Goal: Task Accomplishment & Management: Complete application form

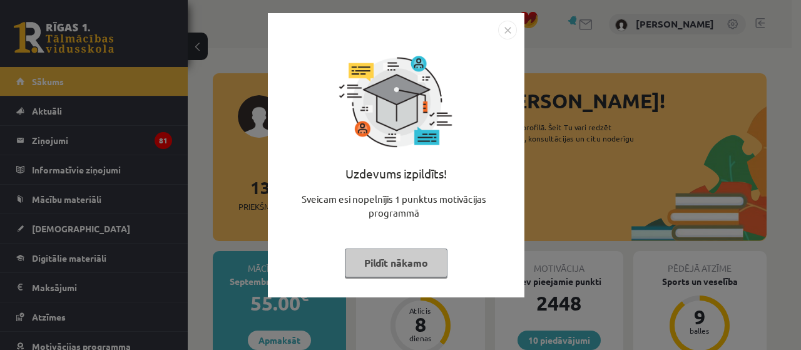
click at [378, 268] on button "Pildīt nākamo" at bounding box center [396, 262] width 103 height 29
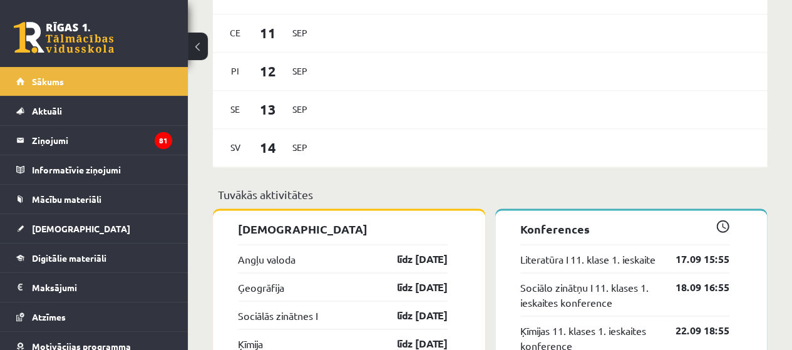
scroll to position [1001, 0]
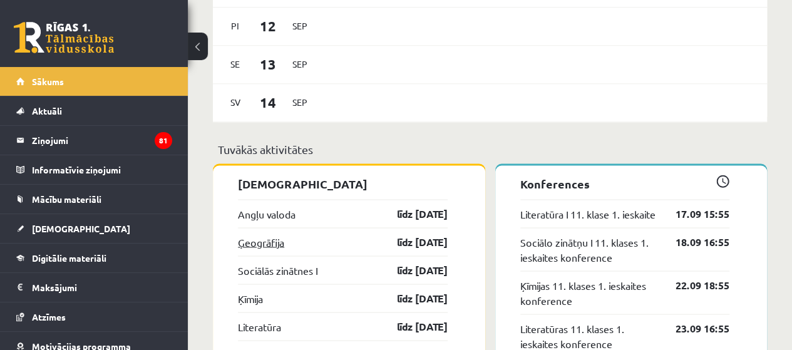
click at [277, 239] on link "Ģeogrāfija" at bounding box center [261, 241] width 46 height 15
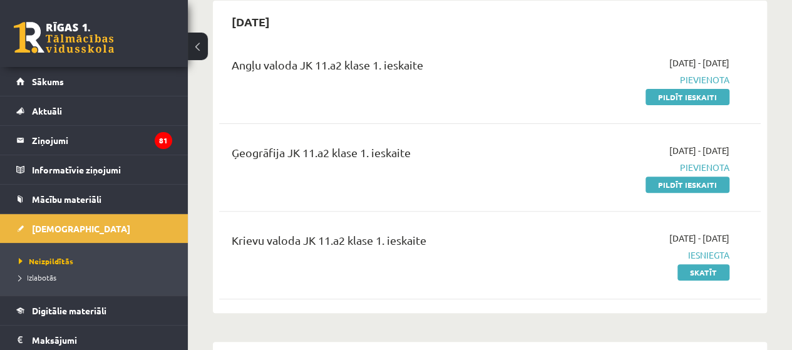
scroll to position [125, 0]
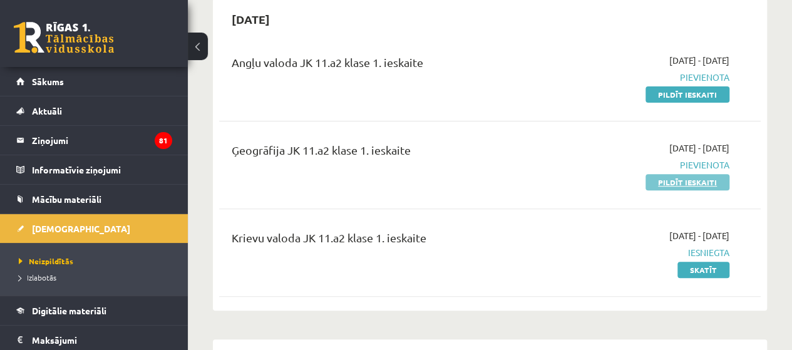
click at [677, 182] on link "Pildīt ieskaiti" at bounding box center [687, 182] width 84 height 16
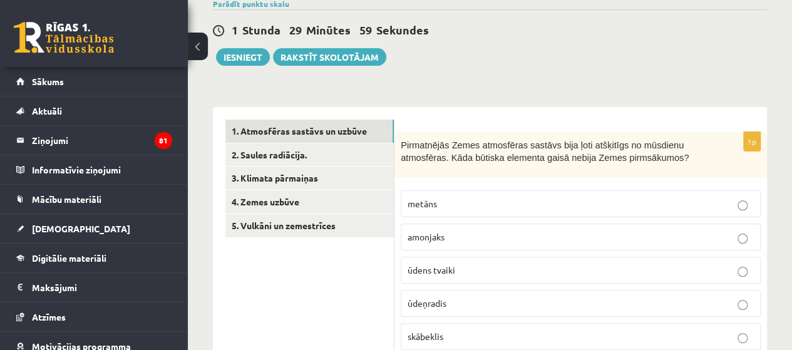
scroll to position [188, 0]
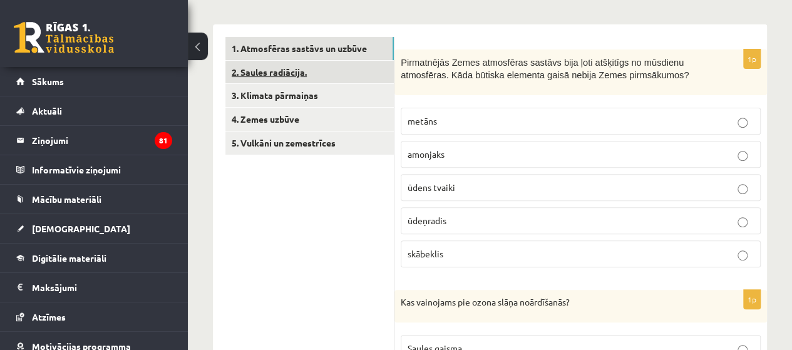
click at [293, 71] on link "2. Saules radiācija." at bounding box center [309, 72] width 168 height 23
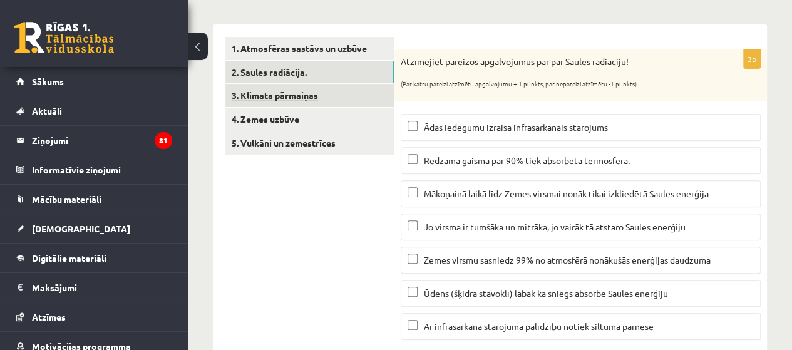
click at [288, 93] on link "3. Klimata pārmaiņas" at bounding box center [309, 95] width 168 height 23
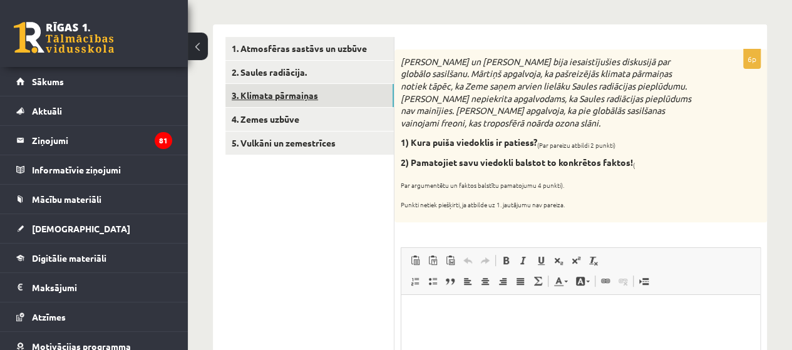
scroll to position [250, 0]
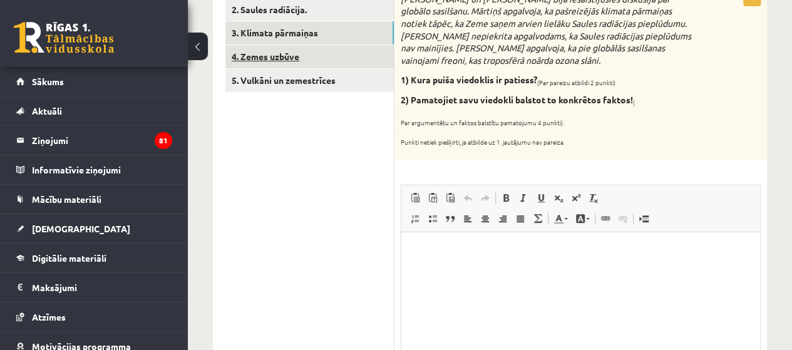
click at [286, 54] on link "4. Zemes uzbūve" at bounding box center [309, 56] width 168 height 23
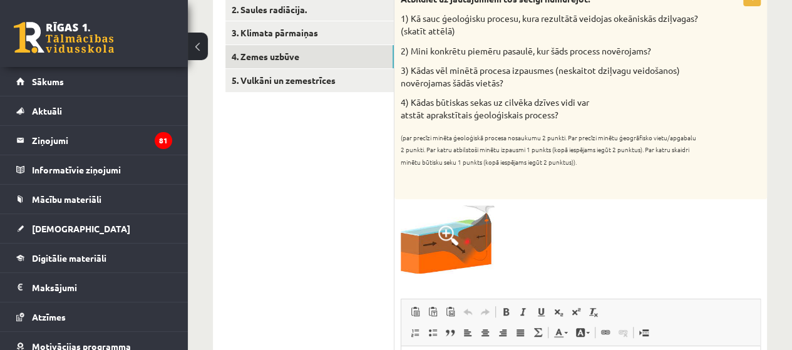
click at [466, 228] on img at bounding box center [447, 239] width 94 height 68
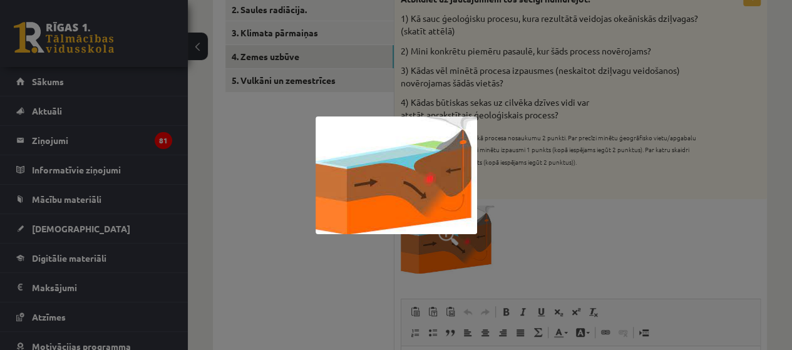
click at [588, 220] on div at bounding box center [396, 175] width 792 height 350
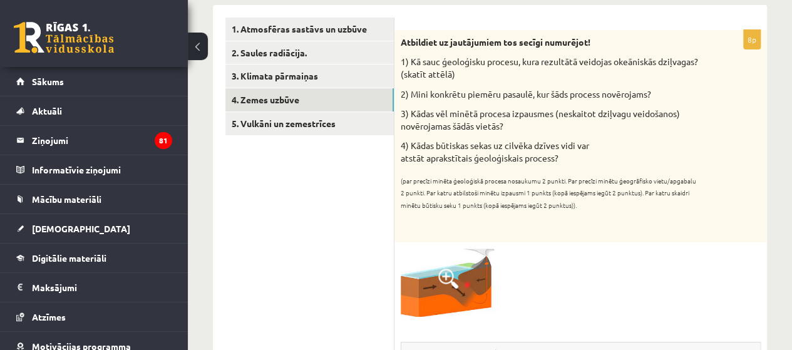
scroll to position [188, 0]
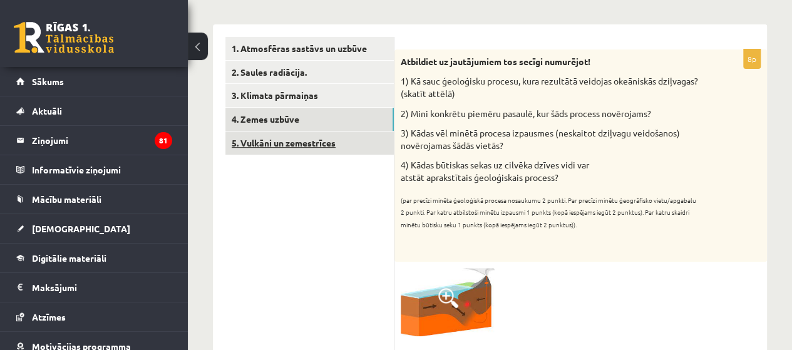
click at [294, 140] on link "5. Vulkāni un zemestrīces" at bounding box center [309, 142] width 168 height 23
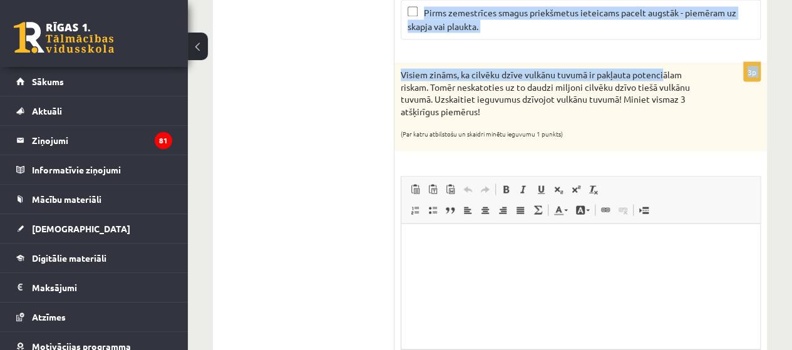
scroll to position [1100, 0]
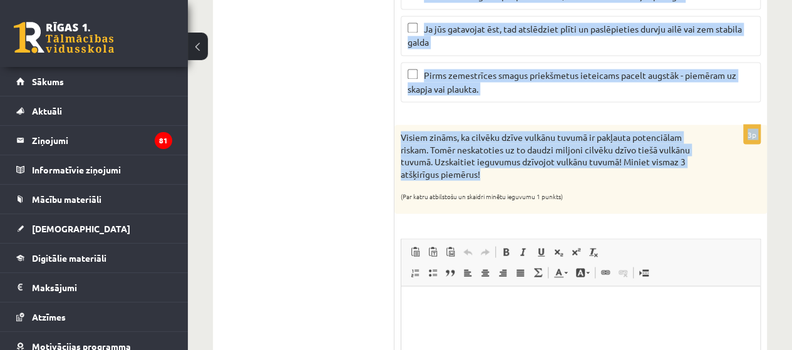
drag, startPoint x: 501, startPoint y: 89, endPoint x: 638, endPoint y: 161, distance: 155.3
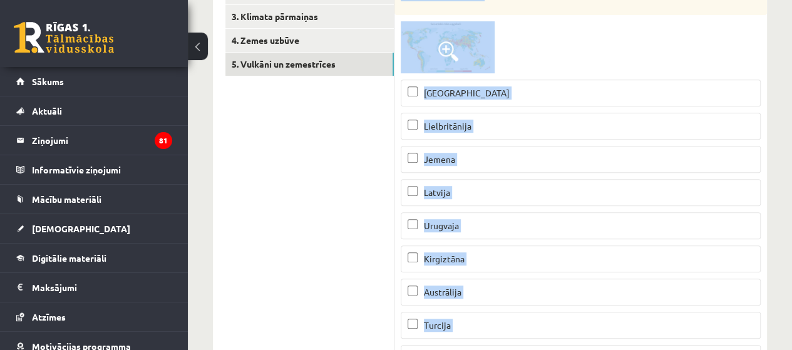
scroll to position [313, 0]
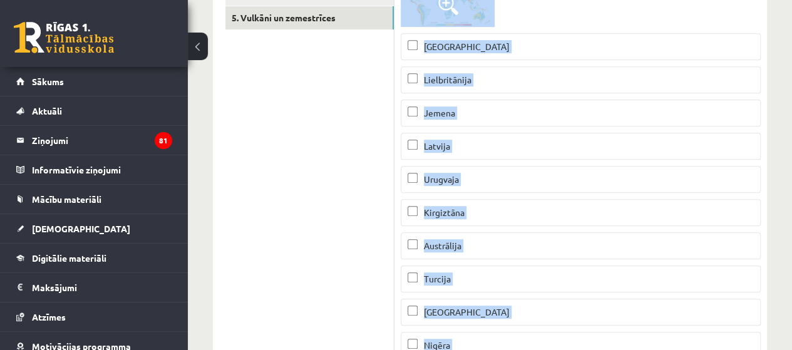
click at [461, 41] on p "Peru" at bounding box center [580, 46] width 346 height 13
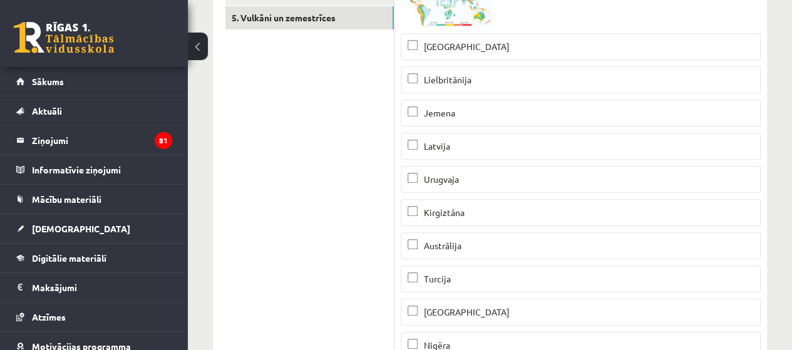
drag, startPoint x: 467, startPoint y: 112, endPoint x: 542, endPoint y: 16, distance: 122.2
click at [469, 108] on p "Jemena" at bounding box center [580, 112] width 346 height 13
click at [429, 210] on span "Kirgiztāna" at bounding box center [444, 212] width 41 height 11
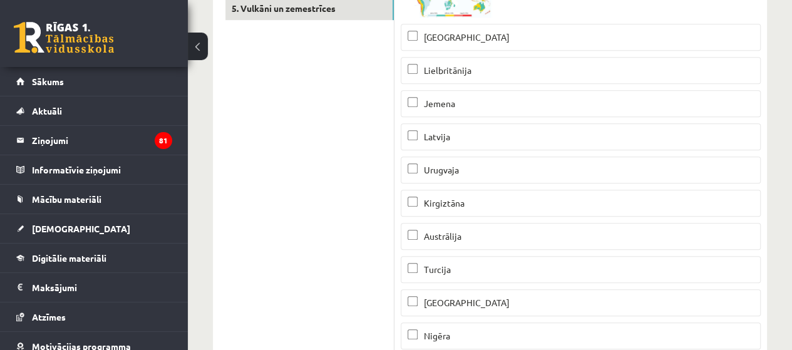
scroll to position [375, 0]
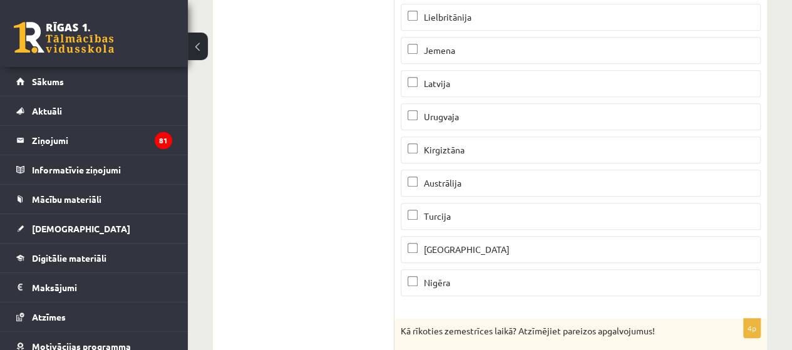
drag, startPoint x: 449, startPoint y: 218, endPoint x: 463, endPoint y: 212, distance: 15.7
click at [449, 218] on p "Turcija" at bounding box center [580, 216] width 346 height 13
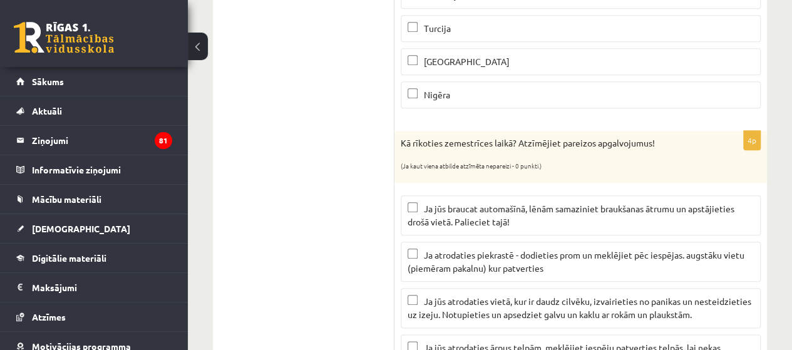
scroll to position [626, 0]
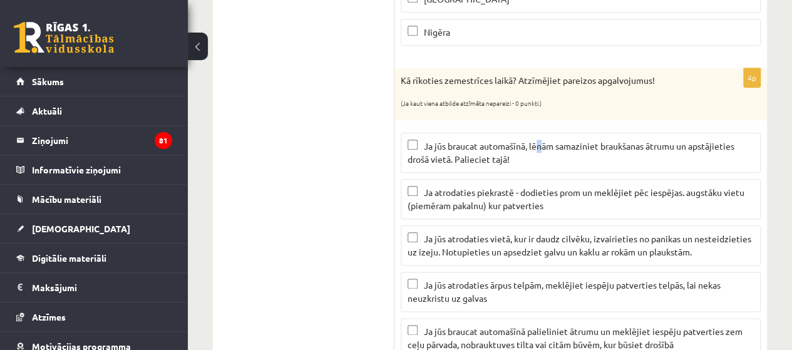
click at [539, 145] on span "Ja jūs braucat automašīnā, lēnām samaziniet braukšanas ātrumu un apstājieties d…" at bounding box center [570, 152] width 327 height 24
click at [472, 148] on p "Ja jūs braucat automašīnā, lēnām samaziniet braukšanas ātrumu un apstājieties d…" at bounding box center [580, 153] width 346 height 26
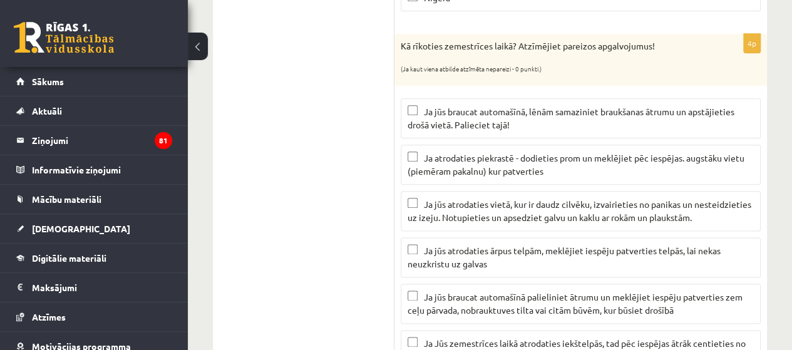
scroll to position [688, 0]
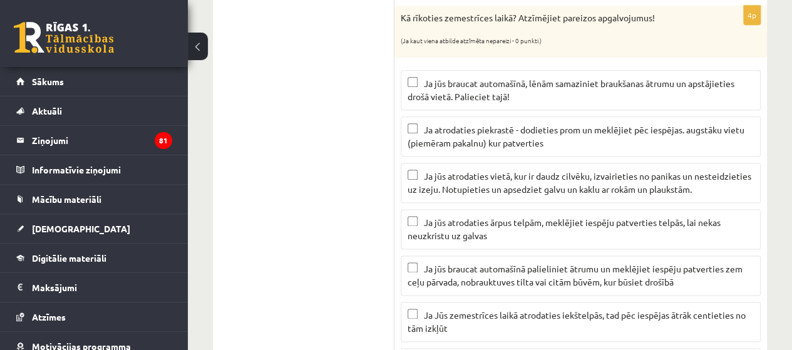
drag, startPoint x: 586, startPoint y: 141, endPoint x: 599, endPoint y: 78, distance: 65.3
click at [586, 141] on p "Ja atrodaties piekrastē - dodieties prom un meklējiet pēc iespējas. augstāku vi…" at bounding box center [580, 136] width 346 height 26
drag, startPoint x: 524, startPoint y: 177, endPoint x: 528, endPoint y: 155, distance: 22.8
click at [524, 177] on p "Ja jūs atrodaties vietā, kur ir daudz cilvēku, izvairieties no panikas un neste…" at bounding box center [580, 183] width 346 height 26
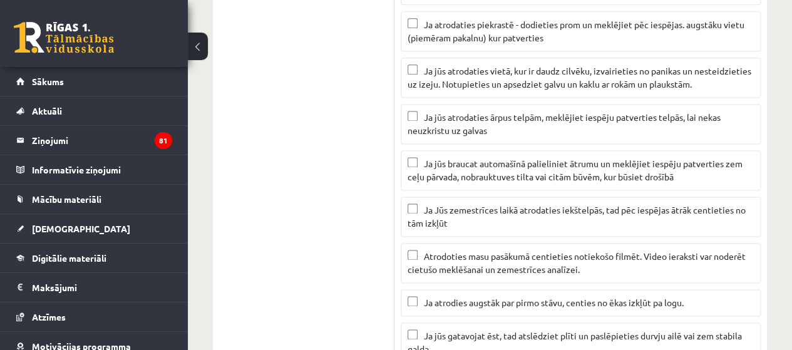
scroll to position [814, 0]
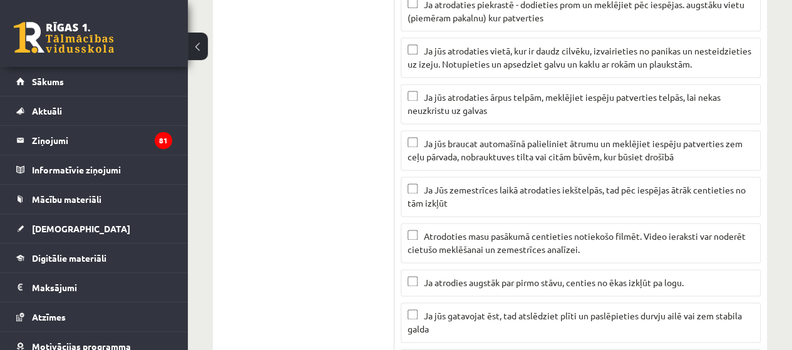
click at [477, 311] on span "Ja jūs gatavojat ēst, tad atslēdziet plīti un paslēpieties durvju ailē vai zem …" at bounding box center [574, 322] width 334 height 24
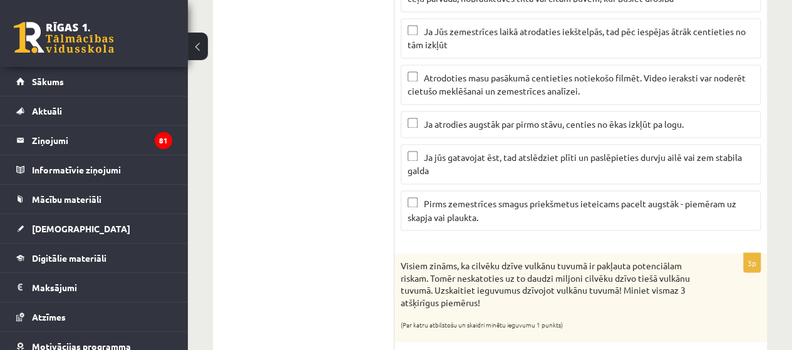
scroll to position [1001, 0]
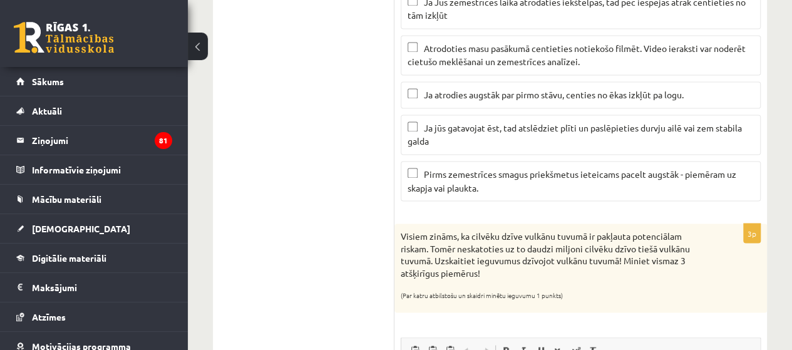
drag, startPoint x: 250, startPoint y: 8, endPoint x: 297, endPoint y: 158, distance: 157.5
click at [304, 160] on ul "1. Atmosfēras sastāvs un uzbūve 2. Saules radiācija. 3. Klimata pārmaiņas 4. Ze…" at bounding box center [309, 71] width 169 height 1697
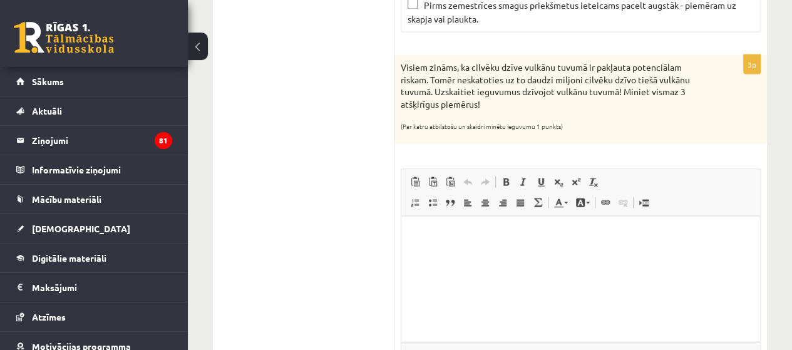
scroll to position [1189, 0]
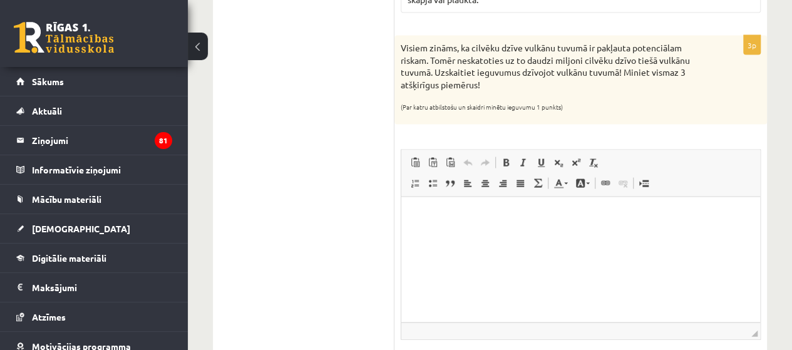
drag, startPoint x: 265, startPoint y: 179, endPoint x: 305, endPoint y: 221, distance: 58.0
click at [435, 235] on html at bounding box center [580, 216] width 359 height 38
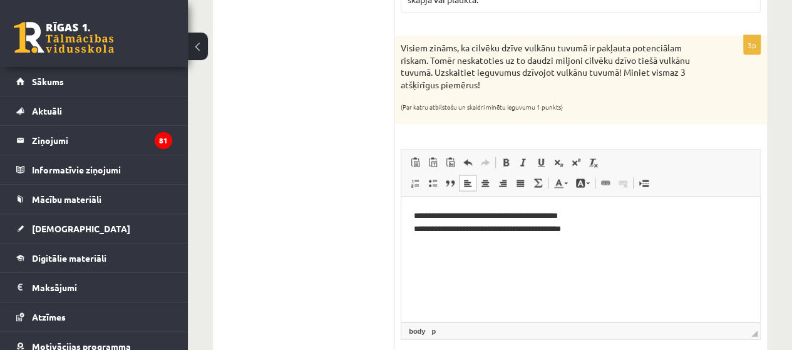
click at [422, 232] on p "**********" at bounding box center [581, 223] width 334 height 26
click at [428, 217] on p "**********" at bounding box center [581, 223] width 334 height 26
click at [653, 225] on p "**********" at bounding box center [581, 223] width 334 height 26
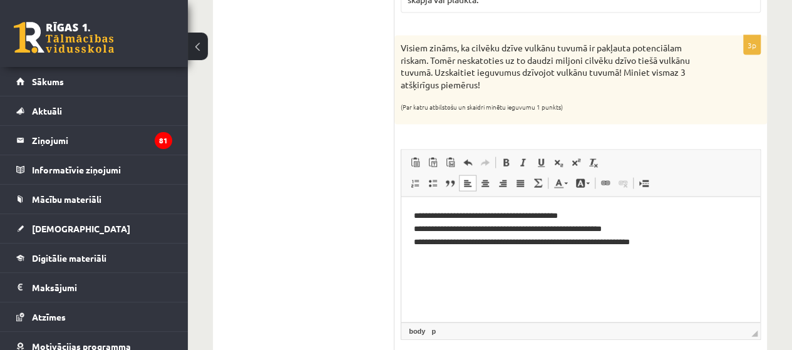
click at [427, 242] on p "**********" at bounding box center [581, 229] width 334 height 39
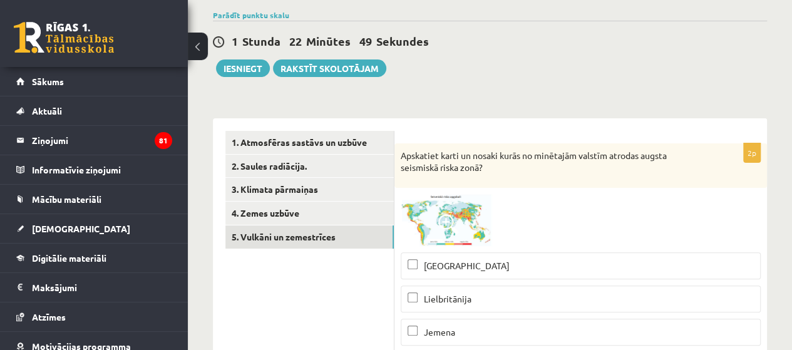
scroll to position [188, 0]
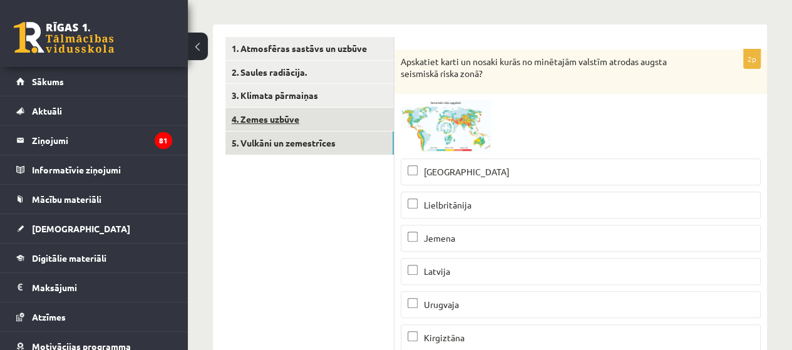
click at [285, 114] on link "4. Zemes uzbūve" at bounding box center [309, 119] width 168 height 23
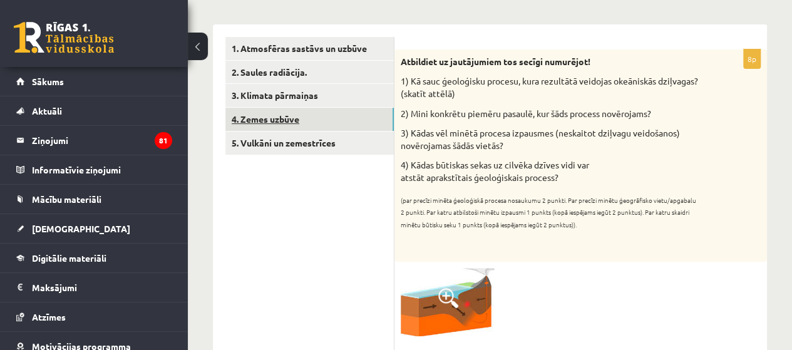
scroll to position [0, 0]
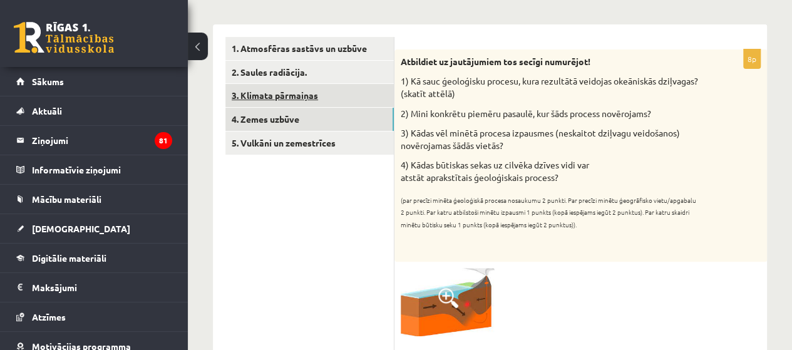
click at [265, 96] on link "3. Klimata pārmaiņas" at bounding box center [309, 95] width 168 height 23
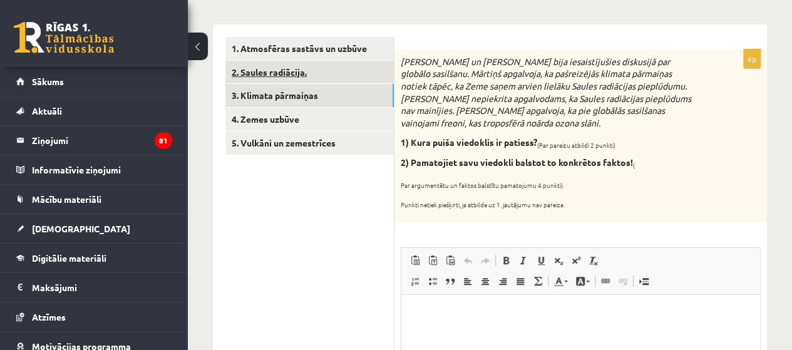
click at [272, 71] on link "2. Saules radiācija." at bounding box center [309, 72] width 168 height 23
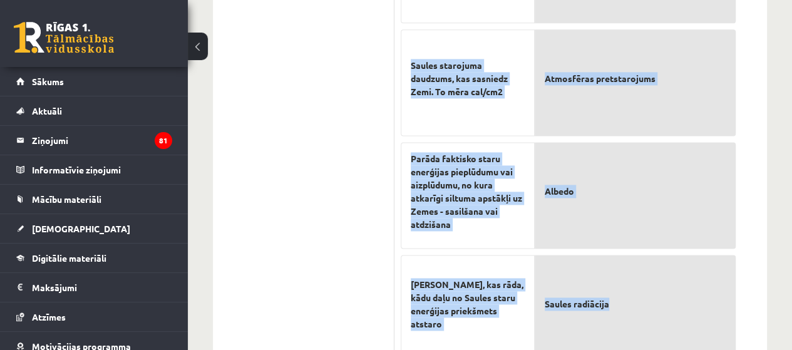
scroll to position [841, 0]
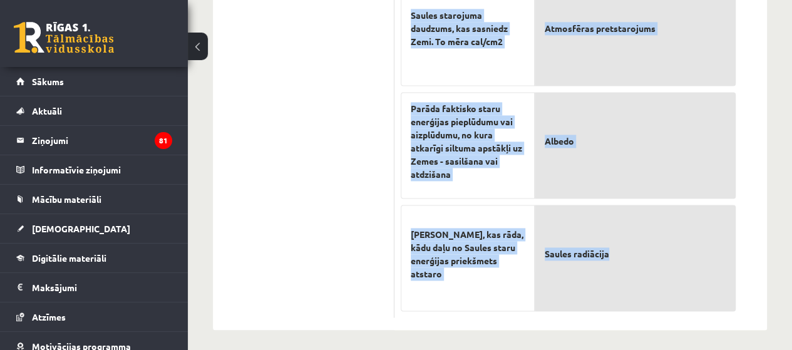
drag, startPoint x: 399, startPoint y: 160, endPoint x: 706, endPoint y: 281, distance: 329.8
copy form "Atzīmējiet pareizos apgalvojumus par par Saules radiāciju! (Par katru pareizi a…"
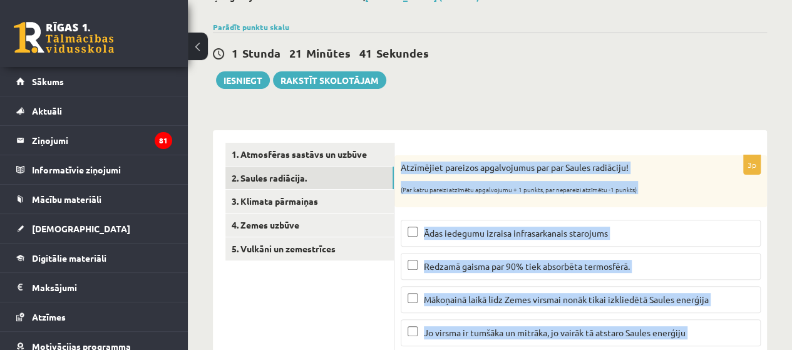
scroll to position [153, 0]
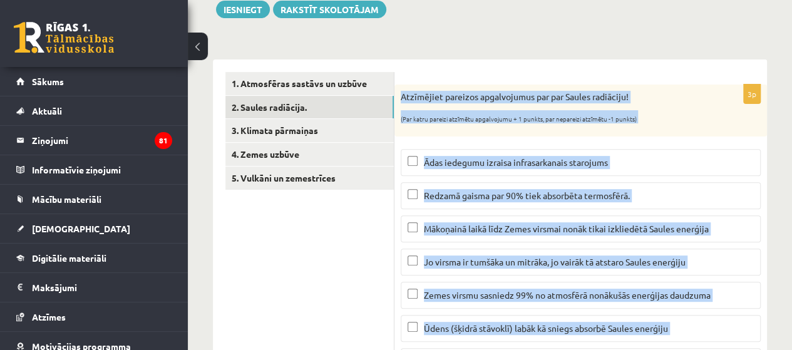
click at [464, 228] on span "Mākoņainā laikā līdz Zemes virsmai nonāk tikai izkliedētā Saules enerģija" at bounding box center [566, 228] width 285 height 11
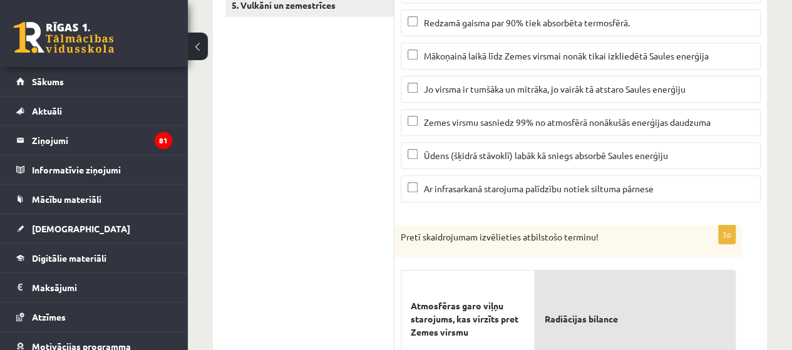
scroll to position [340, 0]
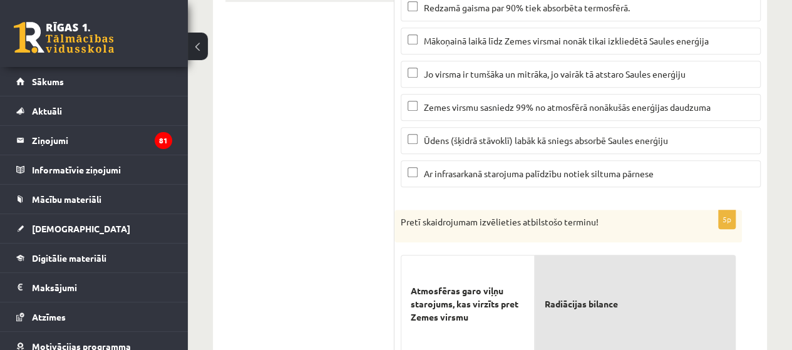
drag, startPoint x: 428, startPoint y: 174, endPoint x: 445, endPoint y: 141, distance: 36.7
click at [428, 173] on span "Ar infrasarkanā starojuma palīdzību notiek siltuma pārnese" at bounding box center [539, 173] width 230 height 11
click at [447, 137] on span "Ūdens (šķidrā stāvoklī) labāk kā sniegs absorbē Saules enerģiju" at bounding box center [546, 140] width 244 height 11
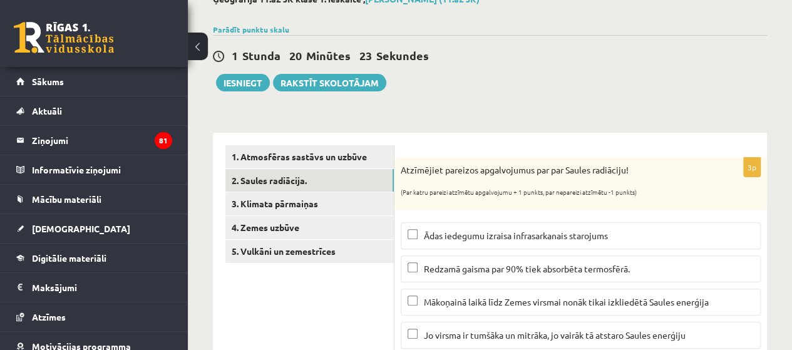
scroll to position [125, 0]
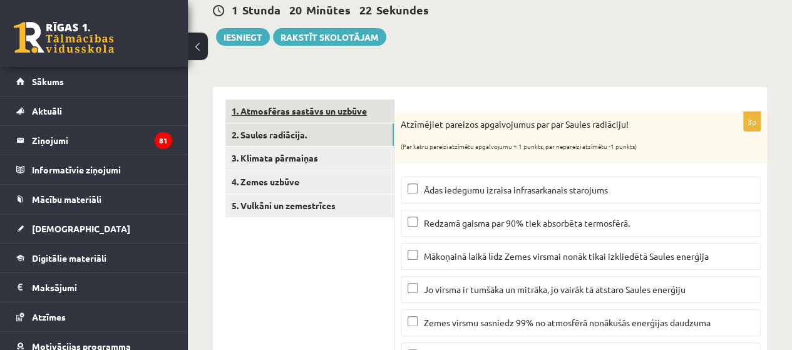
click at [261, 113] on link "1. Atmosfēras sastāvs un uzbūve" at bounding box center [309, 110] width 168 height 23
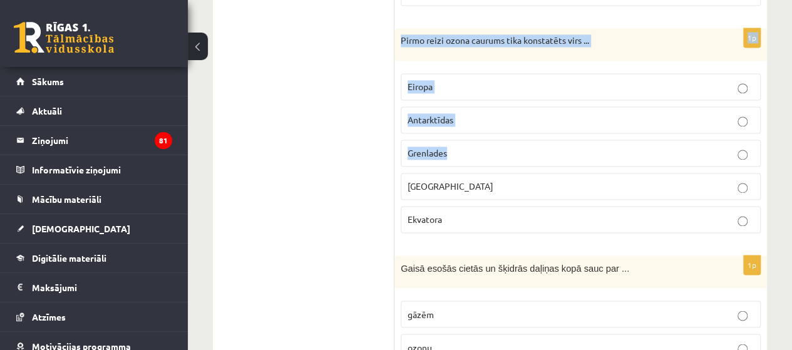
scroll to position [1050, 0]
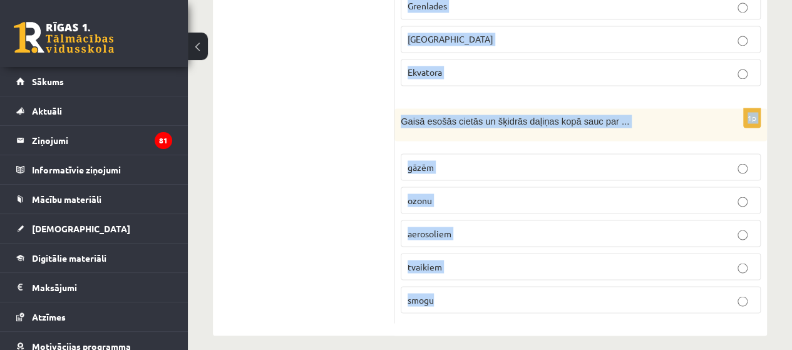
drag, startPoint x: 399, startPoint y: 138, endPoint x: 668, endPoint y: 304, distance: 315.5
copy form "Pirmatnējās Zemes atmosfēras sastāvs bija ļoti atšķitīgs no mūsdienu atmosfēras…"
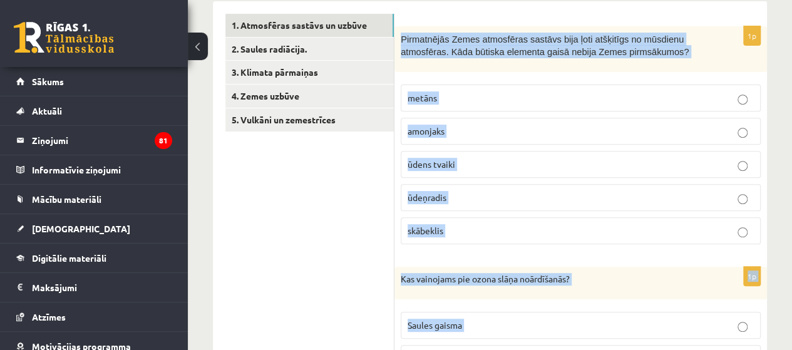
scroll to position [174, 0]
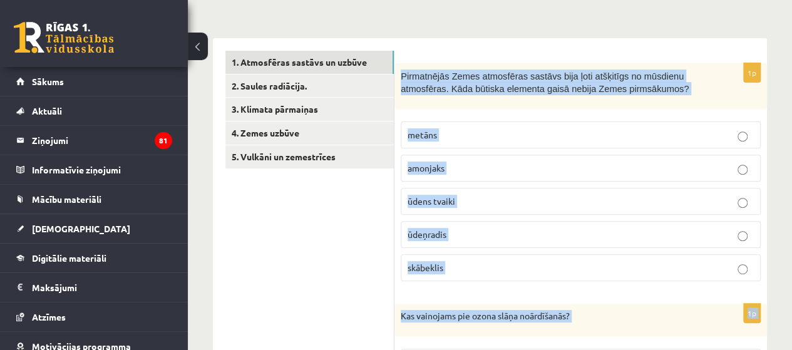
click at [463, 272] on label "skābeklis" at bounding box center [580, 267] width 360 height 27
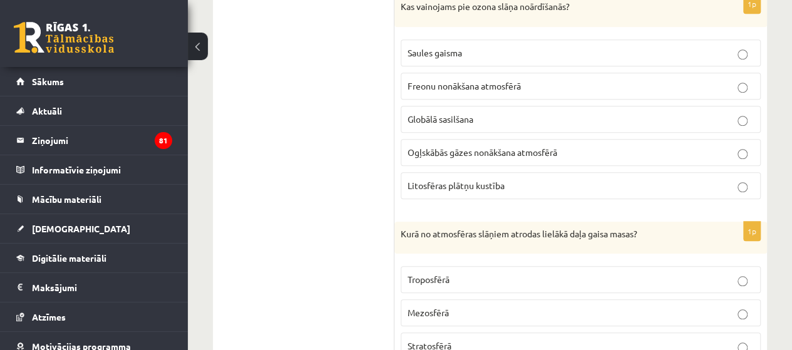
scroll to position [487, 0]
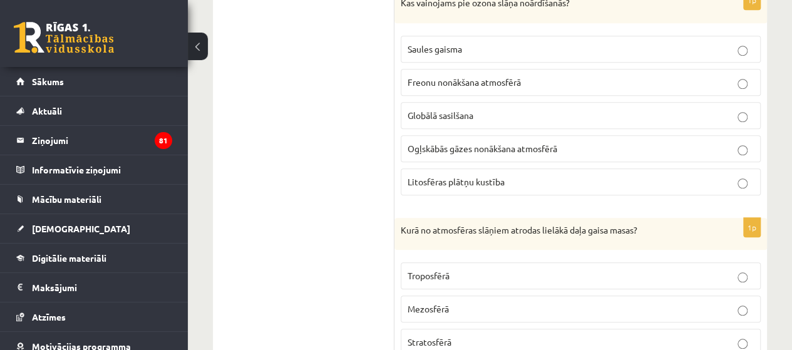
click at [536, 86] on label "Freonu nonākšana atmosfērā" at bounding box center [580, 82] width 360 height 27
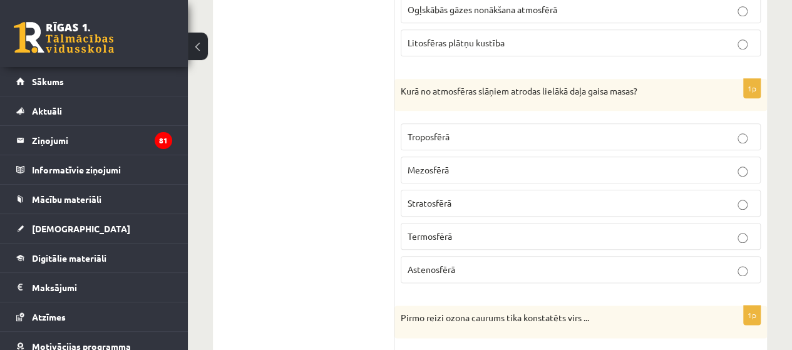
scroll to position [675, 0]
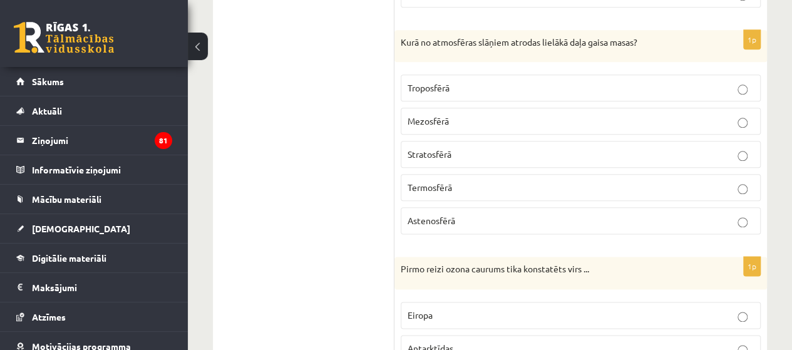
drag, startPoint x: 471, startPoint y: 84, endPoint x: 476, endPoint y: 71, distance: 13.7
click at [471, 84] on p "Troposfērā" at bounding box center [580, 87] width 346 height 13
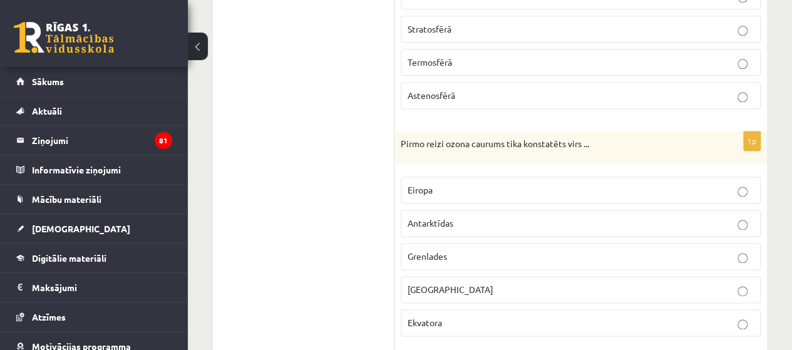
click at [459, 210] on label "Antarktīdas" at bounding box center [580, 223] width 360 height 27
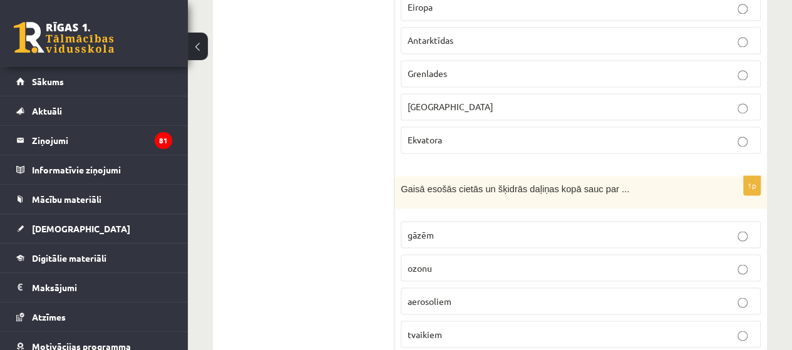
scroll to position [987, 0]
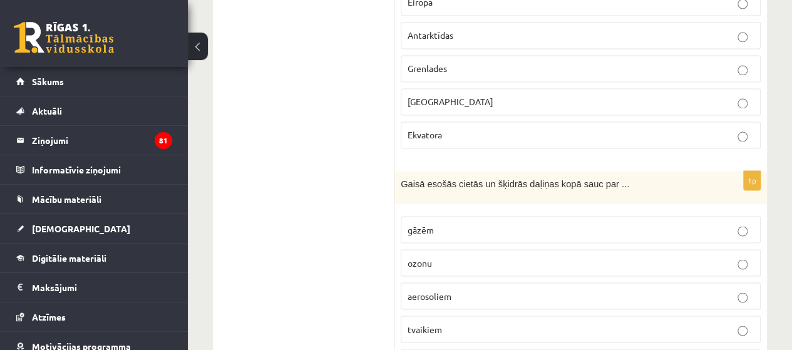
click at [457, 289] on p "aerosoliem" at bounding box center [580, 295] width 346 height 13
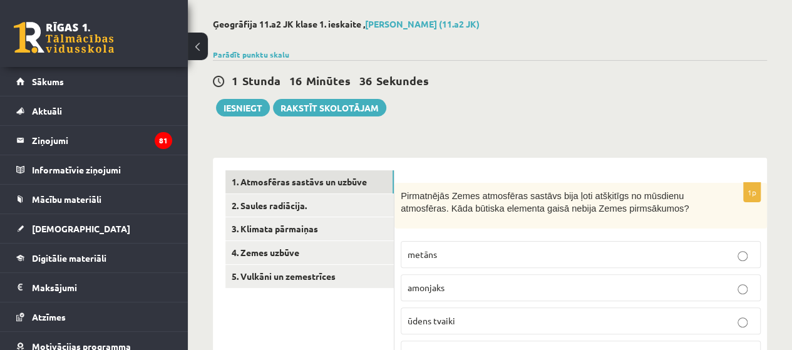
scroll to position [0, 0]
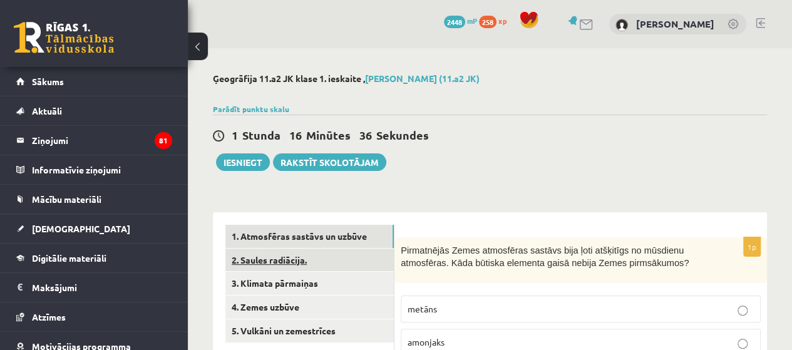
click at [263, 265] on link "2. Saules radiācija." at bounding box center [309, 259] width 168 height 23
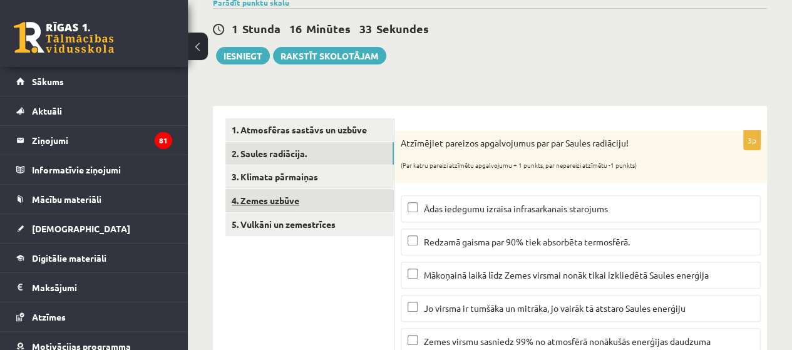
scroll to position [125, 0]
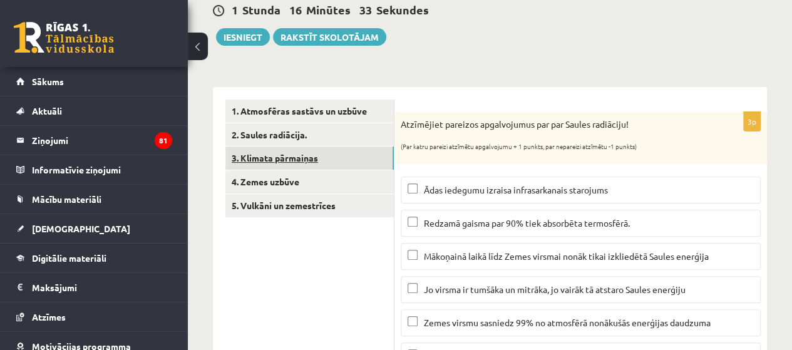
click at [285, 165] on link "3. Klimata pārmaiņas" at bounding box center [309, 157] width 168 height 23
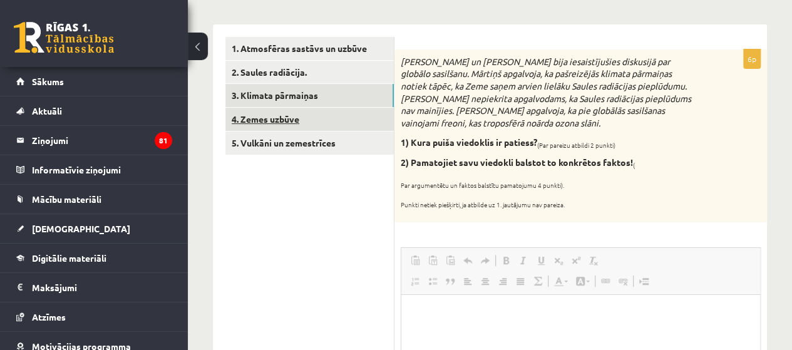
scroll to position [0, 0]
click at [260, 118] on link "4. Zemes uzbūve" at bounding box center [309, 119] width 168 height 23
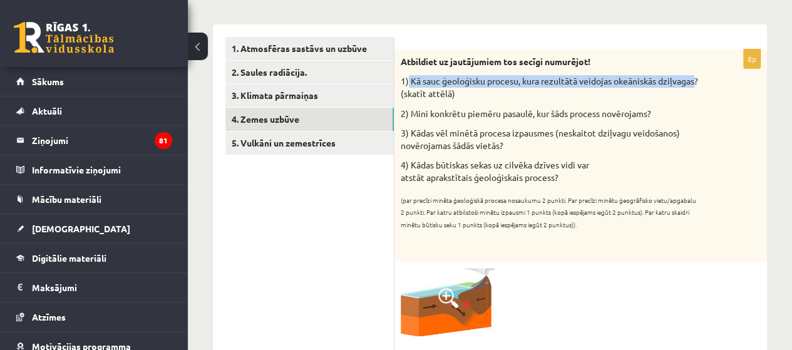
drag, startPoint x: 408, startPoint y: 83, endPoint x: 438, endPoint y: 95, distance: 32.3
click at [438, 95] on p "1) Kā sauc ģeoloģisku procesu, kura rezultātā veidojas okeāniskās dziļvagas? (s…" at bounding box center [548, 87] width 297 height 24
copy p "Kā sauc ģeoloģisku procesu, kura rezultātā veidojas okeāniskās dziļvagas"
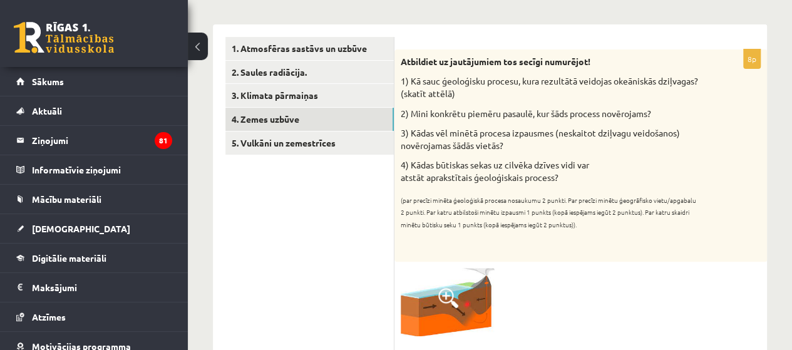
click at [398, 86] on div "Atbildiet uz jautājumiem tos secīgi numurējot! 1) Kā sauc ģeoloģisku procesu, k…" at bounding box center [580, 155] width 372 height 212
drag, startPoint x: 397, startPoint y: 81, endPoint x: 636, endPoint y: 172, distance: 255.7
click at [636, 172] on div "Atbildiet uz jautājumiem tos secīgi numurējot! 1) Kā sauc ģeoloģisku procesu, k…" at bounding box center [580, 155] width 372 height 212
drag, startPoint x: 558, startPoint y: 166, endPoint x: 379, endPoint y: 170, distance: 178.4
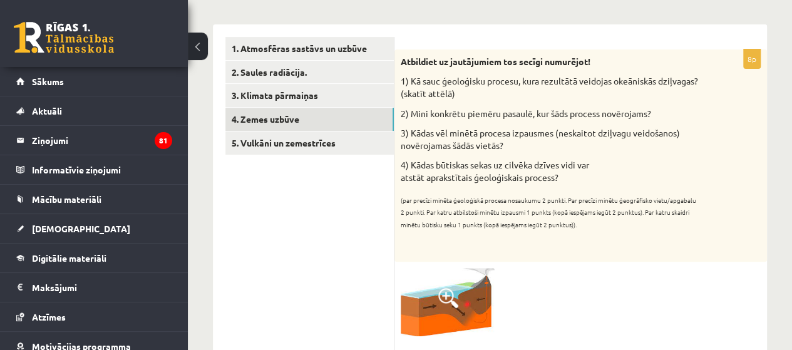
drag, startPoint x: 402, startPoint y: 84, endPoint x: 591, endPoint y: 175, distance: 209.9
click at [591, 175] on div "Atbildiet uz jautājumiem tos secīgi numurējot! 1) Kā sauc ģeoloģisku procesu, k…" at bounding box center [580, 155] width 372 height 212
copy div "1) Kā sauc ģeoloģisku procesu, kura rezultātā veidojas okeāniskās dziļvagas? (s…"
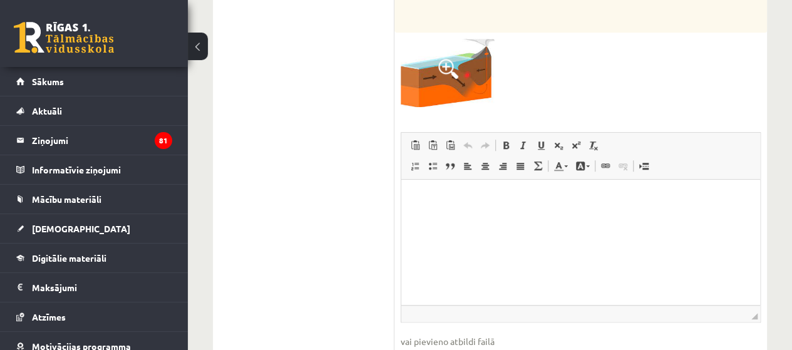
scroll to position [438, 0]
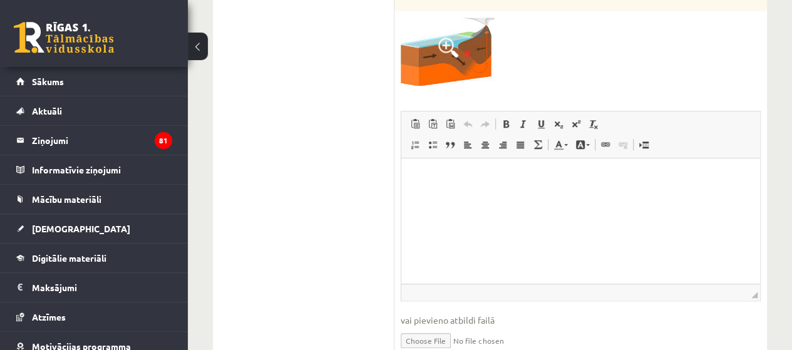
drag, startPoint x: 452, startPoint y: 200, endPoint x: 447, endPoint y: 205, distance: 6.7
click at [451, 196] on html at bounding box center [580, 177] width 359 height 38
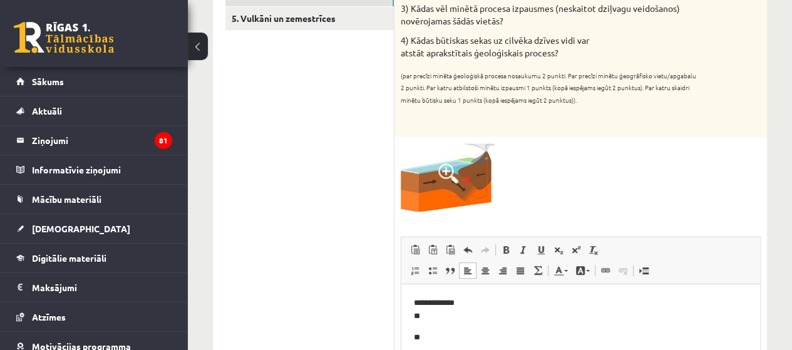
scroll to position [313, 0]
click at [437, 319] on p "**********" at bounding box center [581, 309] width 334 height 26
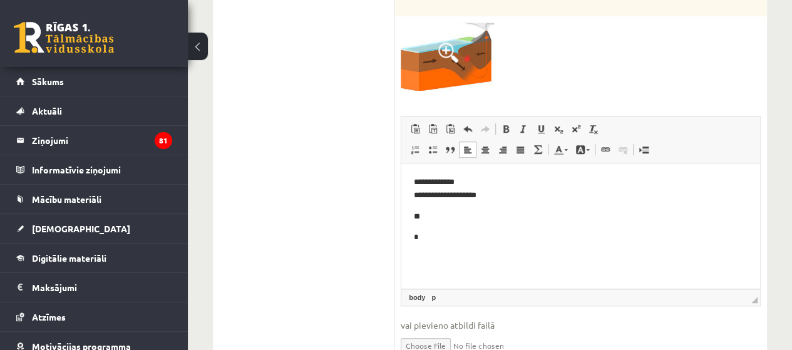
scroll to position [438, 0]
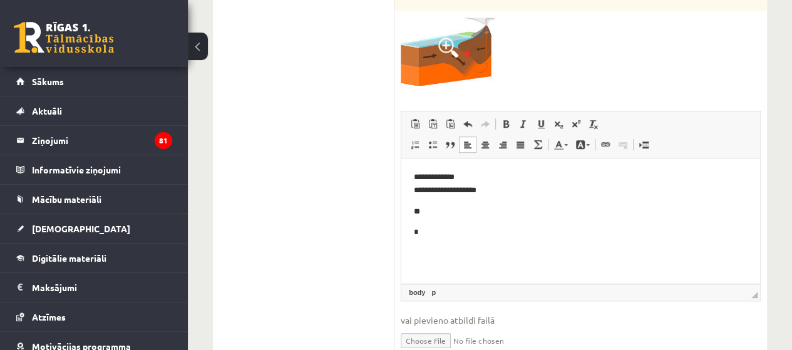
click at [455, 207] on p "**" at bounding box center [581, 211] width 334 height 13
drag, startPoint x: 421, startPoint y: 235, endPoint x: 455, endPoint y: 248, distance: 36.8
click at [421, 236] on p "**********" at bounding box center [581, 224] width 334 height 39
click at [384, 235] on ul "1. Atmosfēras sastāvs un uzbūve 2. Saules radiācija. 3. Klimata pārmaiņas 4. Ze…" at bounding box center [309, 314] width 169 height 1054
click at [540, 236] on p "**********" at bounding box center [581, 224] width 334 height 39
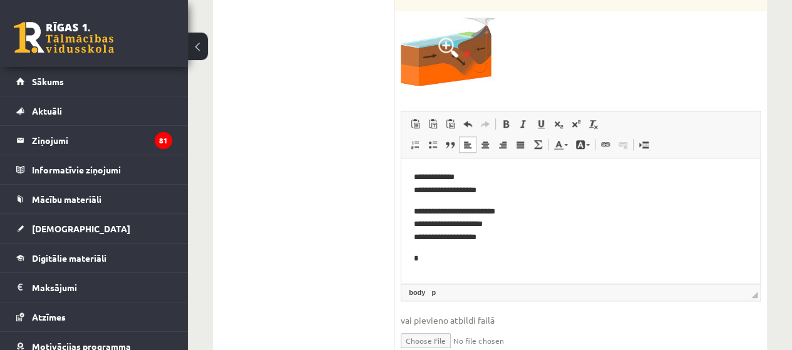
click at [452, 262] on p "*" at bounding box center [581, 258] width 334 height 13
click at [411, 258] on html "**********" at bounding box center [580, 217] width 359 height 119
click at [453, 264] on p "*" at bounding box center [581, 258] width 334 height 13
click at [414, 261] on p "*" at bounding box center [581, 258] width 334 height 13
click at [432, 260] on p "*" at bounding box center [581, 258] width 334 height 13
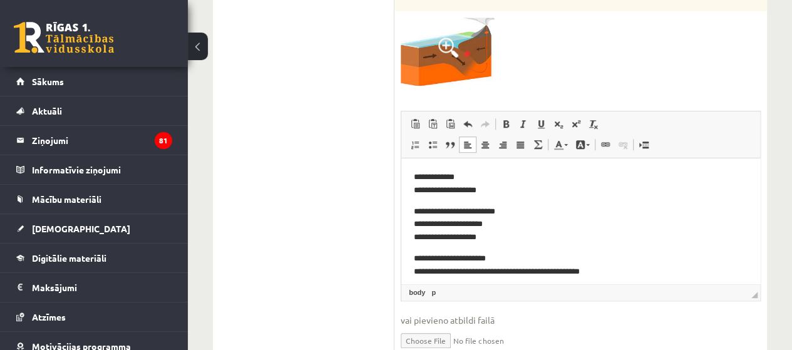
click at [418, 275] on p "**********" at bounding box center [576, 265] width 324 height 26
click at [577, 251] on body "**********" at bounding box center [581, 224] width 334 height 107
click at [596, 279] on html "**********" at bounding box center [580, 224] width 359 height 132
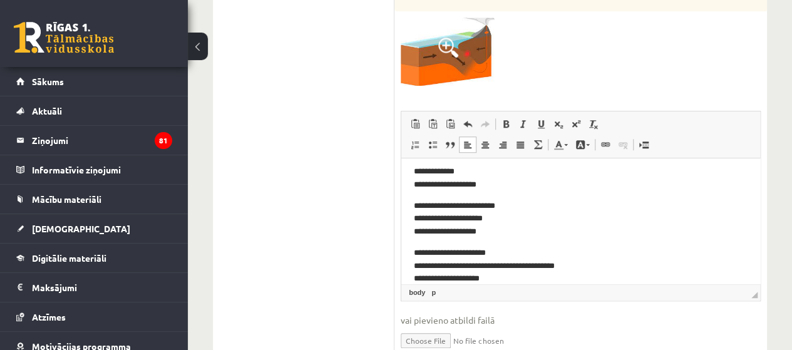
drag, startPoint x: 414, startPoint y: 277, endPoint x: 880, endPoint y: 444, distance: 495.8
click at [413, 277] on html "**********" at bounding box center [580, 225] width 359 height 145
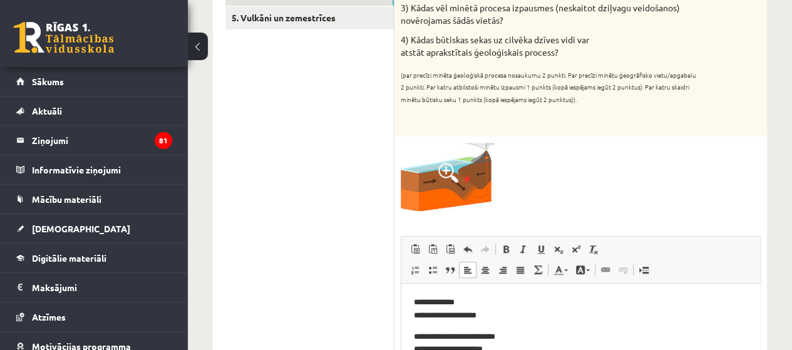
scroll to position [188, 0]
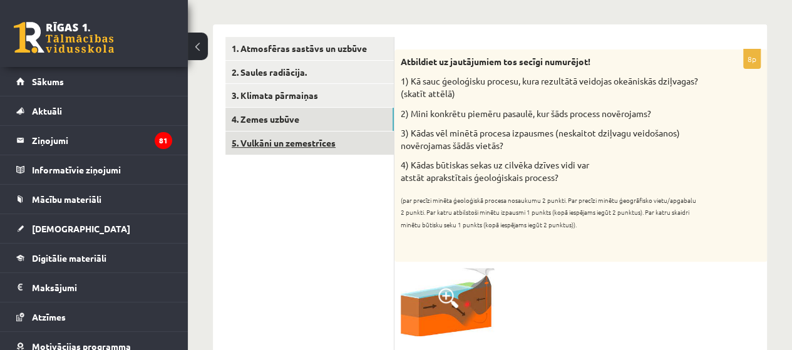
click at [282, 145] on link "5. Vulkāni un zemestrīces" at bounding box center [309, 142] width 168 height 23
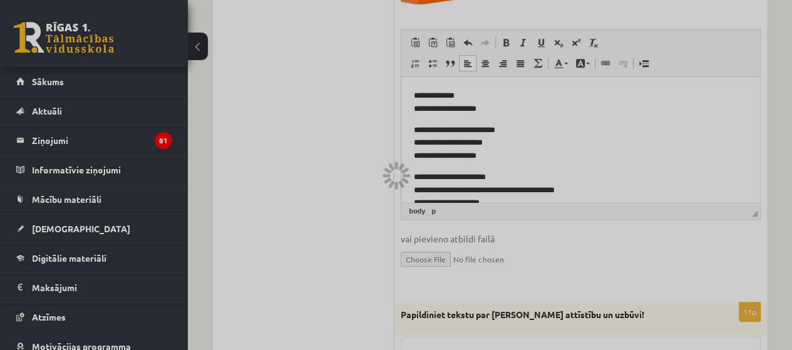
scroll to position [501, 0]
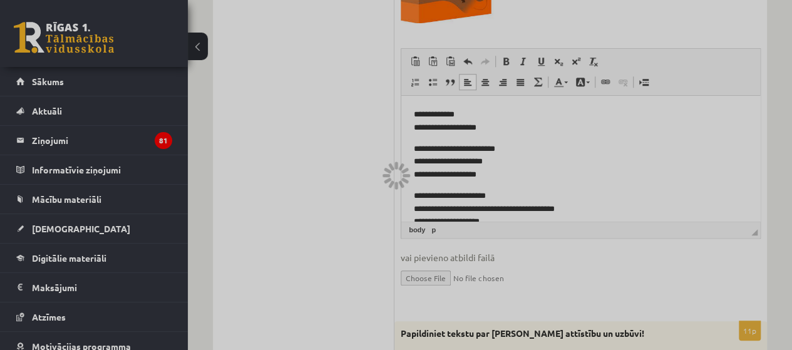
drag, startPoint x: 411, startPoint y: 113, endPoint x: 452, endPoint y: 110, distance: 41.4
click at [489, 131] on div at bounding box center [396, 175] width 792 height 350
click at [416, 107] on div at bounding box center [396, 175] width 792 height 350
click at [416, 116] on div at bounding box center [396, 175] width 792 height 350
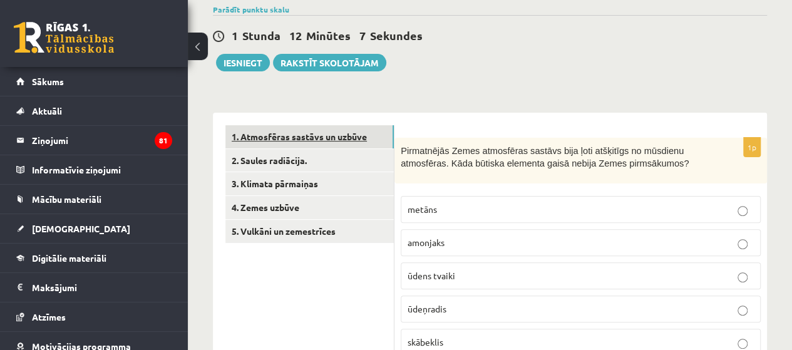
scroll to position [188, 0]
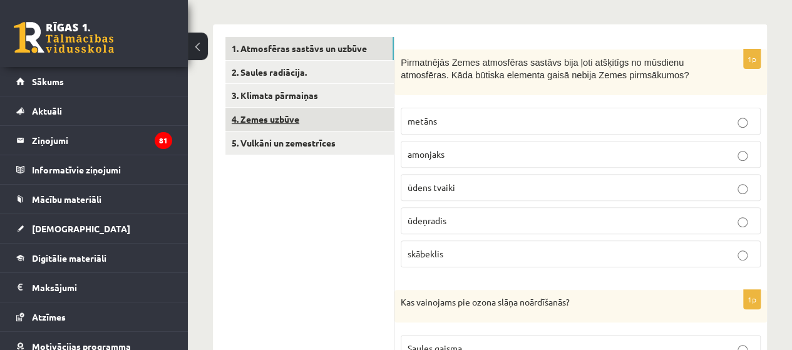
click at [267, 120] on link "4. Zemes uzbūve" at bounding box center [309, 119] width 168 height 23
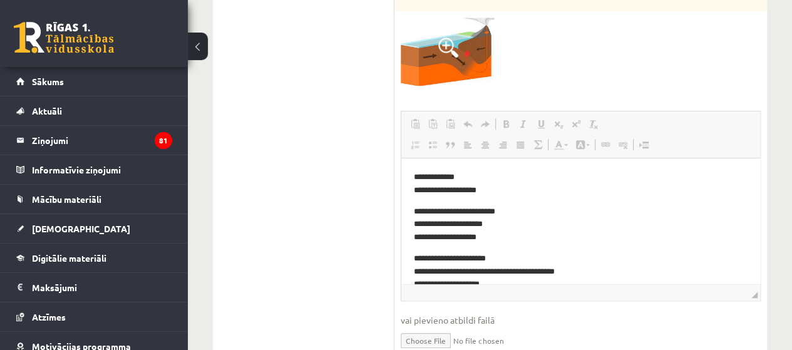
scroll to position [0, 0]
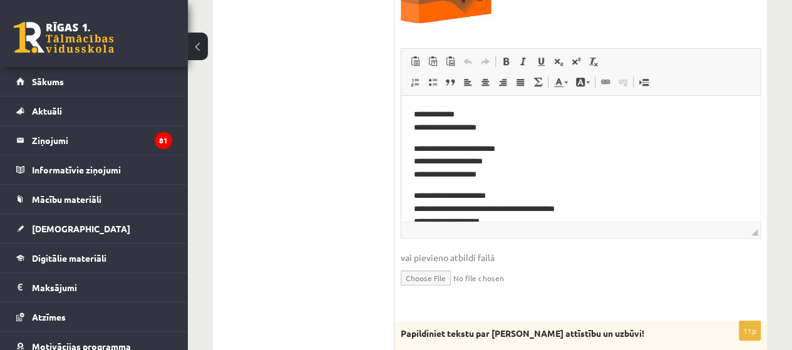
click at [553, 141] on body "**********" at bounding box center [581, 168] width 334 height 120
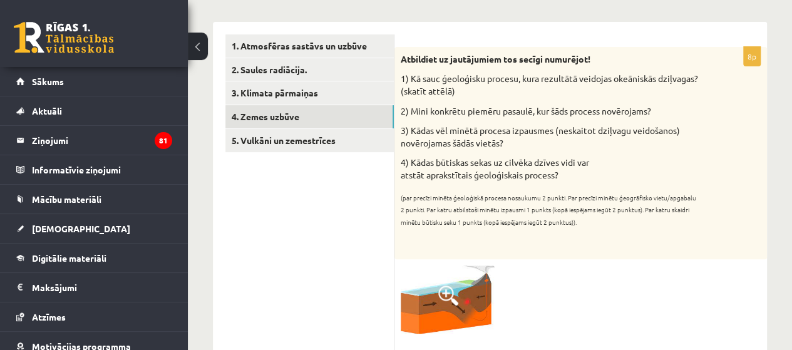
scroll to position [188, 0]
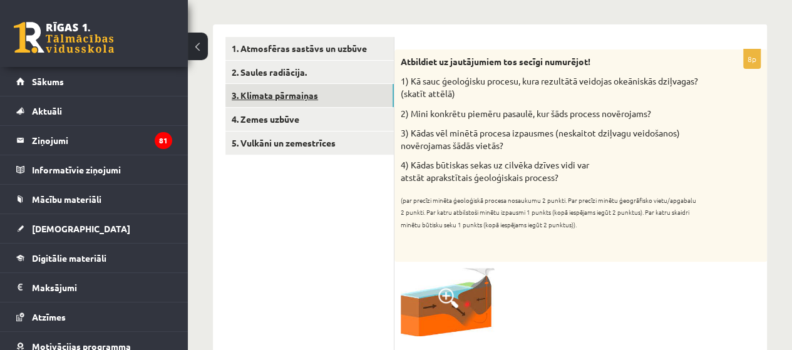
click at [258, 93] on link "3. Klimata pārmaiņas" at bounding box center [309, 95] width 168 height 23
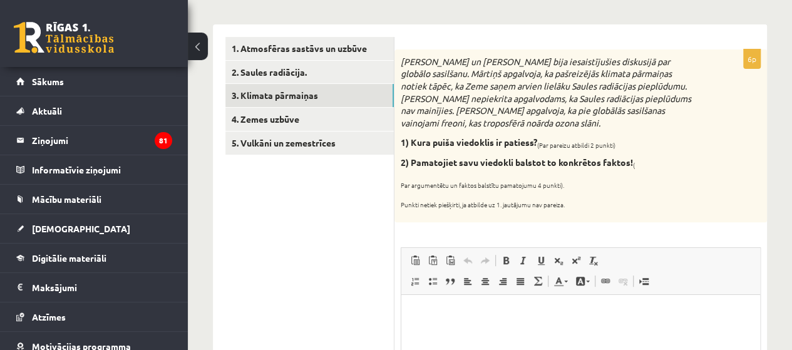
scroll to position [0, 0]
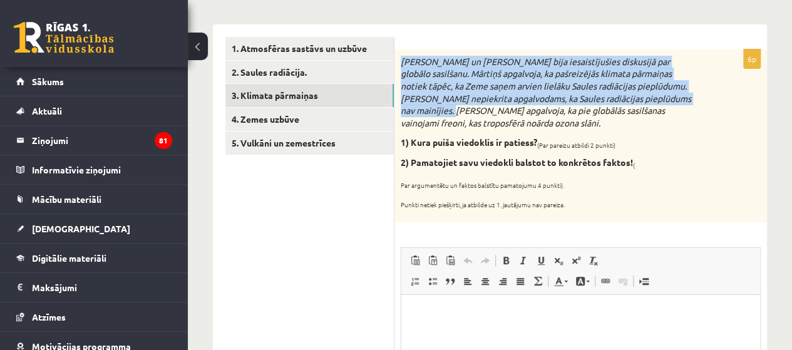
drag, startPoint x: 403, startPoint y: 64, endPoint x: 429, endPoint y: 108, distance: 51.1
click at [429, 108] on icon "Mārtiņš un Jānis bija iesaistījušies diskusijā par globālo sasilšanu. Mārtiņš a…" at bounding box center [545, 92] width 290 height 73
click at [429, 110] on icon "Mārtiņš un Jānis bija iesaistījušies diskusijā par globālo sasilšanu. Mārtiņš a…" at bounding box center [545, 92] width 290 height 73
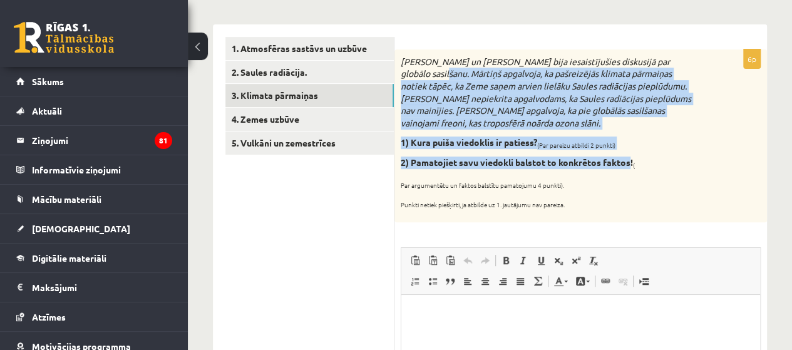
drag, startPoint x: 399, startPoint y: 71, endPoint x: 630, endPoint y: 163, distance: 248.9
click at [630, 163] on div "Mārtiņš un Jānis bija iesaistījušies diskusijā par globālo sasilšanu. Mārtiņš a…" at bounding box center [580, 135] width 372 height 173
copy div "apgalvoja, ka pašreizējās klimata pārmaiņas notiek tāpēc, ka Zeme saņem arvien …"
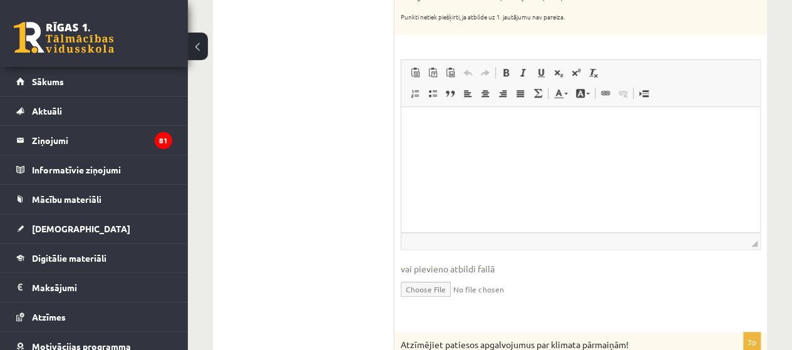
click at [454, 145] on html at bounding box center [580, 125] width 359 height 38
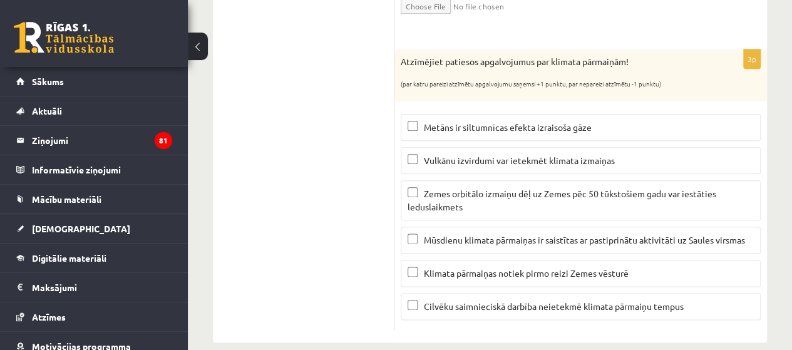
scroll to position [673, 0]
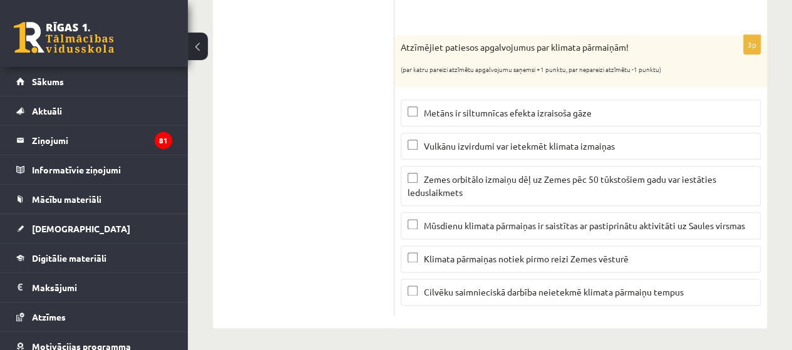
drag, startPoint x: 392, startPoint y: 44, endPoint x: 661, endPoint y: 270, distance: 351.8
copy div "5. Vulkāni un zemestrīces 6p Mārtiņš un Jānis bija iesaistījušies diskusijā par…"
click at [404, 50] on p "Atzīmējiet patiesos apgalvojumus par klimata pārmaiņām!" at bounding box center [548, 47] width 297 height 13
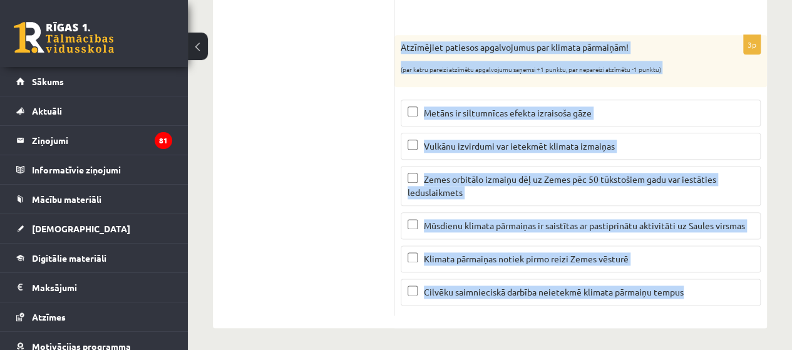
drag, startPoint x: 434, startPoint y: 52, endPoint x: 683, endPoint y: 283, distance: 340.1
click at [683, 283] on div "3p Atzīmējiet patiesos apgalvojumus par klimata pārmaiņām! (par katru pareizi a…" at bounding box center [580, 175] width 372 height 280
copy div "Atzīmējiet patiesos apgalvojumus par klimata pārmaiņām! (par katru pareizi atzī…"
click at [519, 113] on span "Metāns ir siltumnīcas efekta izraisoša gāze" at bounding box center [508, 112] width 168 height 11
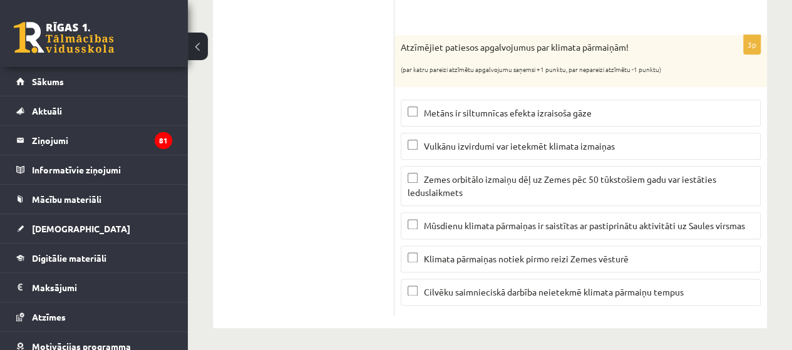
click at [468, 143] on span "Vulkānu izvirdumi var ietekmēt klimata izmaiņas" at bounding box center [519, 145] width 191 height 11
click at [477, 192] on p "Zemes orbitālo izmaiņu dēļ uz Zemes pēc 50 tūkstošiem gadu var iestāties ledusl…" at bounding box center [580, 186] width 346 height 26
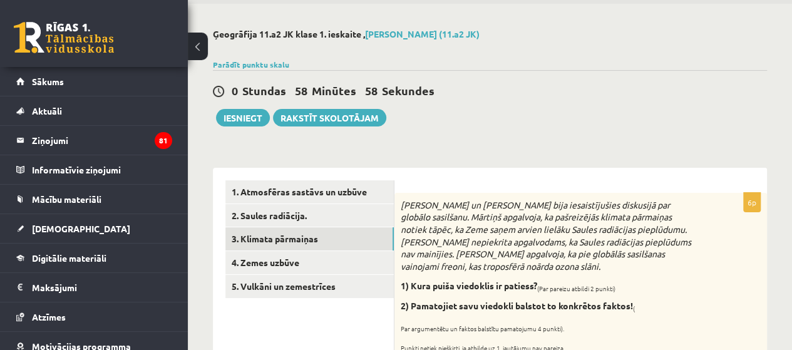
scroll to position [0, 0]
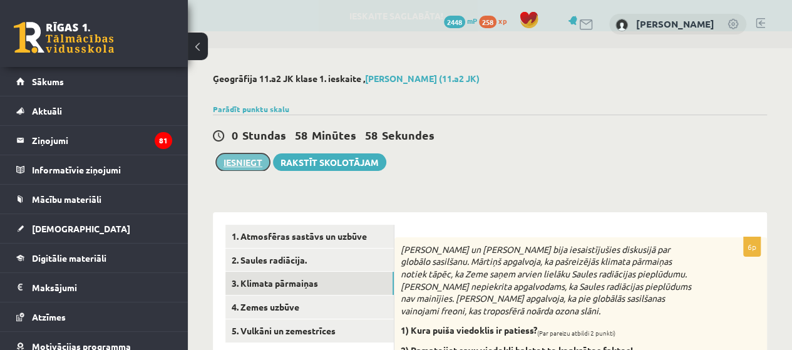
click at [252, 163] on button "Iesniegt" at bounding box center [243, 162] width 54 height 18
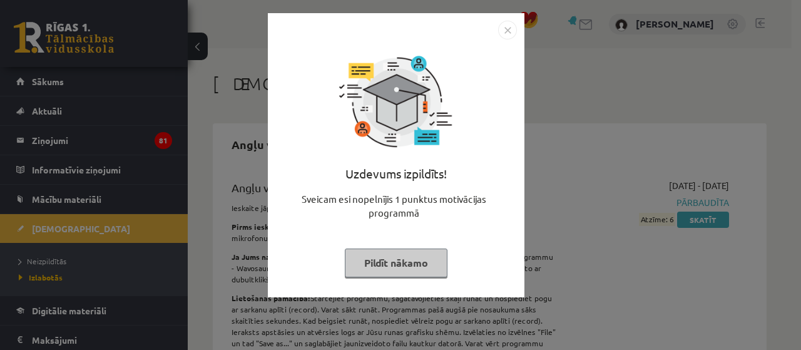
click at [385, 268] on button "Pildīt nākamo" at bounding box center [396, 262] width 103 height 29
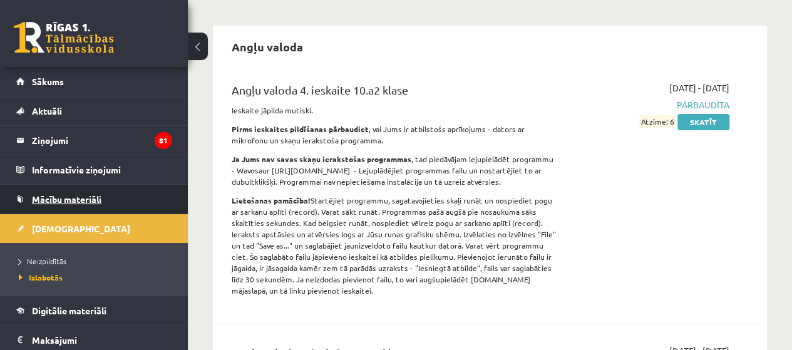
scroll to position [125, 0]
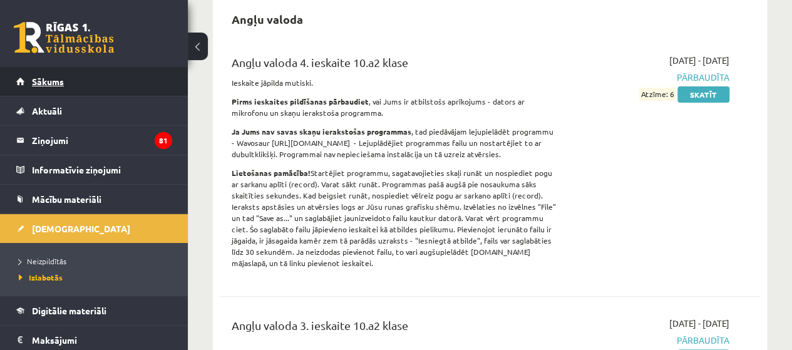
click at [45, 83] on span "Sākums" at bounding box center [48, 81] width 32 height 11
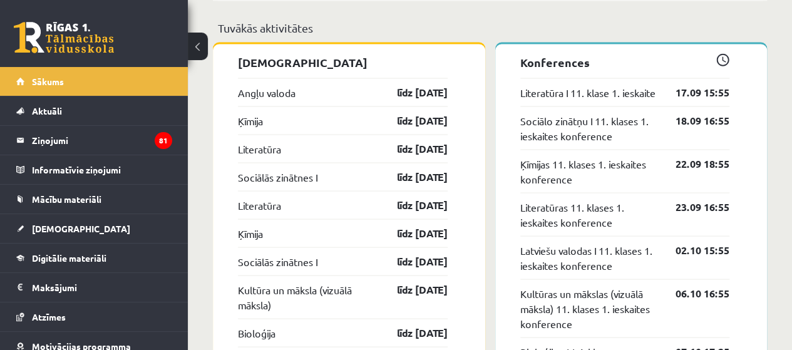
scroll to position [1126, 0]
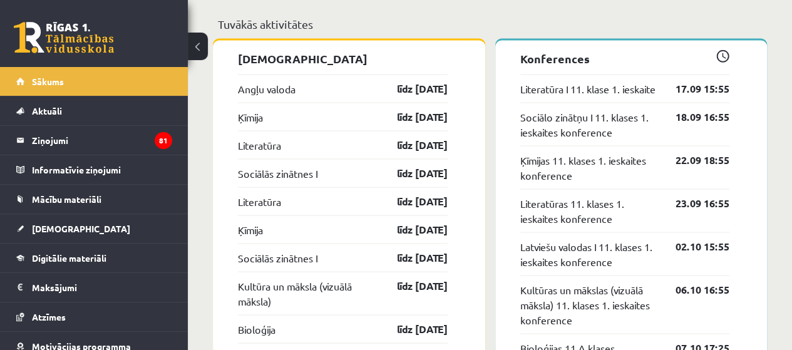
click at [277, 79] on div "Angļu valoda līdz [DATE]" at bounding box center [343, 88] width 210 height 28
click at [275, 92] on link "Angļu valoda" at bounding box center [267, 88] width 58 height 15
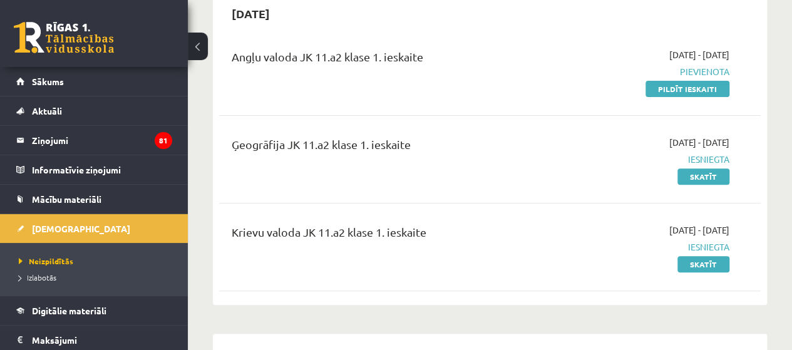
scroll to position [63, 0]
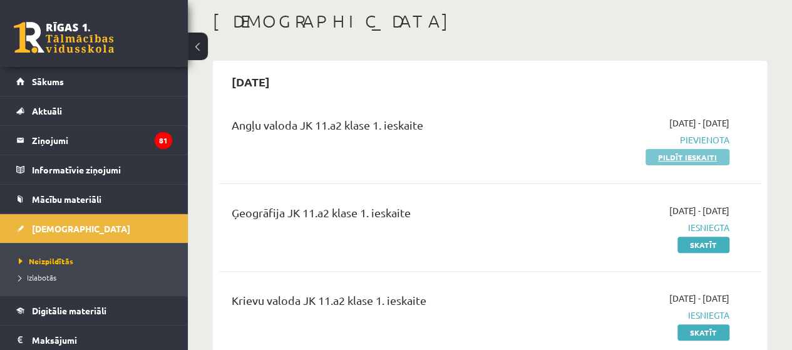
click at [677, 151] on link "Pildīt ieskaiti" at bounding box center [687, 157] width 84 height 16
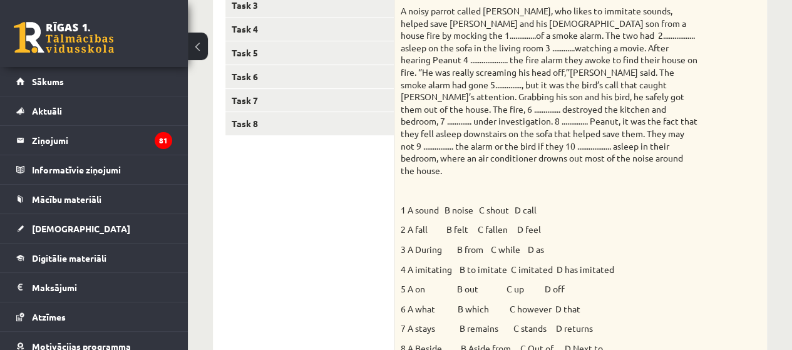
scroll to position [250, 0]
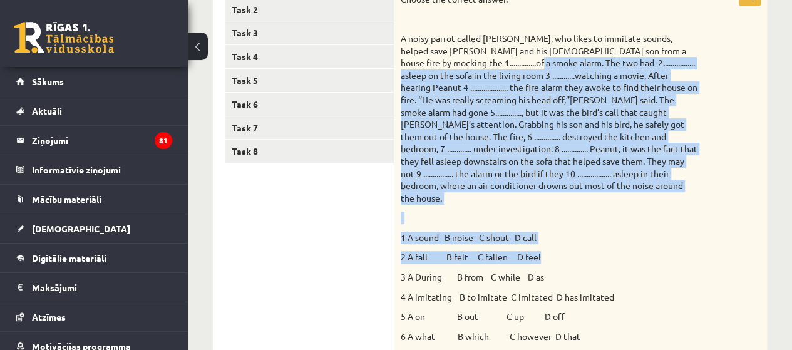
drag, startPoint x: 505, startPoint y: 62, endPoint x: 624, endPoint y: 235, distance: 210.2
click at [624, 236] on div "Choose the correct answer. 1 A sound B noise C shout D call 2 A fall B felt C f…" at bounding box center [580, 211] width 372 height 449
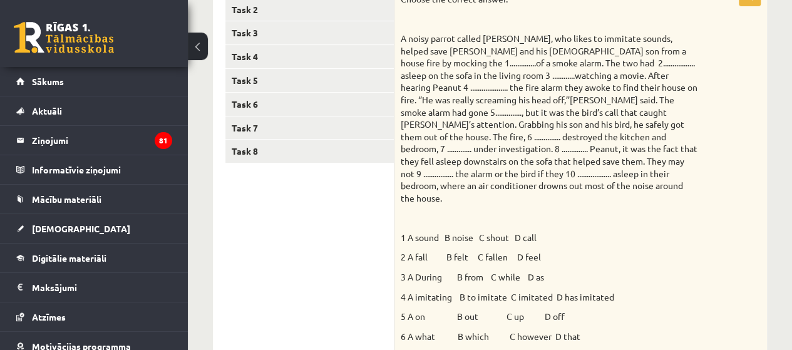
click at [429, 28] on div "Choose the correct answer. 1 A sound B noise C shout D call 2 A fall B felt C f…" at bounding box center [580, 211] width 372 height 449
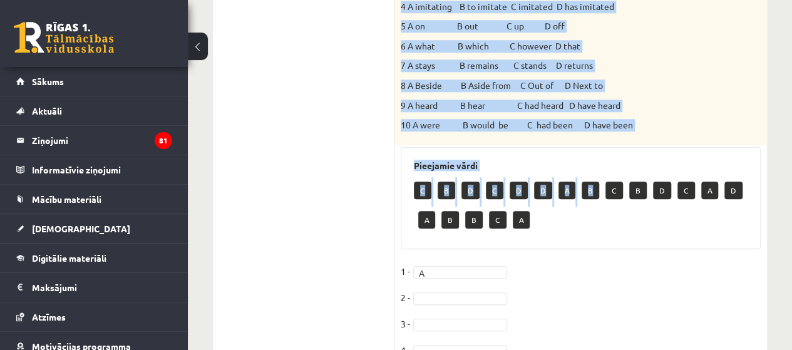
scroll to position [563, 0]
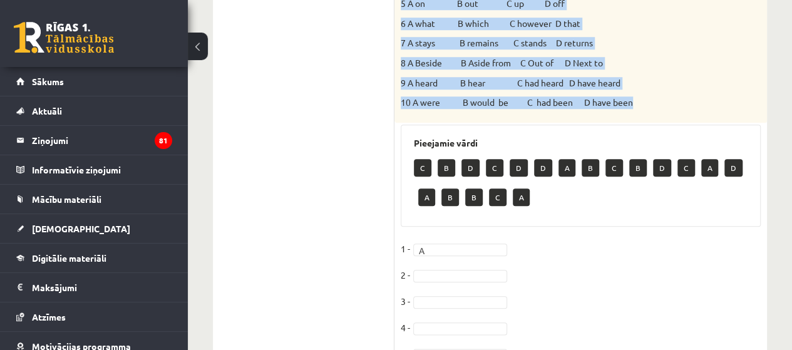
drag, startPoint x: 397, startPoint y: 35, endPoint x: 665, endPoint y: 83, distance: 271.4
copy div "A noisy parrot called Peanut, who likes to immitate sounds, helped save Kenny D…"
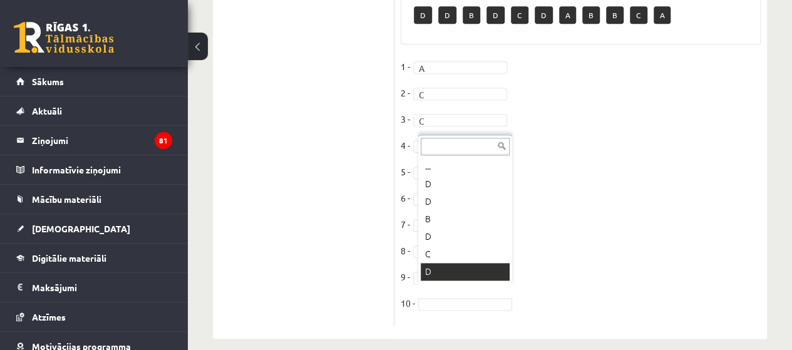
scroll to position [15, 0]
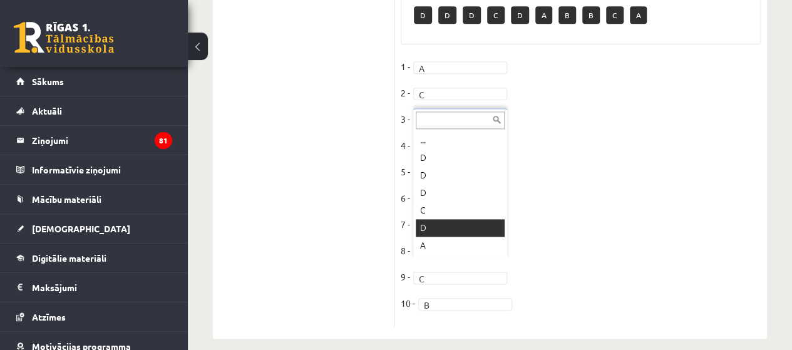
drag, startPoint x: 449, startPoint y: 231, endPoint x: 449, endPoint y: 250, distance: 18.8
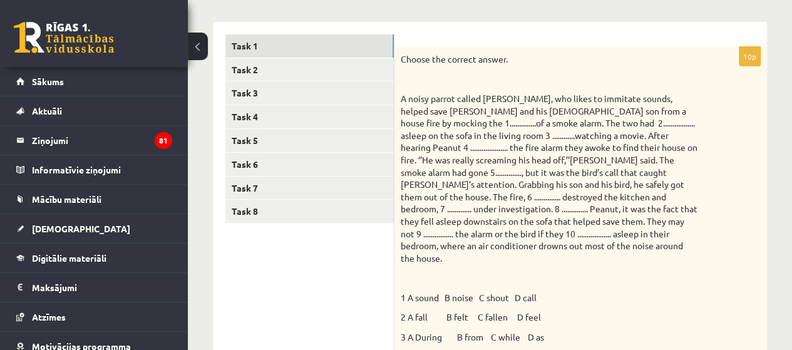
scroll to position [153, 0]
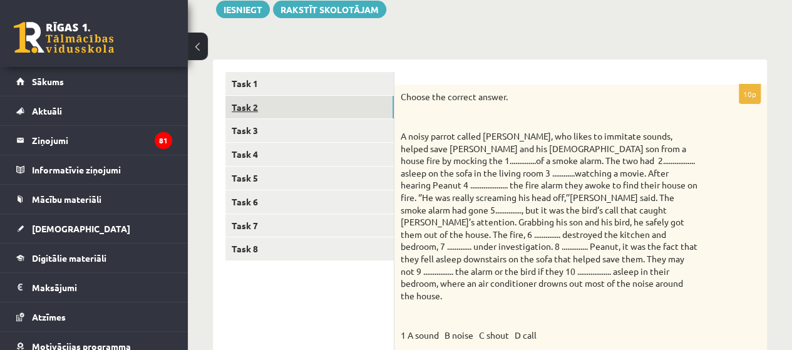
click at [257, 106] on link "Task 2" at bounding box center [309, 107] width 168 height 23
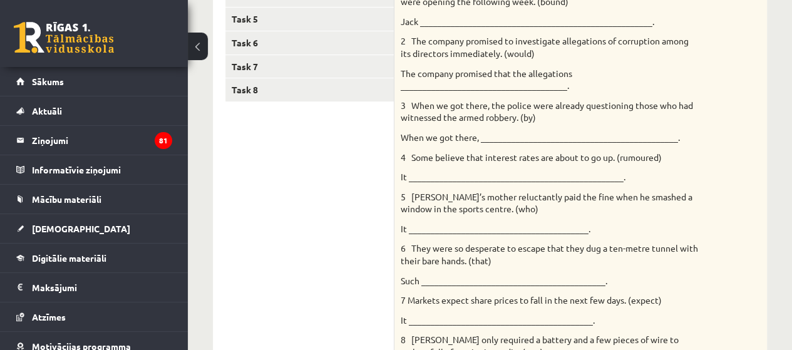
scroll to position [175, 0]
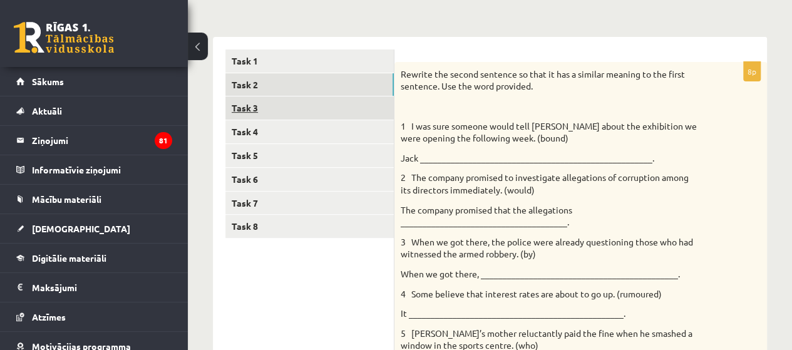
click at [229, 100] on link "Task 3" at bounding box center [309, 107] width 168 height 23
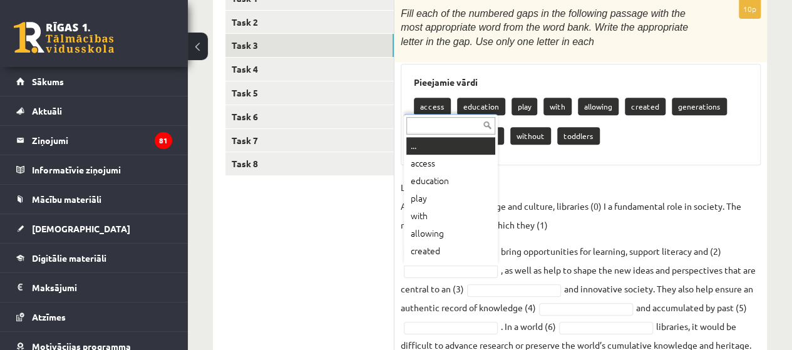
scroll to position [15, 0]
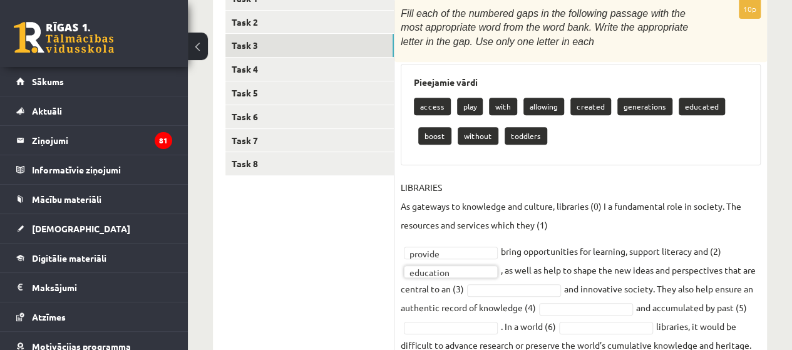
click at [594, 207] on p "LIBRARIES As gateways to knowledge and culture, libraries (0) I a fundamental r…" at bounding box center [580, 206] width 360 height 56
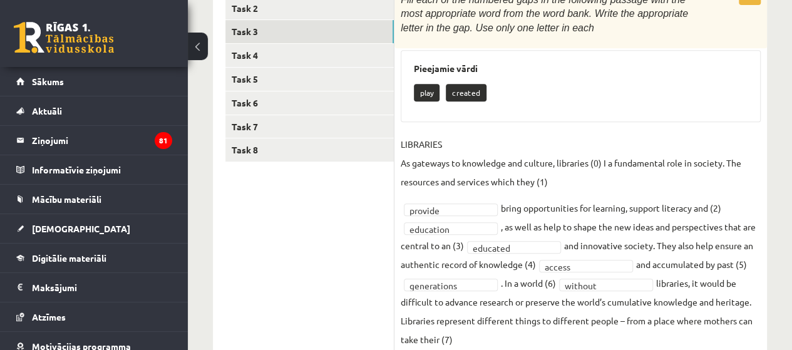
scroll to position [207, 0]
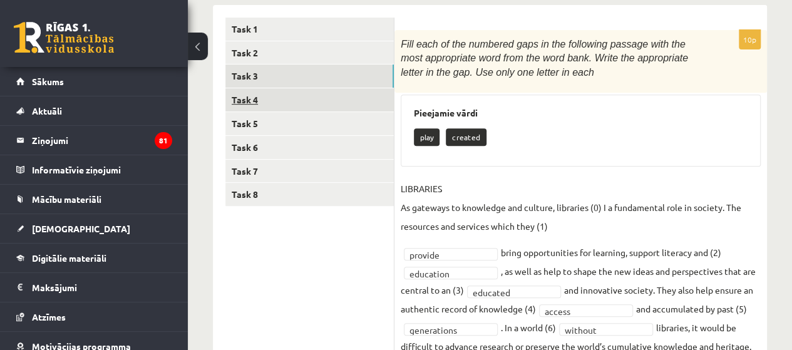
click at [244, 95] on link "Task 4" at bounding box center [309, 99] width 168 height 23
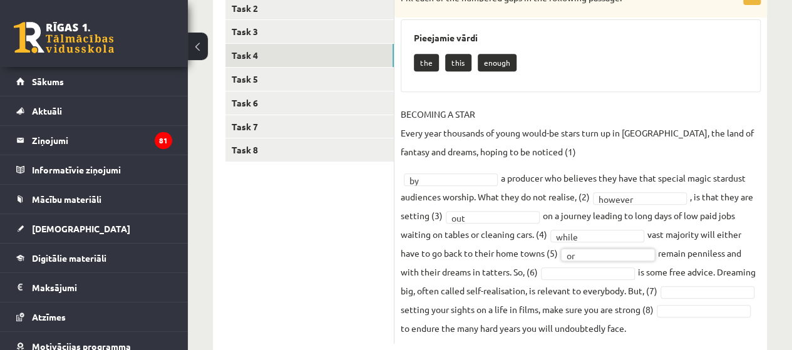
scroll to position [270, 0]
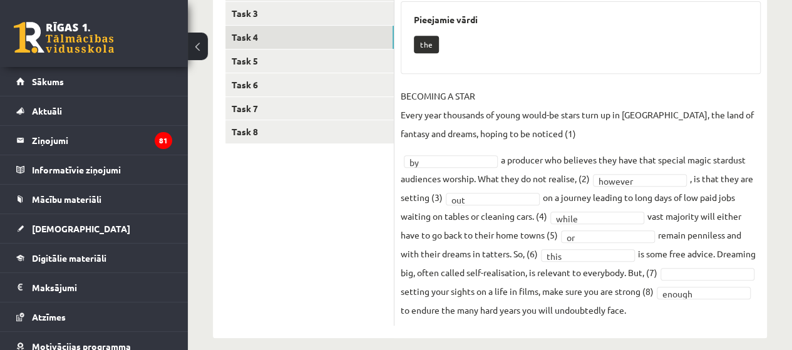
click at [461, 167] on fieldset "BECOMING A STAR Every year thousands of young would-be stars turn up in Hollywo…" at bounding box center [580, 202] width 360 height 233
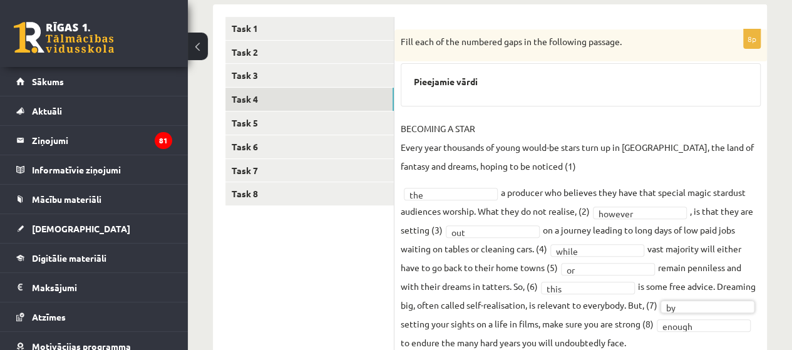
scroll to position [190, 0]
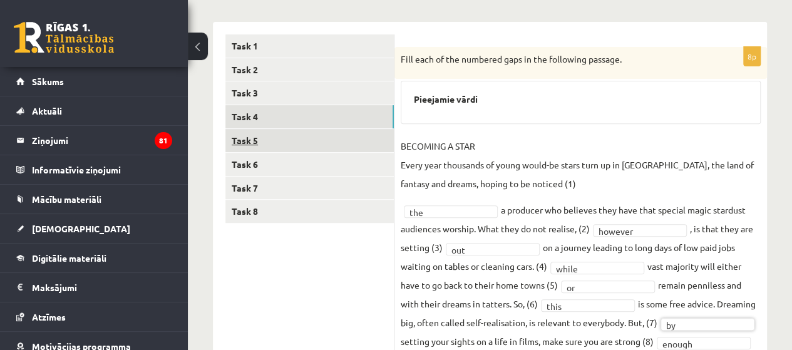
click at [234, 145] on link "Task 5" at bounding box center [309, 140] width 168 height 23
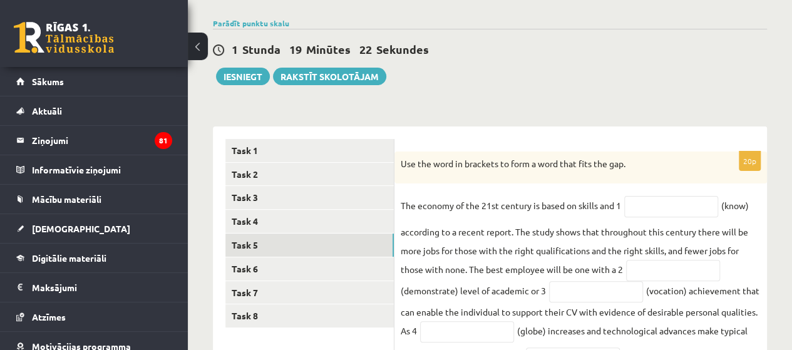
scroll to position [85, 0]
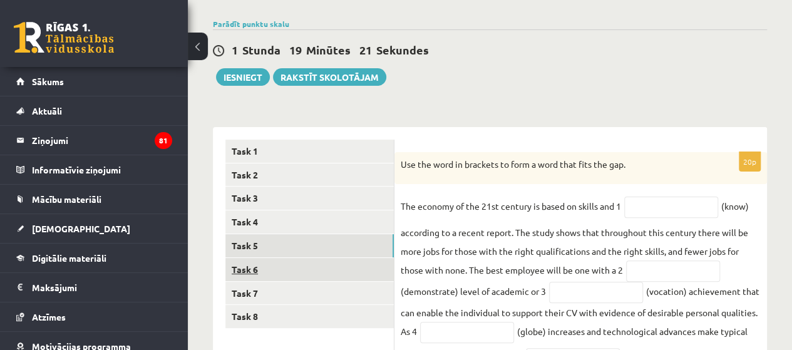
click at [252, 272] on link "Task 6" at bounding box center [309, 269] width 168 height 23
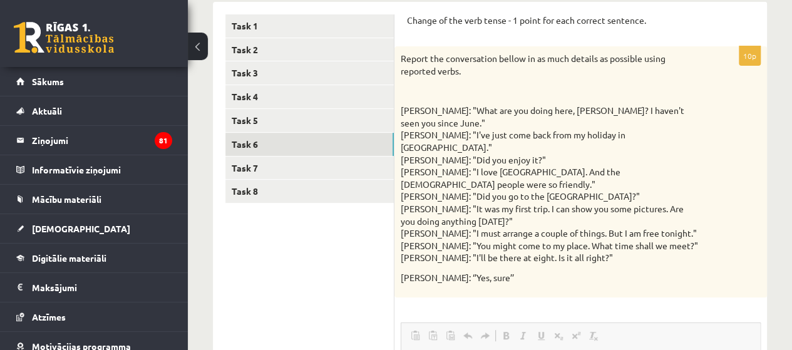
scroll to position [0, 0]
click at [260, 171] on link "Task 7" at bounding box center [309, 167] width 168 height 23
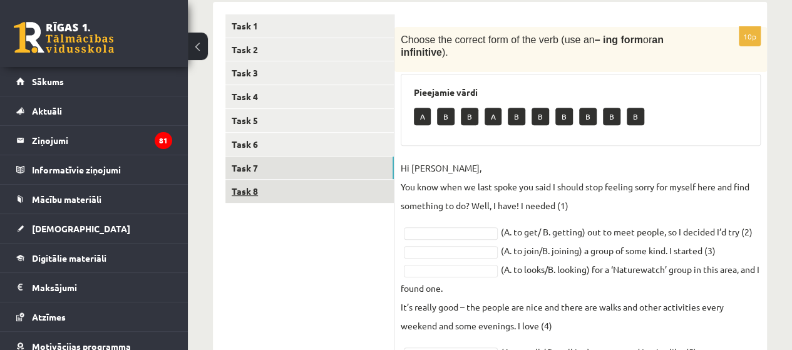
click at [243, 188] on link "Task 8" at bounding box center [309, 191] width 168 height 23
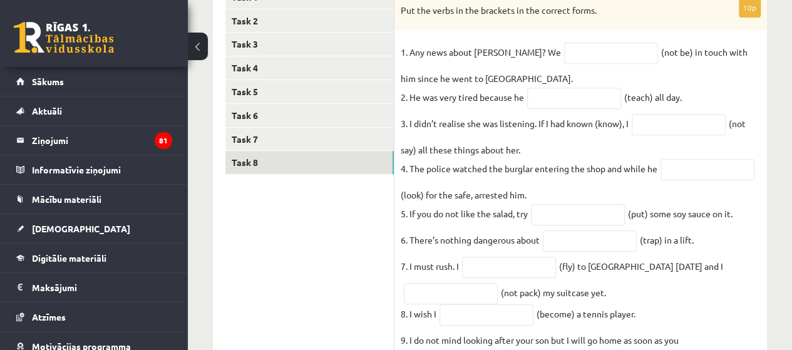
scroll to position [131, 0]
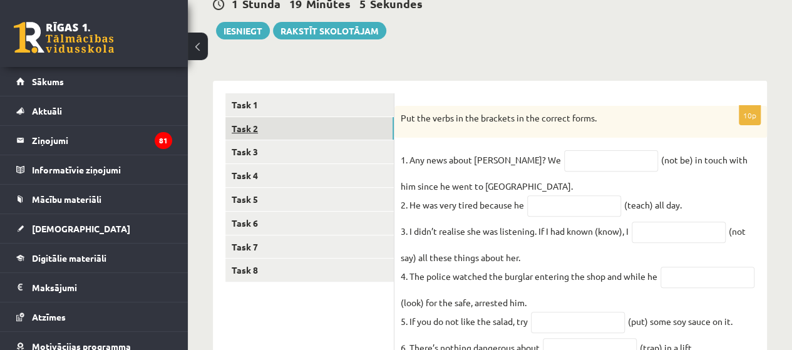
click at [258, 131] on link "Task 2" at bounding box center [309, 128] width 168 height 23
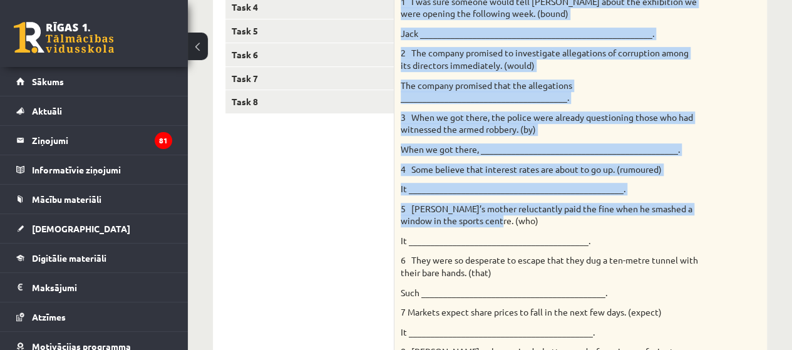
scroll to position [382, 0]
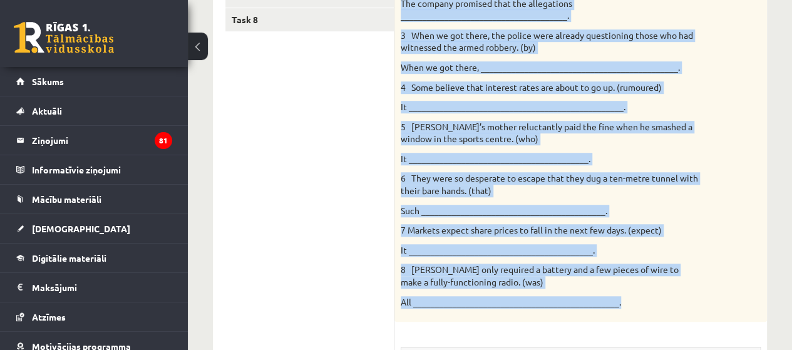
drag, startPoint x: 397, startPoint y: 116, endPoint x: 653, endPoint y: 298, distance: 314.6
click at [653, 298] on div "Rewrite the second sentence so that it has a similar meaning to the first sente…" at bounding box center [580, 88] width 372 height 466
drag, startPoint x: 477, startPoint y: 258, endPoint x: 433, endPoint y: 293, distance: 56.6
copy div "Rewrite the second sentence so that it has a similar meaning to the first sente…"
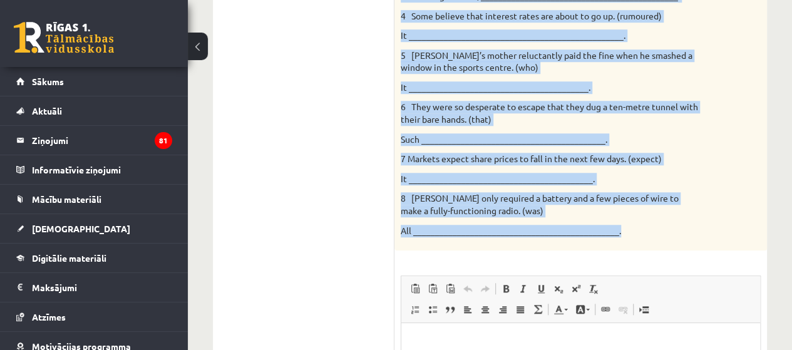
scroll to position [569, 0]
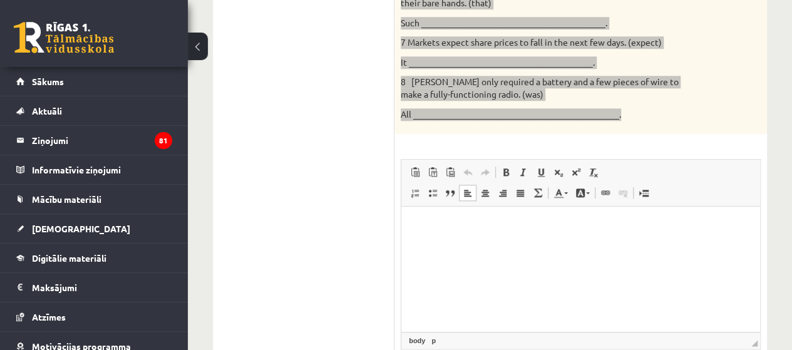
click at [446, 227] on p "Editor, wiswyg-editor-user-answer-47024855706420" at bounding box center [581, 225] width 334 height 13
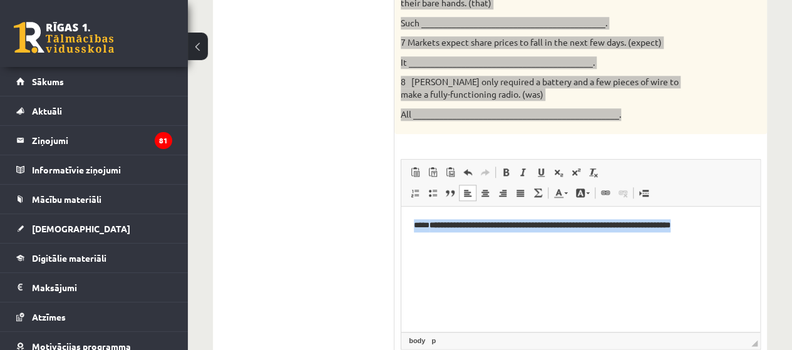
drag, startPoint x: 417, startPoint y: 226, endPoint x: 740, endPoint y: 234, distance: 323.6
click at [740, 234] on html "**********" at bounding box center [580, 226] width 359 height 38
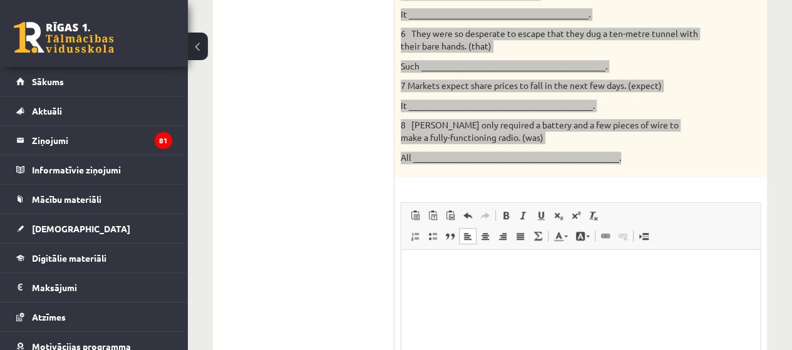
scroll to position [507, 0]
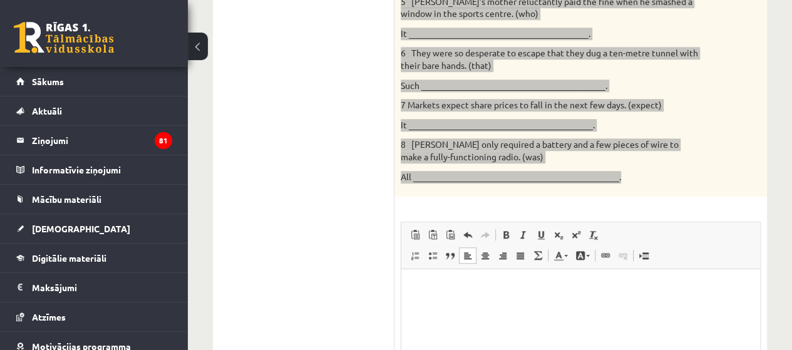
click at [456, 297] on html at bounding box center [580, 288] width 359 height 38
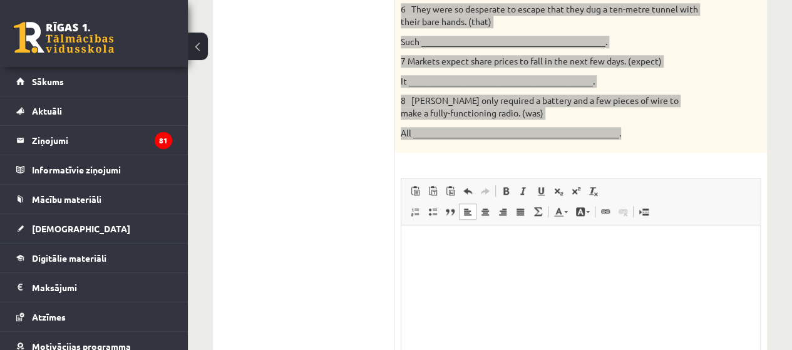
scroll to position [111, 0]
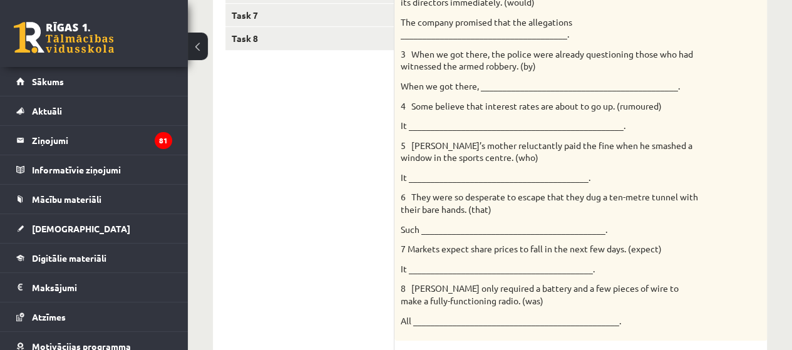
click at [304, 232] on ul "Task 1 Task 2 Task 3 Task 4 Task 5 Task 6 Task 7 Task 8" at bounding box center [309, 244] width 169 height 764
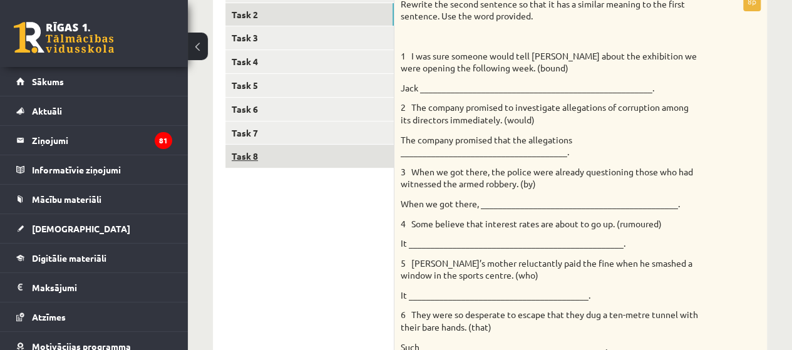
scroll to position [175, 0]
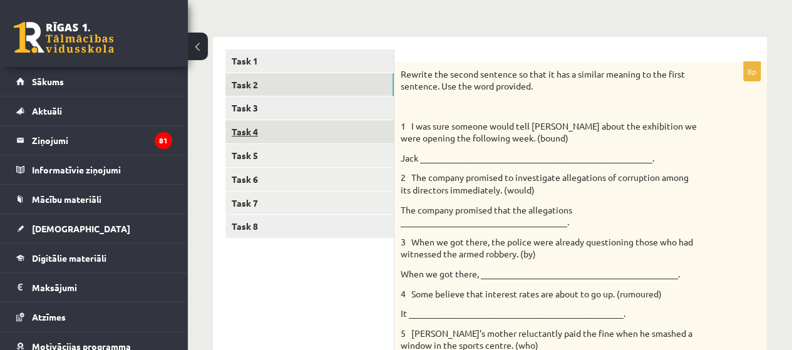
click at [247, 130] on link "Task 4" at bounding box center [309, 131] width 168 height 23
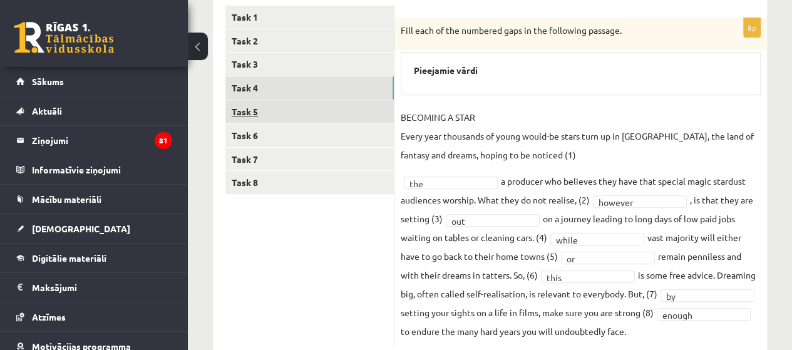
scroll to position [238, 0]
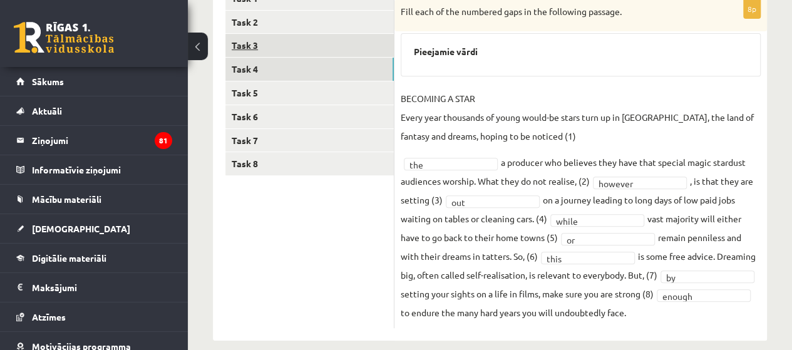
click at [267, 48] on link "Task 3" at bounding box center [309, 45] width 168 height 23
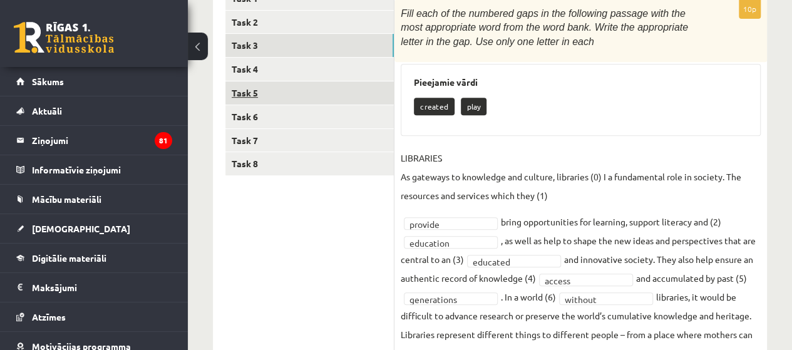
click at [242, 93] on link "Task 5" at bounding box center [309, 92] width 168 height 23
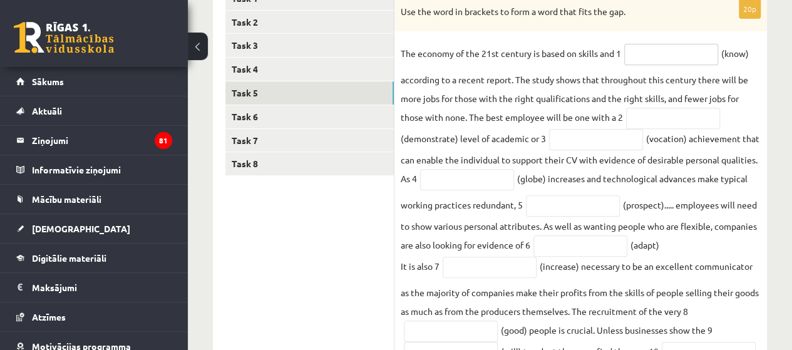
click at [653, 57] on input "text" at bounding box center [671, 54] width 94 height 21
click at [655, 57] on input "text" at bounding box center [671, 54] width 94 height 21
click at [646, 61] on input "text" at bounding box center [671, 54] width 94 height 21
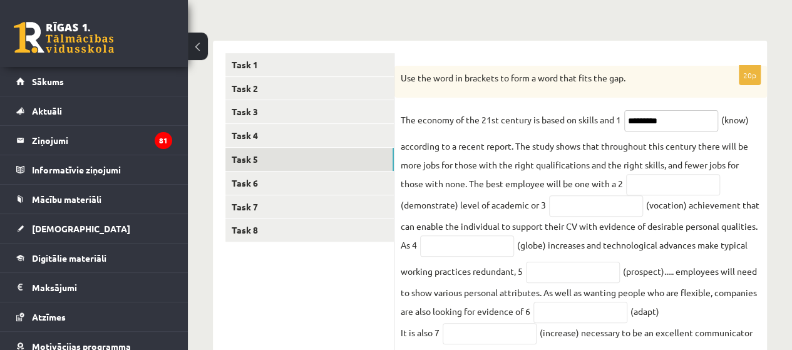
scroll to position [113, 0]
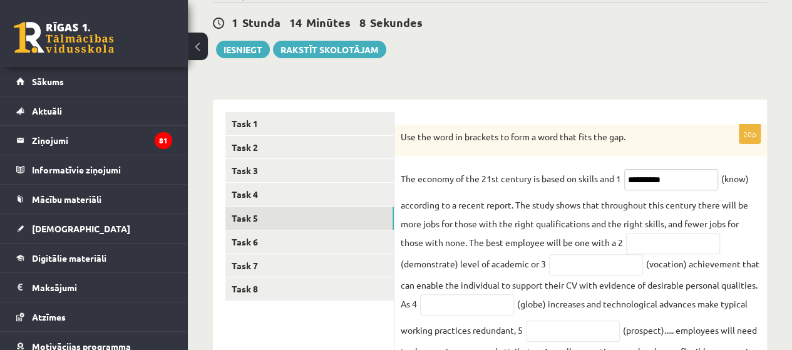
type input "**********"
click at [636, 242] on input "text" at bounding box center [673, 243] width 94 height 21
paste input "**********"
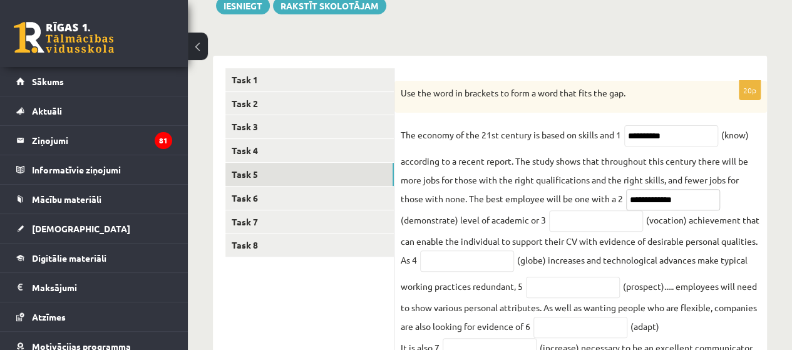
scroll to position [175, 0]
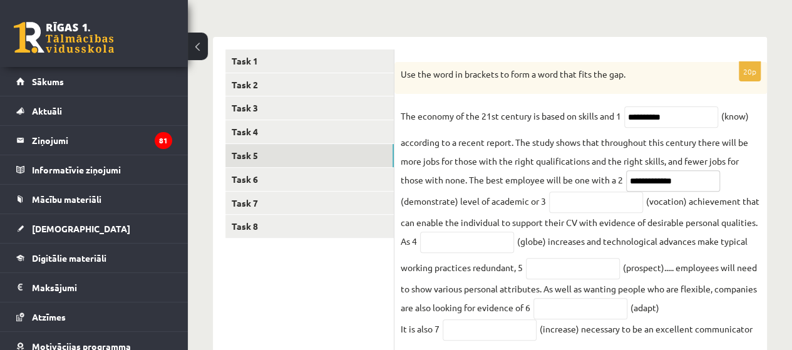
type input "**********"
click at [458, 235] on input "text" at bounding box center [467, 242] width 94 height 21
click at [457, 240] on input "text" at bounding box center [467, 242] width 94 height 21
type input "******"
drag, startPoint x: 628, startPoint y: 272, endPoint x: 658, endPoint y: 272, distance: 30.0
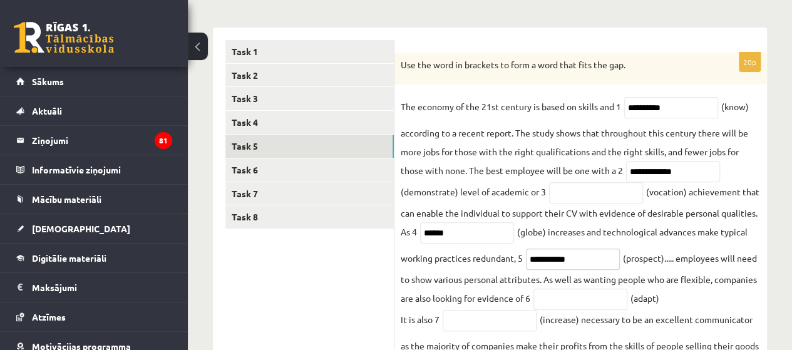
scroll to position [238, 0]
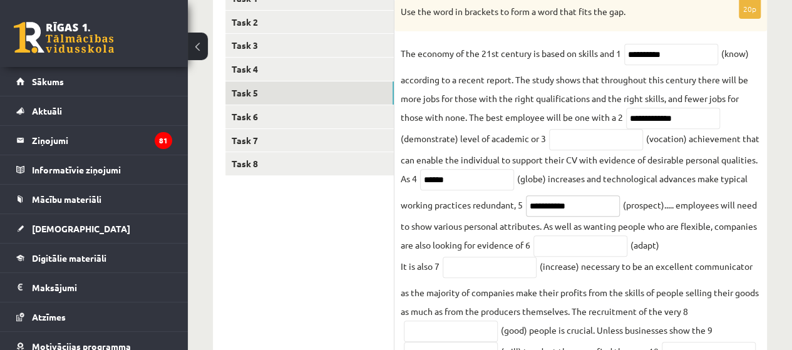
type input "**********"
click at [625, 250] on input "text" at bounding box center [580, 245] width 94 height 21
type input "**********"
click at [518, 268] on input "text" at bounding box center [489, 267] width 94 height 21
click at [482, 270] on input "text" at bounding box center [489, 267] width 94 height 21
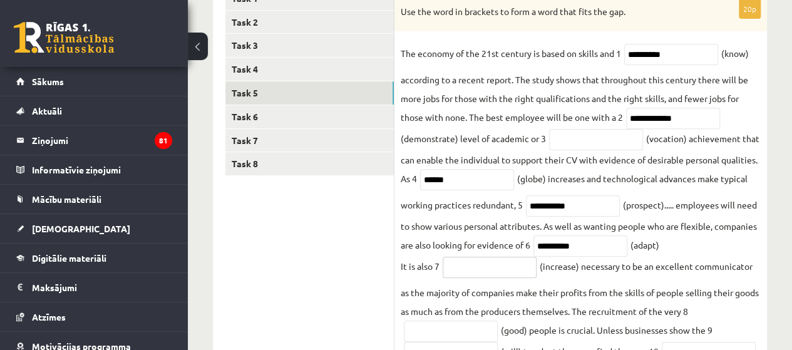
paste input "**********"
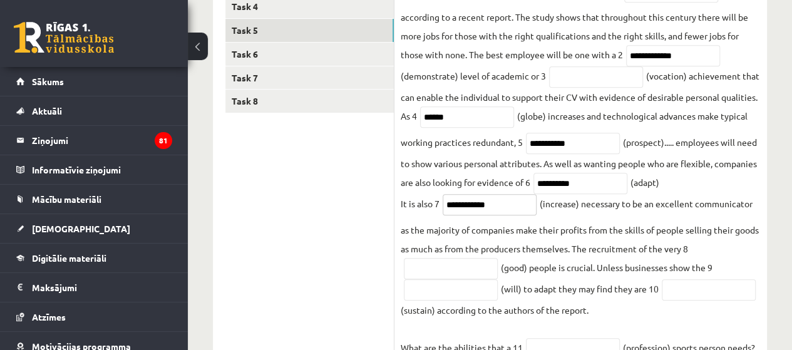
type input "**********"
click at [444, 271] on input "text" at bounding box center [451, 268] width 94 height 21
type input "****"
click at [449, 293] on input "text" at bounding box center [451, 289] width 94 height 21
drag, startPoint x: 467, startPoint y: 290, endPoint x: 357, endPoint y: 291, distance: 110.1
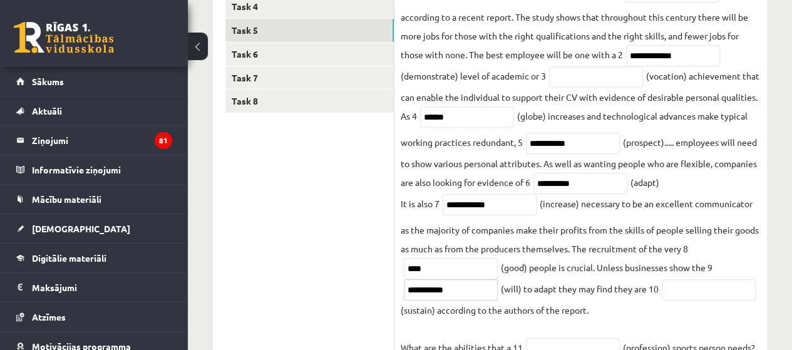
click at [349, 295] on div "**********" at bounding box center [490, 293] width 554 height 762
click at [455, 294] on input "**********" at bounding box center [451, 289] width 94 height 21
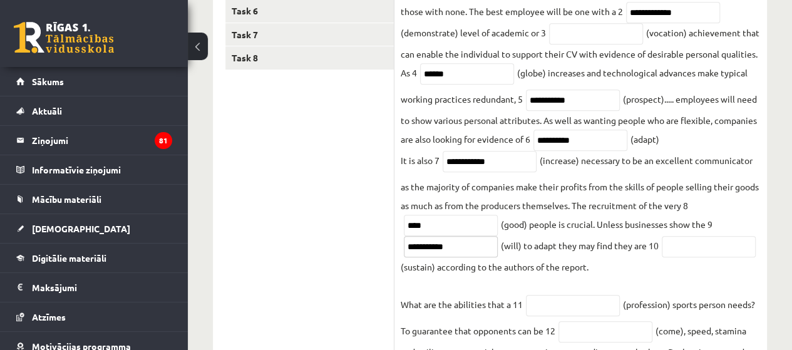
scroll to position [363, 0]
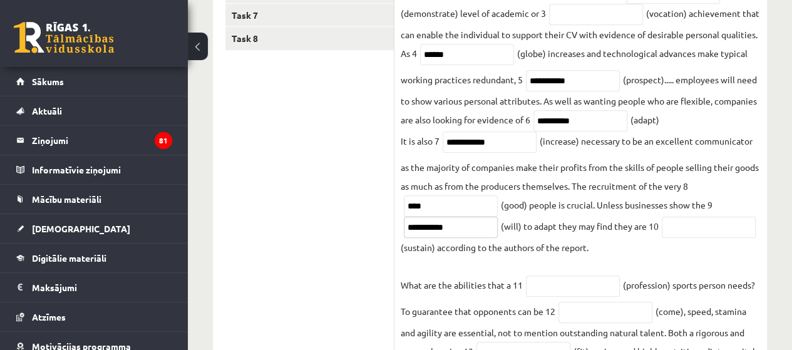
type input "**********"
click at [661, 238] on input "text" at bounding box center [708, 227] width 94 height 21
type input "*"
click at [450, 262] on p "What are the abilities that a 11" at bounding box center [461, 276] width 122 height 38
click at [661, 238] on input "text" at bounding box center [708, 227] width 94 height 21
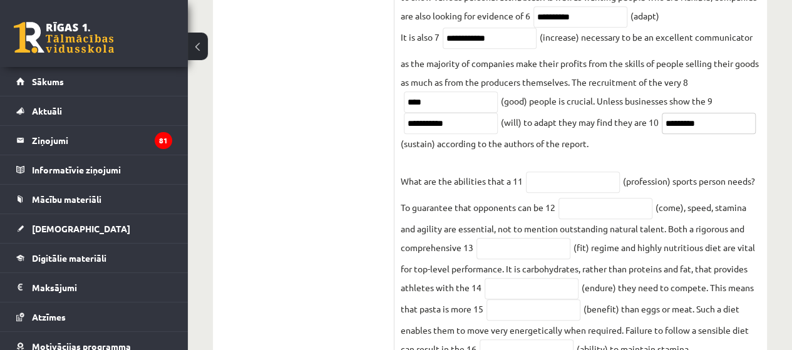
scroll to position [488, 0]
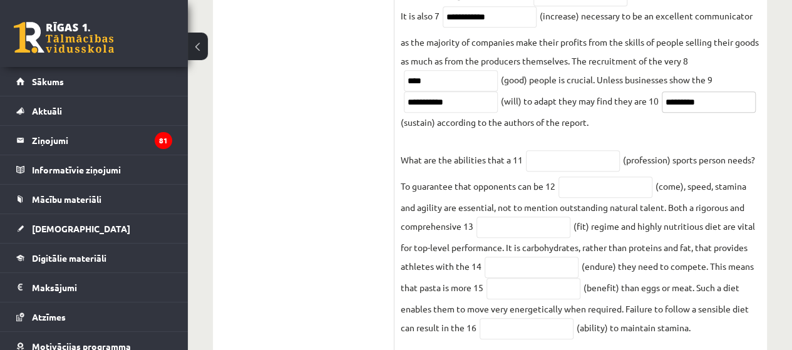
type input "*********"
click at [554, 163] on input "text" at bounding box center [573, 160] width 94 height 21
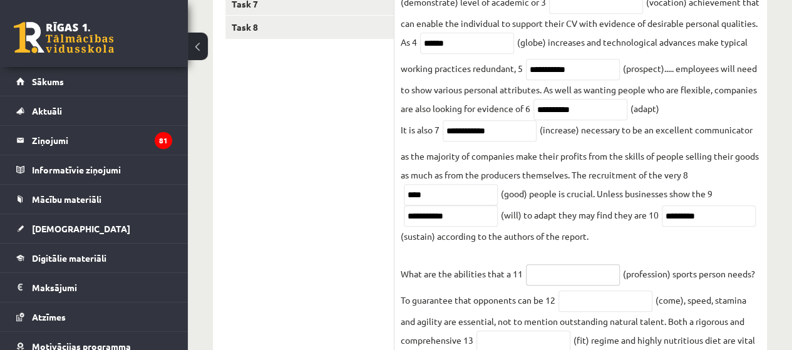
scroll to position [426, 0]
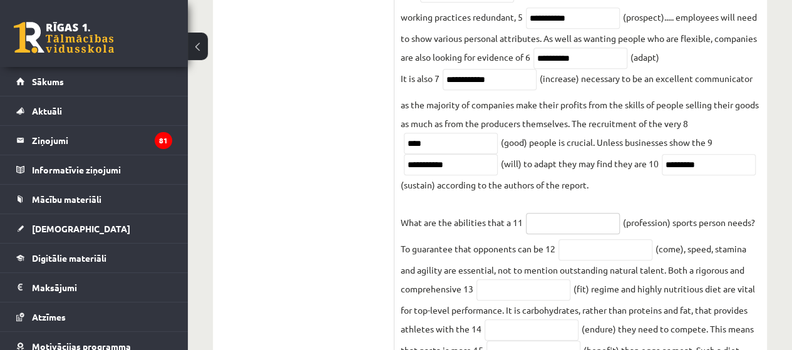
click at [571, 228] on input "text" at bounding box center [573, 223] width 94 height 21
type input "**********"
click at [589, 253] on input "text" at bounding box center [605, 249] width 94 height 21
click at [637, 255] on input "text" at bounding box center [605, 249] width 94 height 21
drag, startPoint x: 76, startPoint y: 165, endPoint x: 557, endPoint y: 218, distance: 484.2
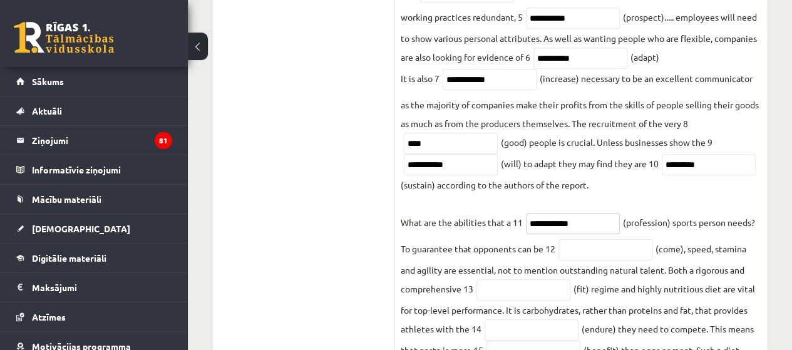
click at [557, 218] on input "**********" at bounding box center [573, 223] width 94 height 21
click at [561, 248] on span at bounding box center [605, 248] width 100 height 11
click at [526, 293] on input "text" at bounding box center [523, 289] width 94 height 21
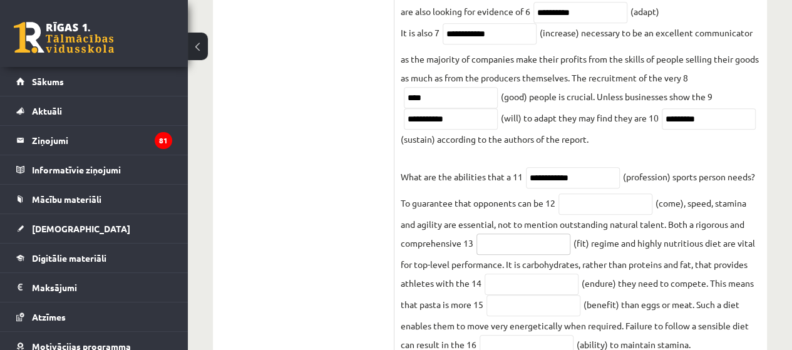
scroll to position [488, 0]
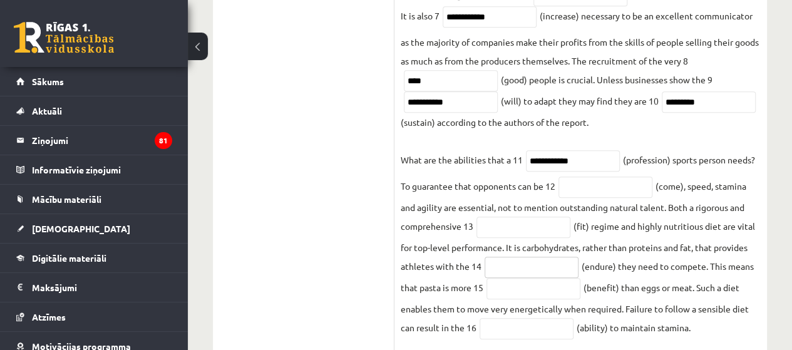
click at [523, 266] on input "text" at bounding box center [531, 267] width 94 height 21
type input "*********"
click at [491, 292] on input "text" at bounding box center [533, 288] width 94 height 21
click at [508, 287] on input "text" at bounding box center [533, 288] width 94 height 21
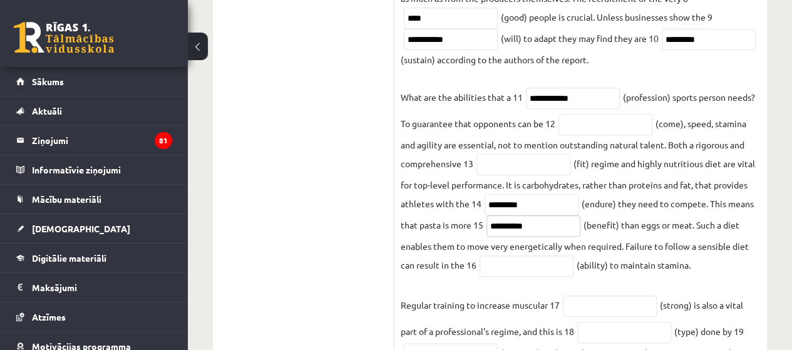
type input "**********"
click at [511, 272] on input "text" at bounding box center [526, 265] width 94 height 21
type input "**********"
click at [591, 305] on input "text" at bounding box center [610, 305] width 94 height 21
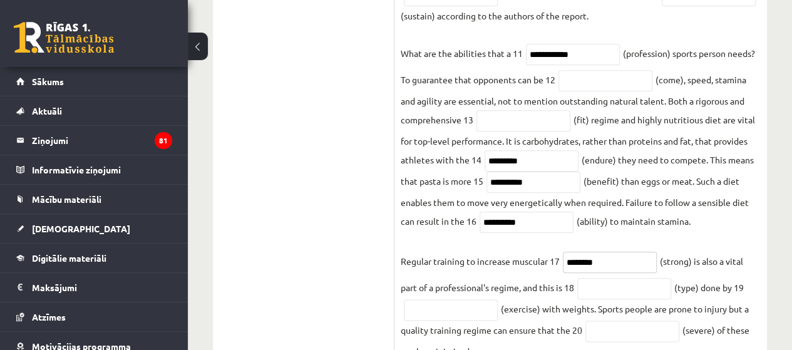
scroll to position [613, 0]
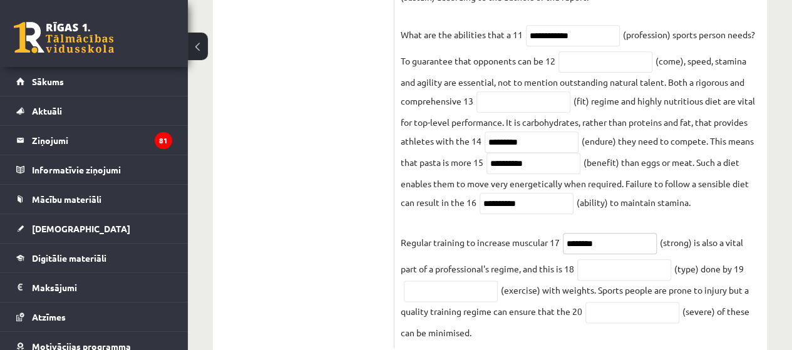
type input "********"
click at [610, 271] on input "text" at bounding box center [624, 269] width 94 height 21
type input "*********"
click at [449, 291] on input "text" at bounding box center [451, 290] width 94 height 21
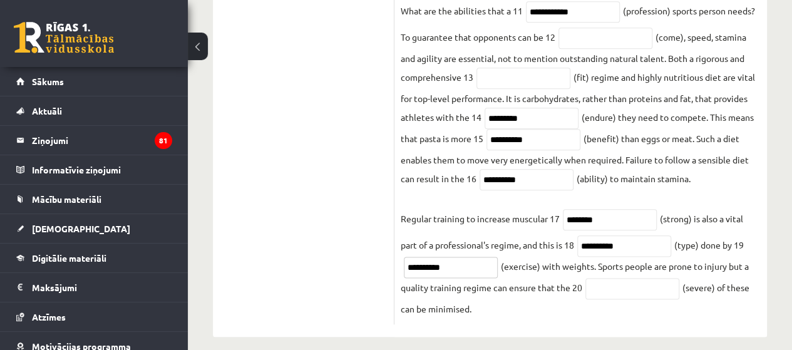
scroll to position [648, 0]
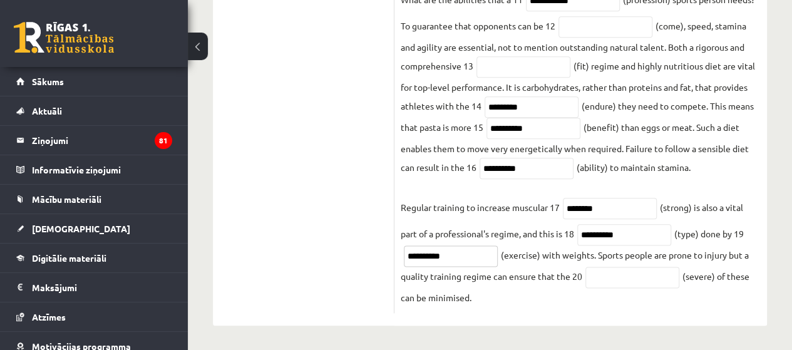
type input "**********"
click at [661, 283] on input "text" at bounding box center [632, 277] width 94 height 21
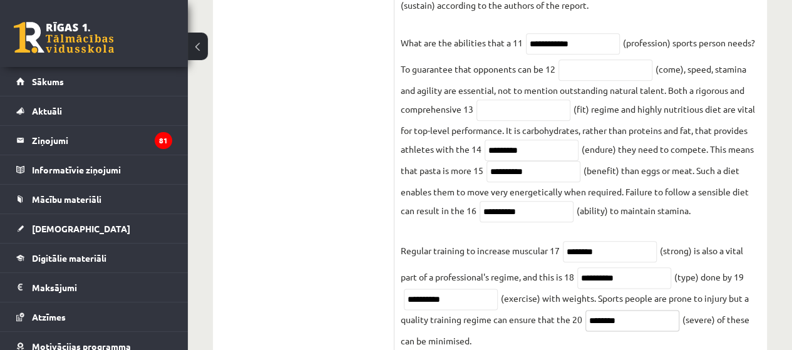
scroll to position [586, 0]
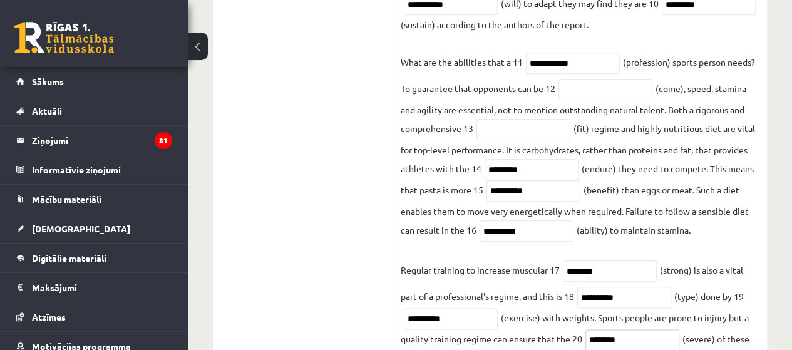
type input "********"
click at [531, 135] on input "text" at bounding box center [523, 129] width 94 height 21
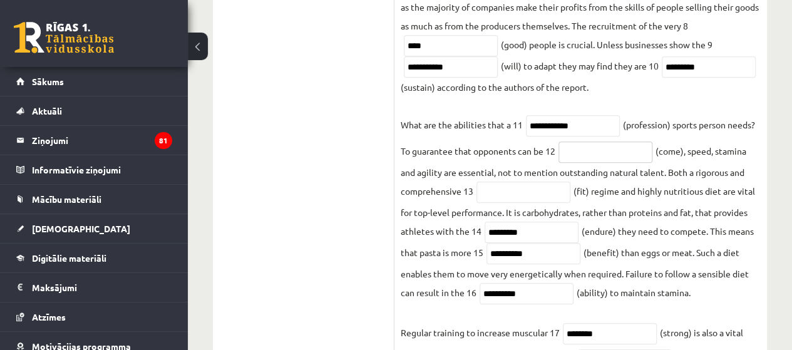
click at [597, 158] on input "text" at bounding box center [605, 151] width 94 height 21
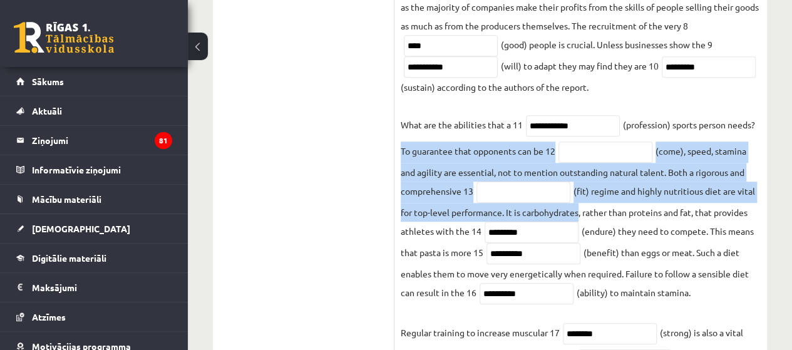
drag, startPoint x: 402, startPoint y: 156, endPoint x: 579, endPoint y: 217, distance: 187.0
click at [579, 217] on fieldset "**********" at bounding box center [580, 94] width 360 height 673
copy fieldset "To guarantee that opponents can be 12 (come), speed, stamina and agility are es…"
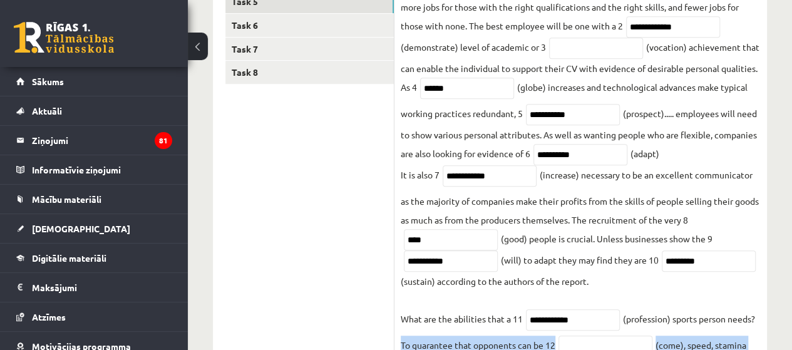
scroll to position [273, 0]
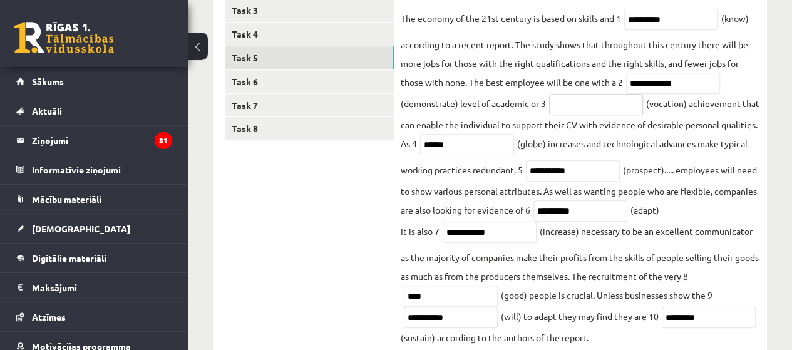
click at [603, 106] on input "text" at bounding box center [596, 104] width 94 height 21
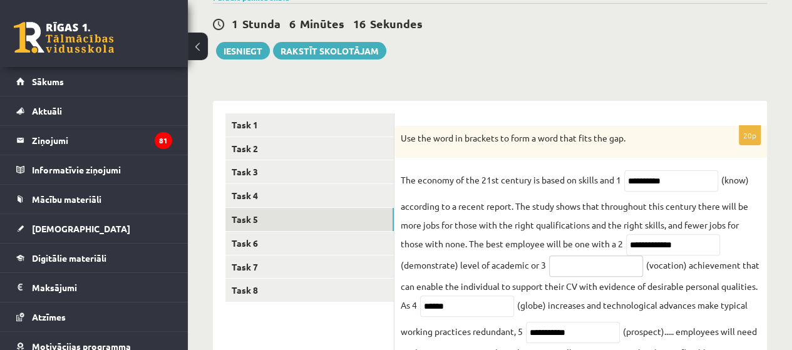
scroll to position [85, 0]
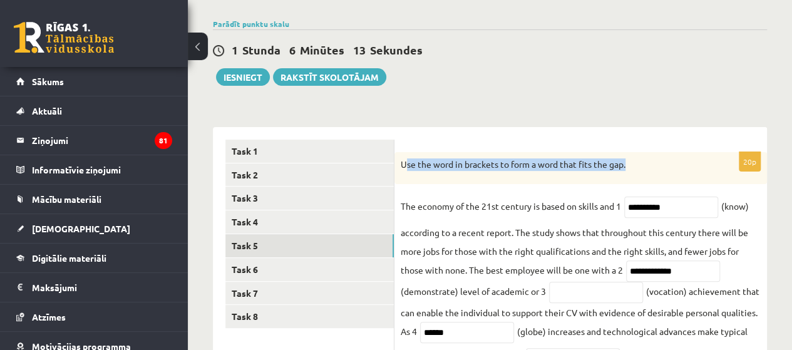
drag, startPoint x: 406, startPoint y: 168, endPoint x: 631, endPoint y: 173, distance: 224.7
click at [639, 173] on div "Use the word in brackets to form a word that fits the gap." at bounding box center [580, 168] width 372 height 33
drag, startPoint x: 581, startPoint y: 167, endPoint x: 488, endPoint y: 155, distance: 93.5
click at [489, 155] on div "Use the word in brackets to form a word that fits the gap." at bounding box center [580, 168] width 372 height 33
drag, startPoint x: 401, startPoint y: 162, endPoint x: 618, endPoint y: 169, distance: 217.3
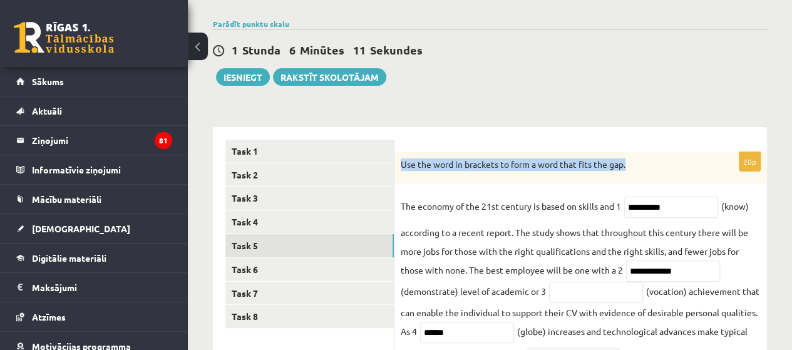
click at [656, 173] on div "Use the word in brackets to form a word that fits the gap." at bounding box center [580, 168] width 372 height 33
copy p "Use the word in brackets to form a word that fits the gap."
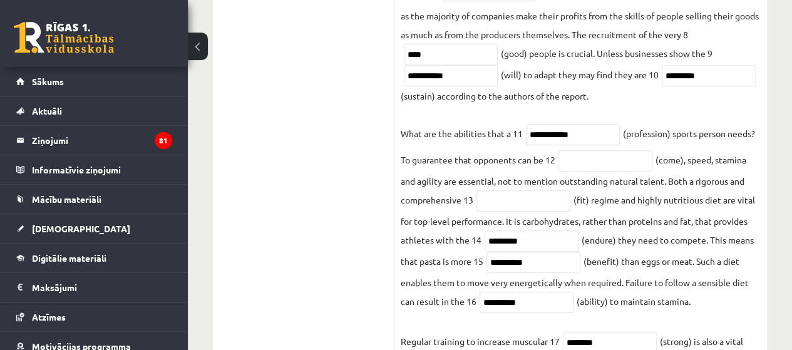
scroll to position [461, 0]
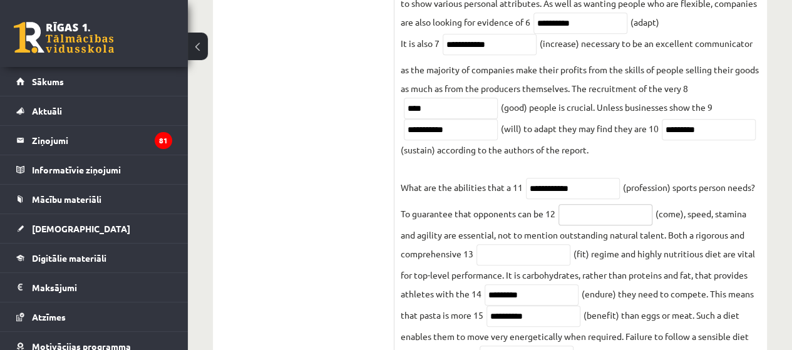
click at [603, 221] on input "text" at bounding box center [605, 214] width 94 height 21
type input "********"
click at [497, 260] on input "text" at bounding box center [523, 254] width 94 height 21
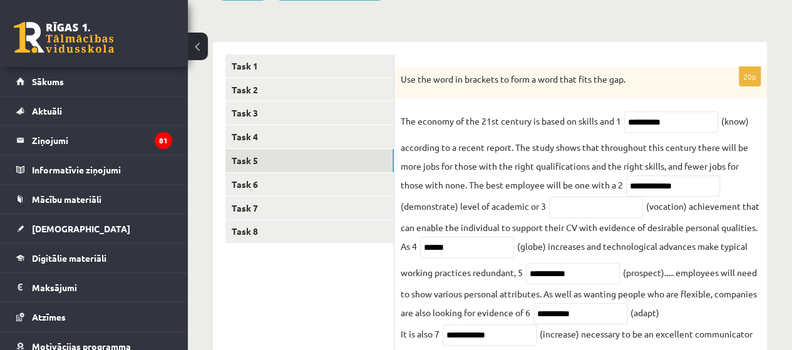
scroll to position [85, 0]
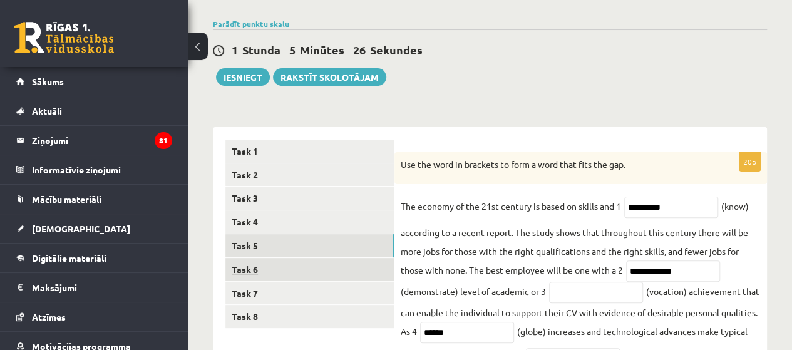
type input "*******"
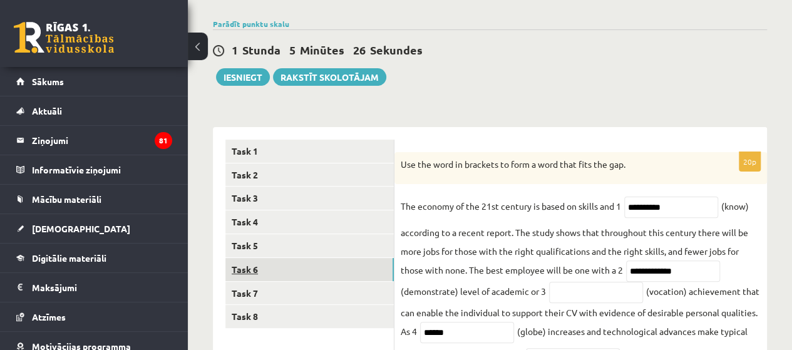
click at [249, 259] on link "Task 6" at bounding box center [309, 269] width 168 height 23
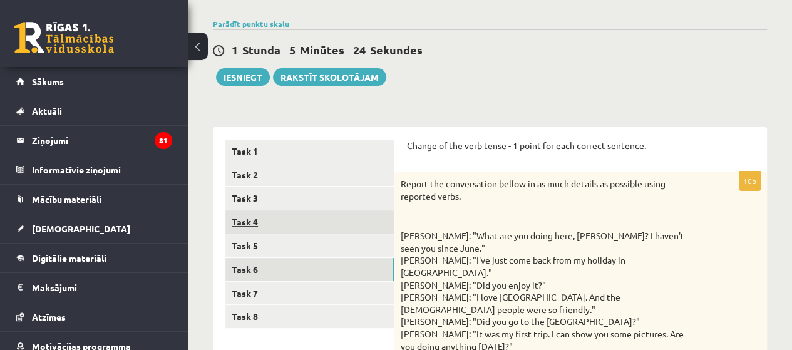
scroll to position [0, 0]
click at [264, 227] on link "Task 4" at bounding box center [309, 221] width 168 height 23
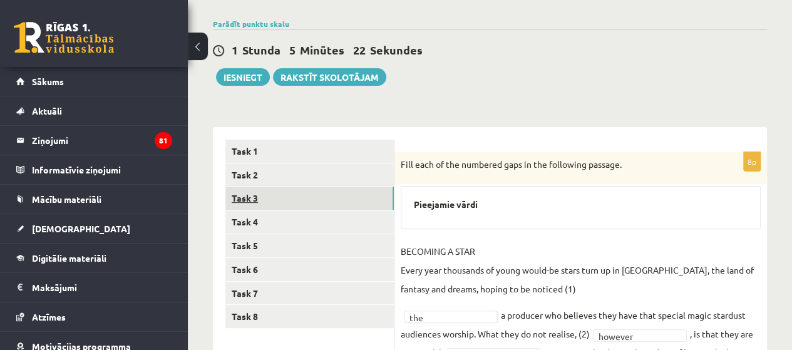
click at [257, 202] on link "Task 3" at bounding box center [309, 197] width 168 height 23
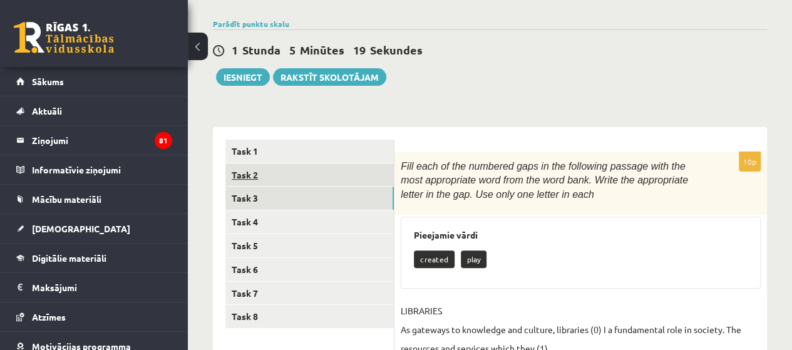
click at [261, 172] on link "Task 2" at bounding box center [309, 174] width 168 height 23
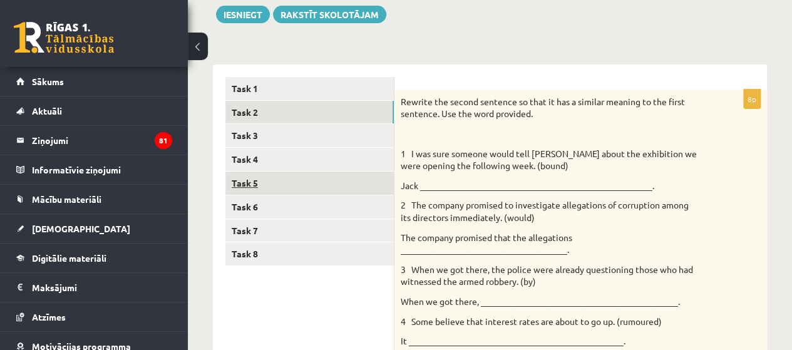
click at [248, 185] on link "Task 5" at bounding box center [309, 182] width 168 height 23
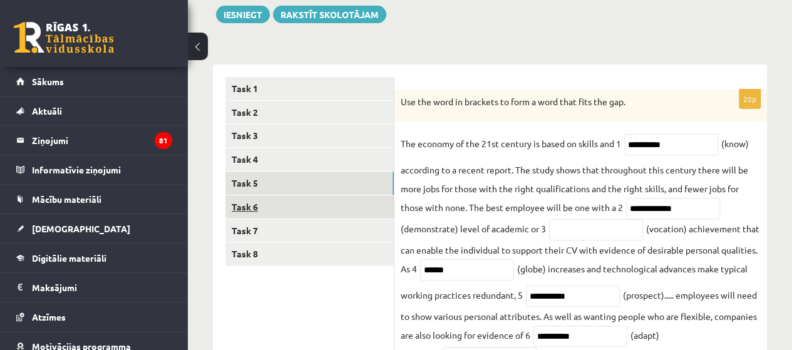
click at [247, 202] on link "Task 6" at bounding box center [309, 206] width 168 height 23
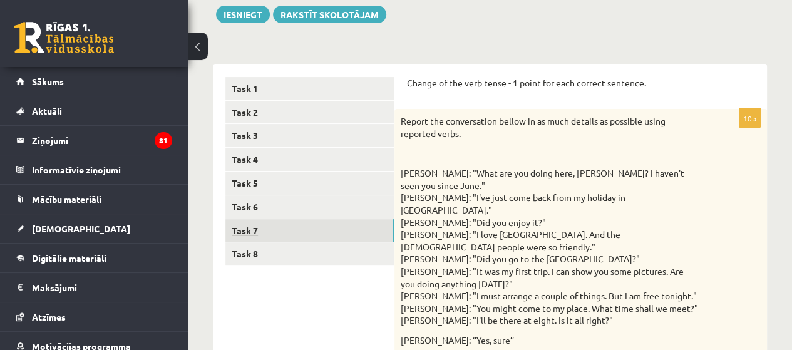
click at [249, 238] on link "Task 7" at bounding box center [309, 230] width 168 height 23
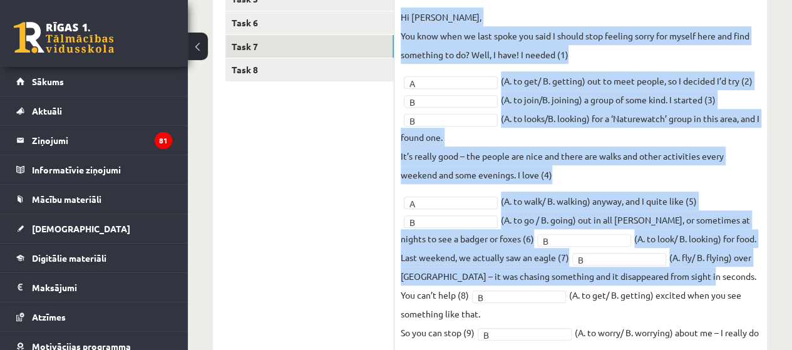
scroll to position [380, 0]
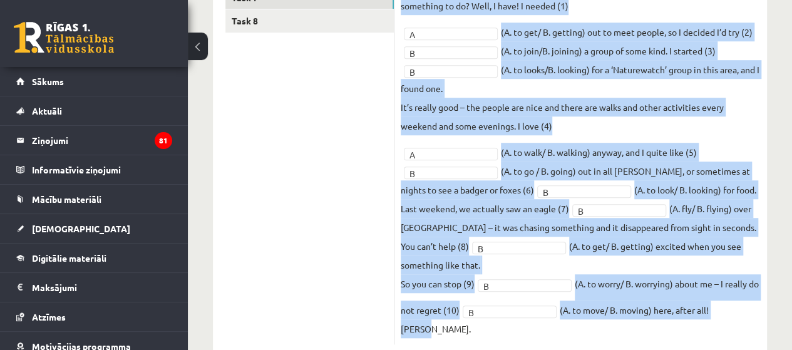
drag, startPoint x: 402, startPoint y: 182, endPoint x: 740, endPoint y: 291, distance: 355.0
click at [740, 291] on div "10p Choose the correct form of the verb (use an – ing form or an infinitive ). …" at bounding box center [580, 101] width 372 height 488
copy div "Choose the correct form of the verb (use an – ing form or an infinitive ). Piee…"
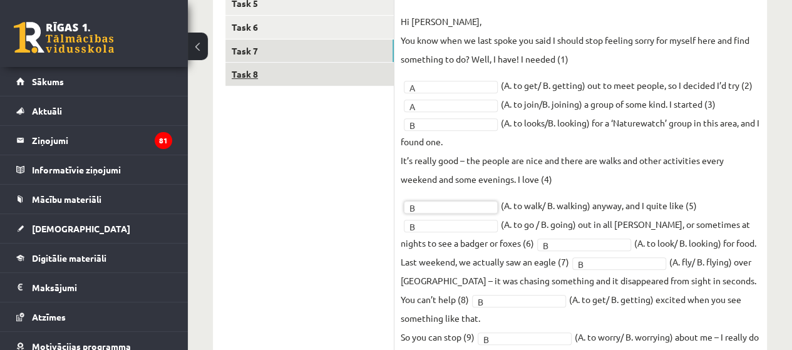
scroll to position [255, 0]
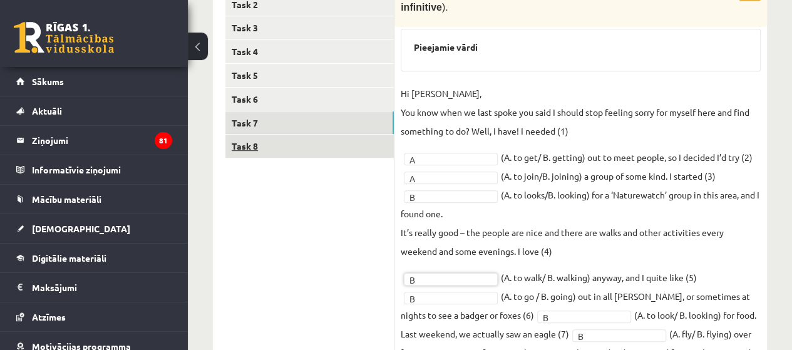
click at [248, 150] on link "Task 8" at bounding box center [309, 146] width 168 height 23
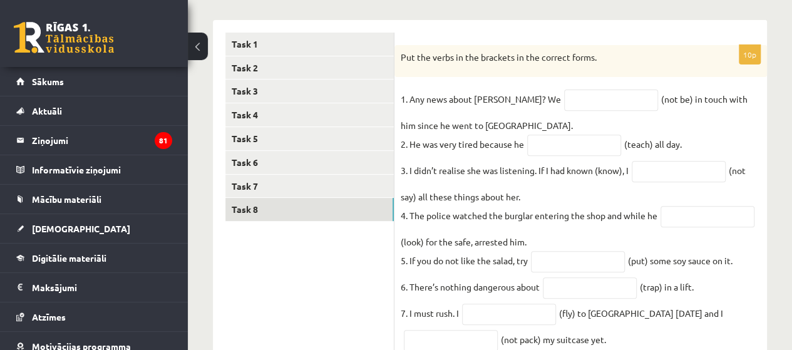
scroll to position [130, 0]
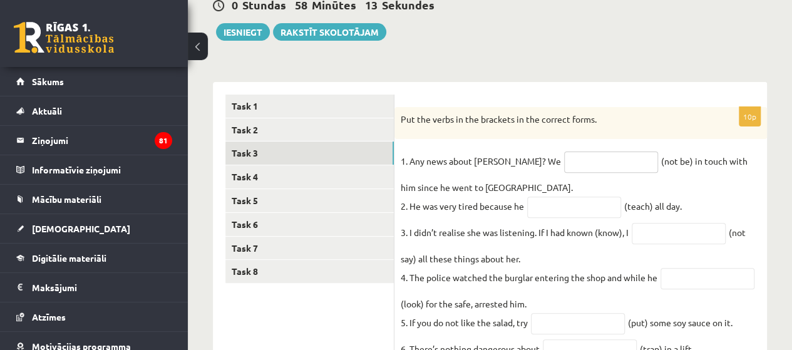
click at [564, 158] on input "text" at bounding box center [611, 161] width 94 height 21
type input "******"
click at [584, 213] on input "text" at bounding box center [574, 206] width 94 height 21
type input "*"
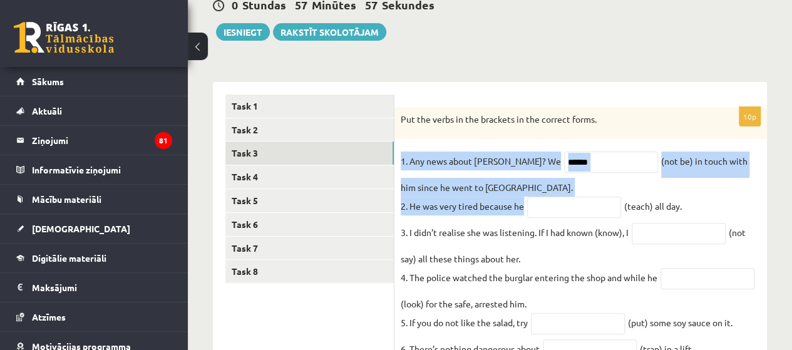
drag, startPoint x: 397, startPoint y: 163, endPoint x: 607, endPoint y: 203, distance: 213.4
click at [608, 206] on div "10p Put the verbs in the brackets in the correct forms. 1. Any news about Georg…" at bounding box center [580, 300] width 372 height 387
click at [568, 163] on input "******" at bounding box center [611, 161] width 94 height 21
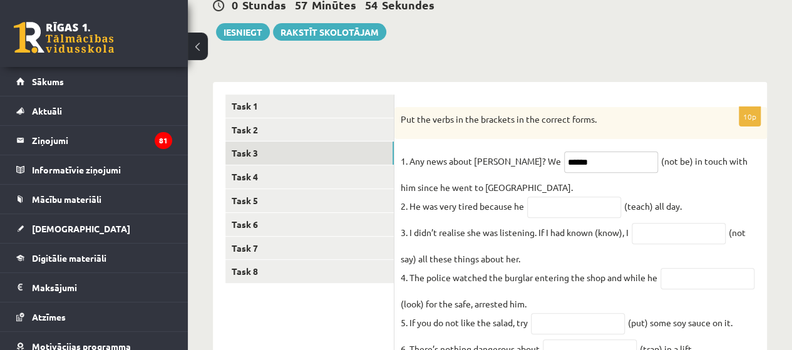
drag, startPoint x: 568, startPoint y: 158, endPoint x: 491, endPoint y: 168, distance: 77.5
click at [491, 168] on fieldset "1. Any news about George? We ****** (not be) in touch with him since he went to…" at bounding box center [580, 318] width 360 height 335
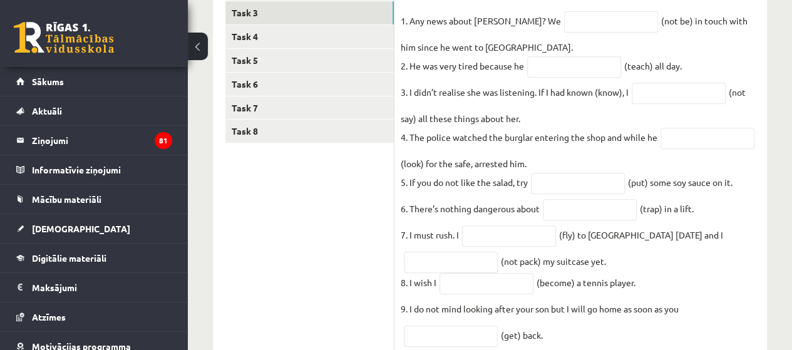
scroll to position [319, 0]
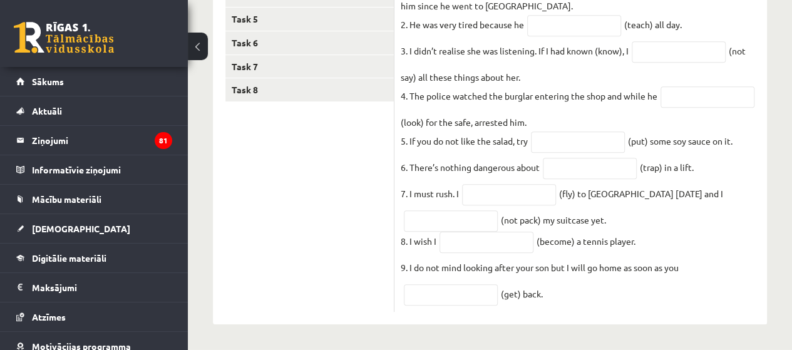
drag, startPoint x: 399, startPoint y: 162, endPoint x: 675, endPoint y: 309, distance: 311.9
click at [675, 309] on div "10p Put the verbs in the brackets in the correct forms. 1. Any news about Georg…" at bounding box center [580, 119] width 372 height 387
copy fieldset "1. Any news about George? We (not be) in touch with him since he went to South …"
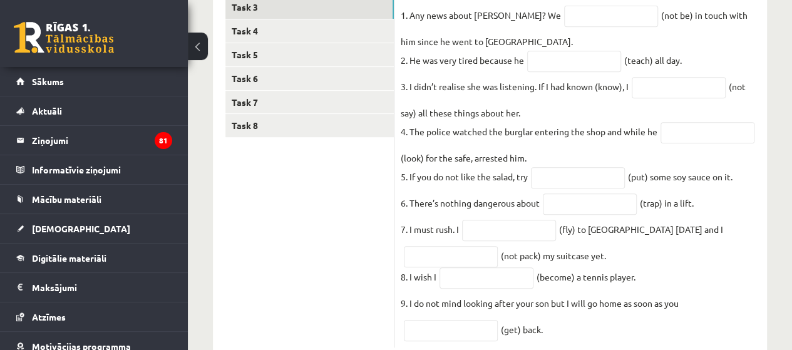
scroll to position [257, 0]
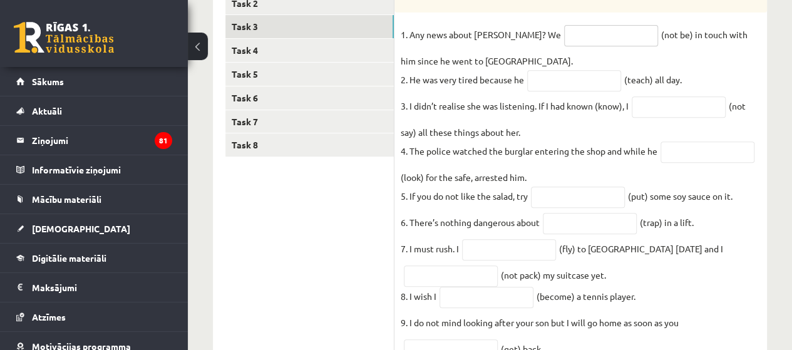
click at [565, 31] on input "text" at bounding box center [611, 35] width 94 height 21
click at [564, 38] on input "text" at bounding box center [611, 35] width 94 height 21
paste input "**********"
type input "**********"
click at [550, 82] on input "text" at bounding box center [574, 80] width 94 height 21
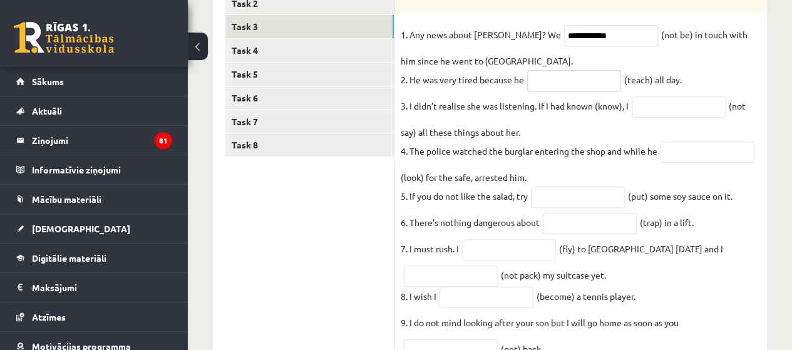
paste input "**********"
type input "**********"
drag, startPoint x: 652, startPoint y: 110, endPoint x: 647, endPoint y: 84, distance: 25.5
click at [652, 110] on input "text" at bounding box center [678, 106] width 94 height 21
click at [667, 113] on input "text" at bounding box center [678, 106] width 94 height 21
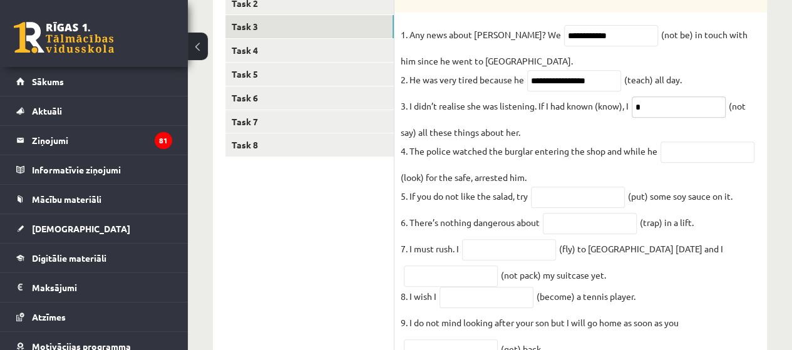
paste input "**********"
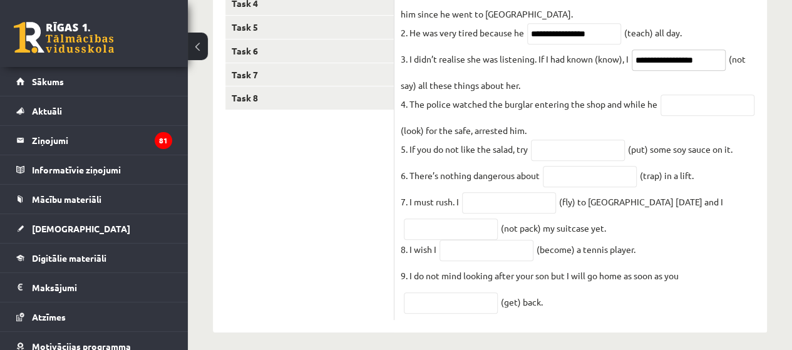
scroll to position [319, 0]
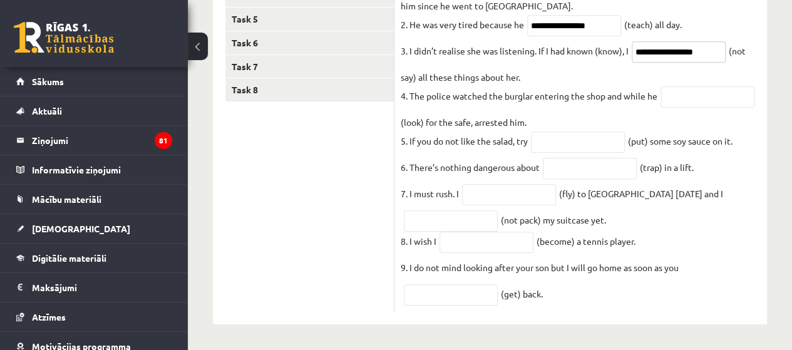
type input "**********"
click at [693, 96] on input "text" at bounding box center [707, 96] width 94 height 21
paste input "**********"
type input "**********"
click at [543, 140] on input "text" at bounding box center [578, 141] width 94 height 21
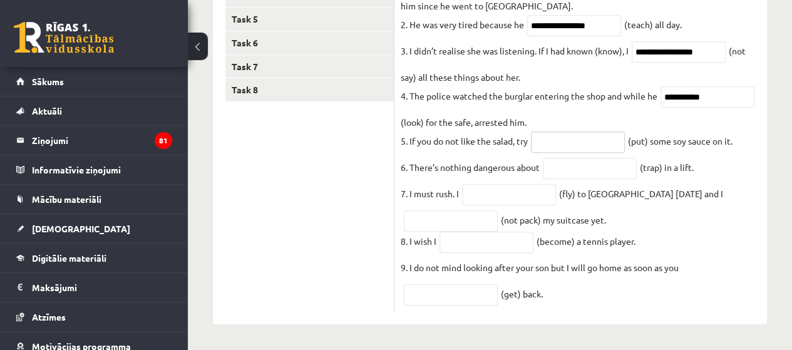
click at [552, 142] on input "text" at bounding box center [578, 141] width 94 height 21
paste input "*******"
type input "*******"
click at [557, 172] on input "text" at bounding box center [590, 168] width 94 height 21
click at [566, 165] on input "text" at bounding box center [590, 168] width 94 height 21
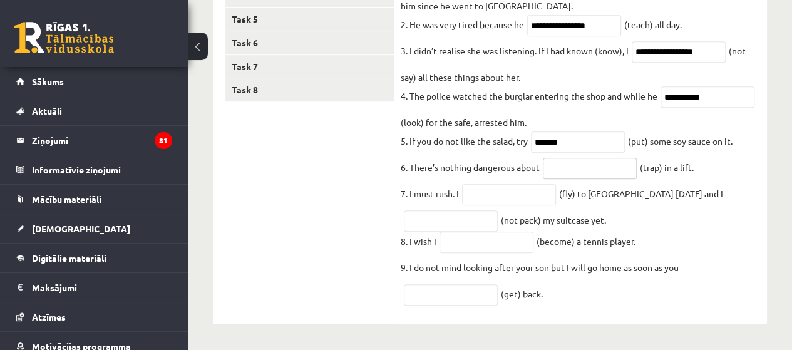
paste input "**********"
type input "**********"
click at [468, 195] on input "text" at bounding box center [509, 194] width 94 height 21
paste input "**********"
type input "**********"
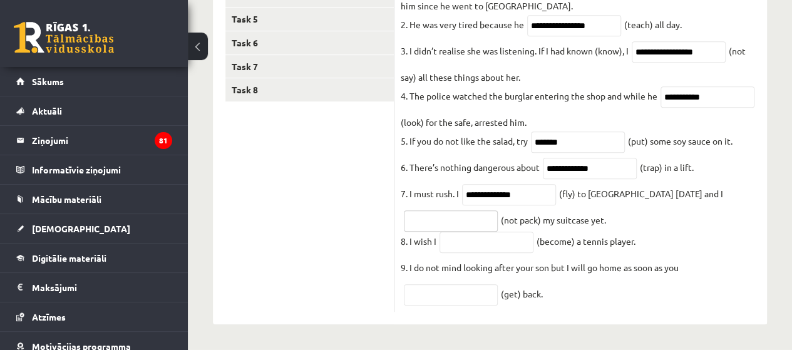
click at [471, 225] on input "text" at bounding box center [451, 220] width 94 height 21
paste input "****"
type input "****"
click at [476, 243] on input "text" at bounding box center [486, 242] width 94 height 21
click at [496, 246] on input "text" at bounding box center [486, 242] width 94 height 21
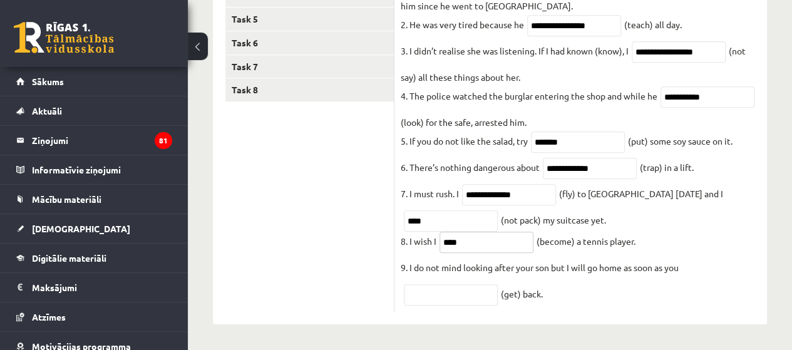
type input "****"
click at [445, 292] on input "text" at bounding box center [451, 294] width 94 height 21
paste input "***"
type input "***"
click at [571, 287] on fieldset "**********" at bounding box center [580, 137] width 360 height 335
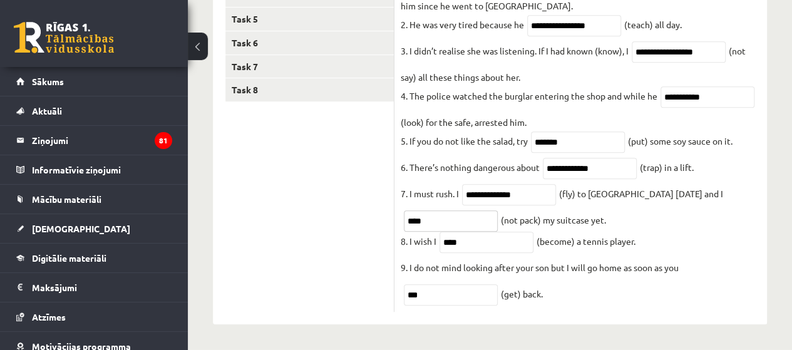
drag, startPoint x: 456, startPoint y: 221, endPoint x: 405, endPoint y: 218, distance: 50.7
click at [405, 218] on input "****" at bounding box center [451, 220] width 94 height 21
paste input "**********"
click at [409, 224] on input "**********" at bounding box center [451, 220] width 94 height 21
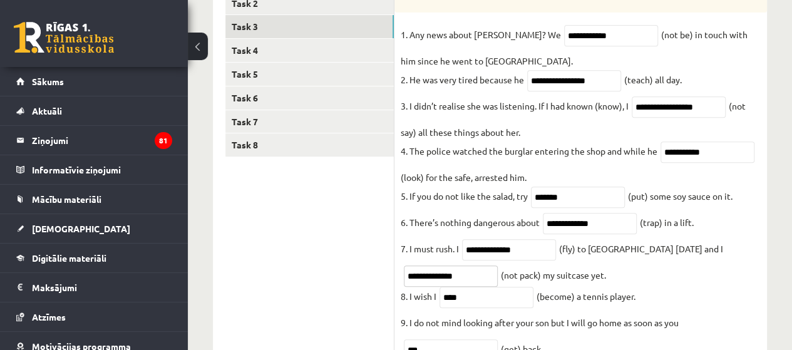
scroll to position [194, 0]
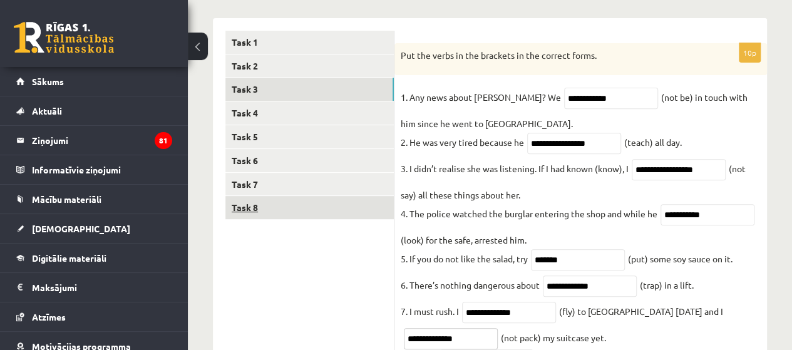
type input "**********"
click at [249, 212] on link "Task 8" at bounding box center [309, 207] width 168 height 23
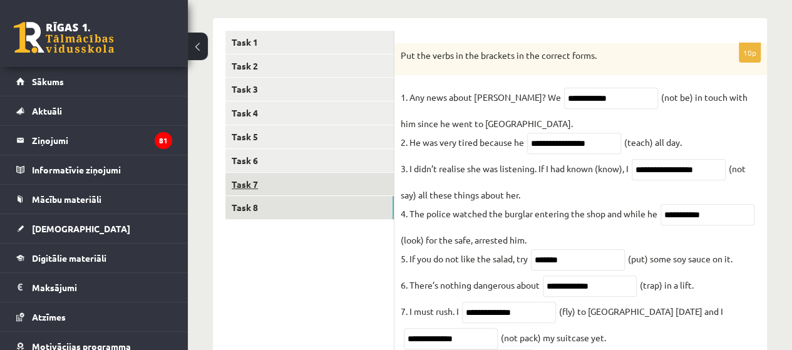
click at [256, 190] on link "Task 7" at bounding box center [309, 184] width 168 height 23
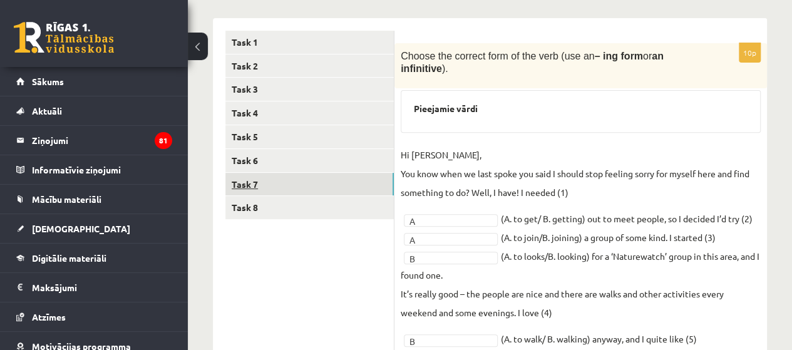
click at [259, 173] on link "Task 7" at bounding box center [309, 184] width 168 height 23
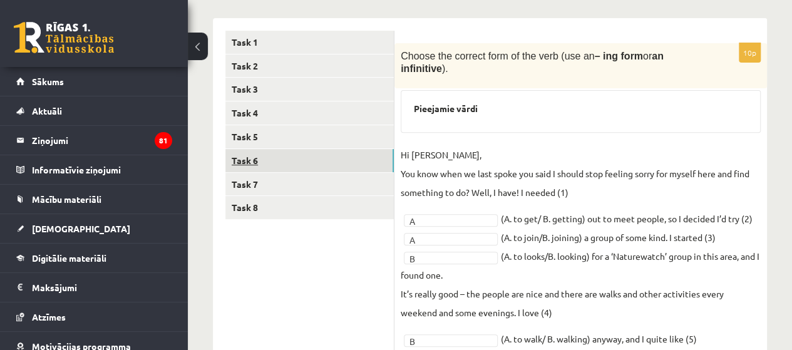
click at [260, 165] on link "Task 6" at bounding box center [309, 160] width 168 height 23
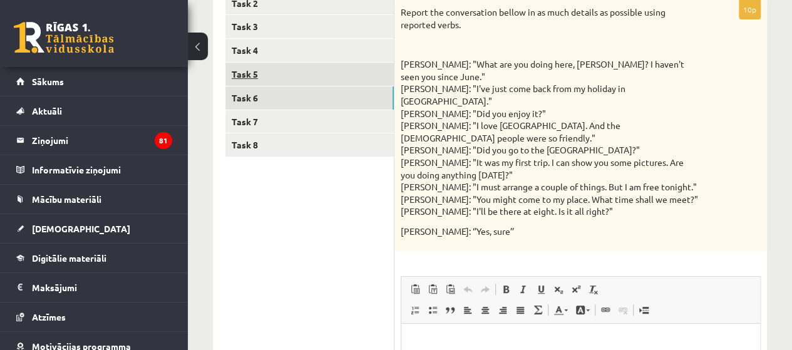
scroll to position [0, 0]
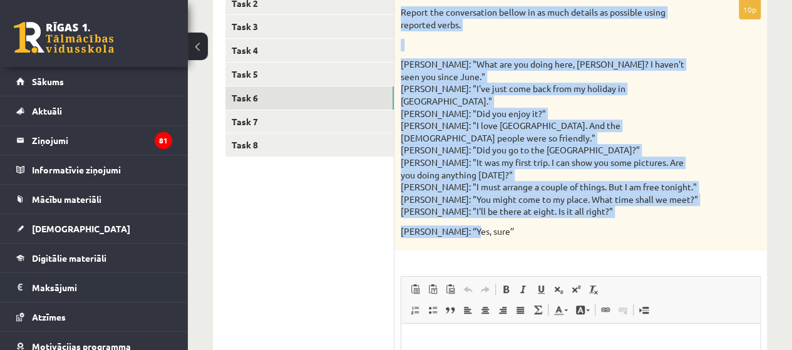
drag, startPoint x: 464, startPoint y: 192, endPoint x: 402, endPoint y: 15, distance: 187.6
click at [402, 15] on div "Report the conversation bellow in as much details as possible using reported ve…" at bounding box center [580, 125] width 372 height 251
copy div "Report the conversation bellow in as much details as possible using reported ve…"
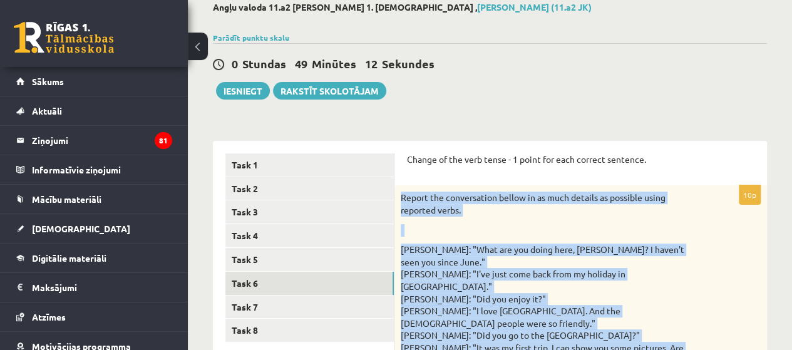
scroll to position [69, 0]
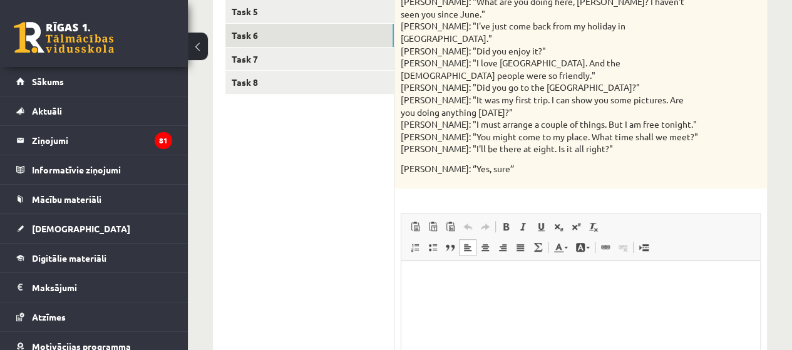
click at [474, 299] on html at bounding box center [580, 280] width 359 height 38
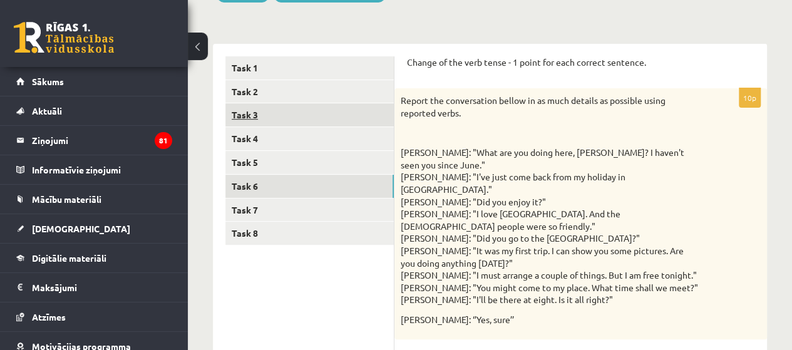
scroll to position [131, 0]
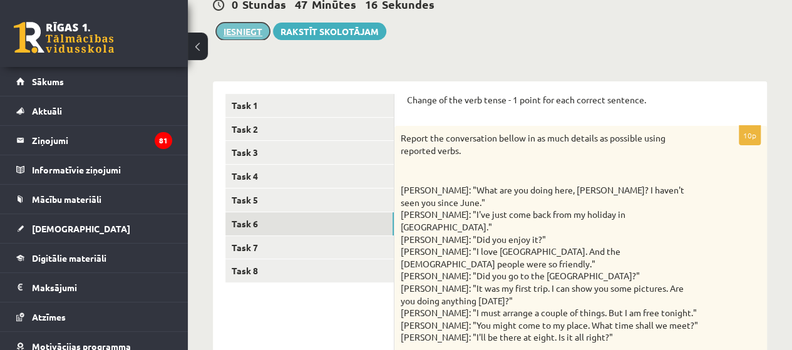
click at [257, 29] on button "Iesniegt" at bounding box center [243, 32] width 54 height 18
